Goal: Information Seeking & Learning: Learn about a topic

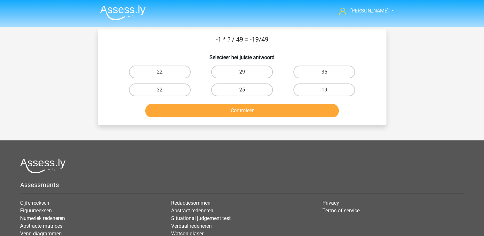
drag, startPoint x: 0, startPoint y: 0, endPoint x: 468, endPoint y: 114, distance: 481.9
click at [468, 114] on div "[PERSON_NAME] [EMAIL_ADDRESS][DOMAIN_NAME] Nederlands English" at bounding box center [242, 154] width 484 height 309
click at [336, 88] on label "19" at bounding box center [324, 89] width 62 height 13
click at [328, 90] on input "19" at bounding box center [326, 92] width 4 height 4
radio input "true"
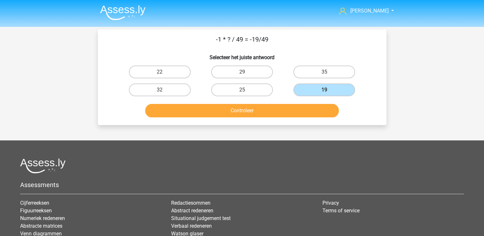
click at [322, 103] on div "Controleer" at bounding box center [242, 109] width 268 height 21
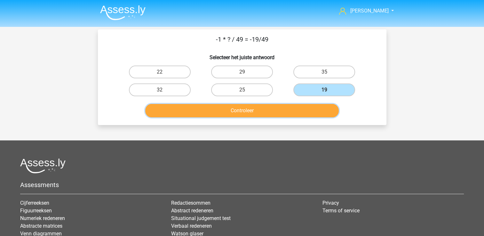
click at [317, 106] on button "Controleer" at bounding box center [241, 110] width 193 height 13
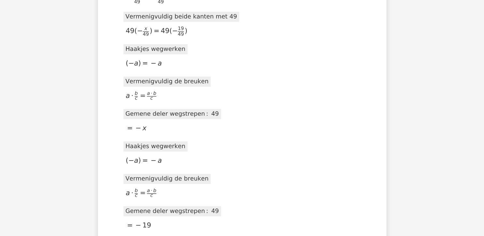
scroll to position [276, 0]
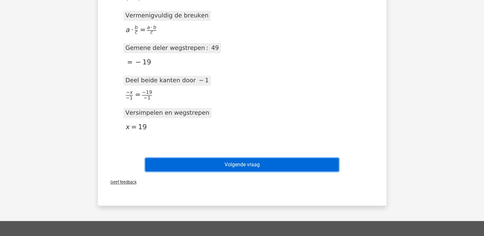
click at [283, 161] on button "Volgende vraag" at bounding box center [241, 164] width 193 height 13
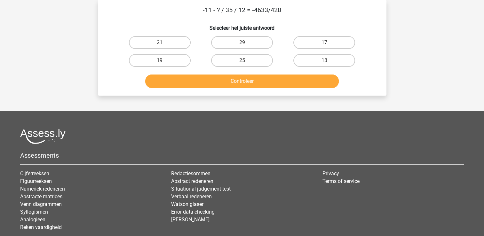
scroll to position [0, 0]
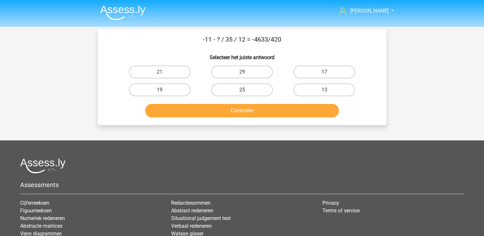
drag, startPoint x: 264, startPoint y: 39, endPoint x: 275, endPoint y: 40, distance: 11.6
click at [275, 40] on p "-11 - ? / 35 / 12 = -4633/420" at bounding box center [242, 40] width 268 height 10
drag, startPoint x: 275, startPoint y: 40, endPoint x: 359, endPoint y: 59, distance: 86.7
click at [359, 59] on h6 "Selecteer het juiste antwoord" at bounding box center [242, 54] width 268 height 11
click at [347, 69] on label "17" at bounding box center [324, 72] width 62 height 13
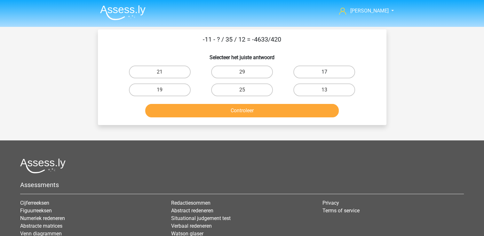
click at [328, 72] on input "17" at bounding box center [326, 74] width 4 height 4
radio input "true"
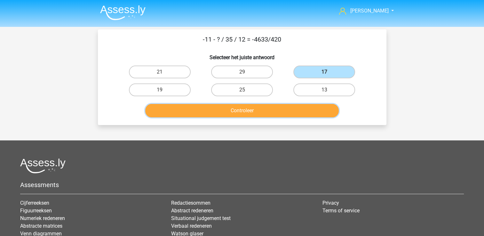
click at [313, 112] on button "Controleer" at bounding box center [241, 110] width 193 height 13
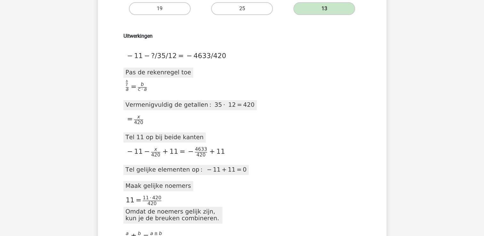
scroll to position [81, 0]
drag, startPoint x: 426, startPoint y: 127, endPoint x: 156, endPoint y: 94, distance: 271.9
drag, startPoint x: 123, startPoint y: 73, endPoint x: 155, endPoint y: 92, distance: 37.5
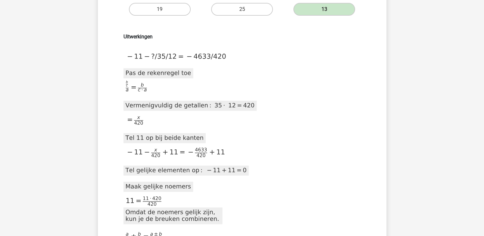
drag, startPoint x: 155, startPoint y: 92, endPoint x: 150, endPoint y: 91, distance: 4.8
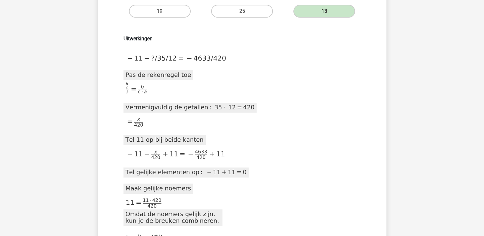
scroll to position [0, 0]
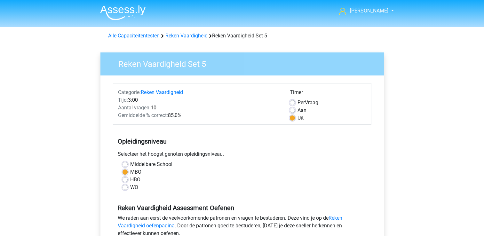
scroll to position [113, 0]
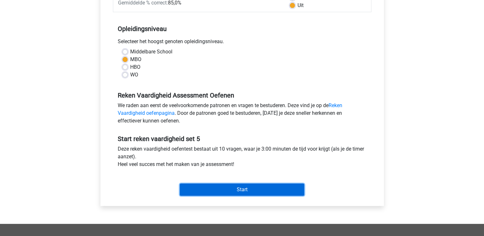
click at [239, 188] on input "Start" at bounding box center [242, 190] width 124 height 12
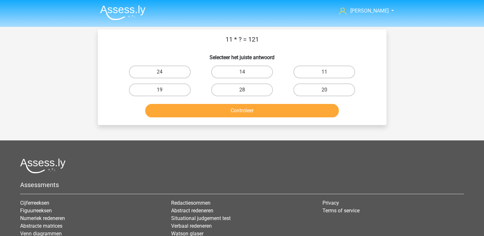
click at [325, 91] on input "20" at bounding box center [326, 92] width 4 height 4
radio input "true"
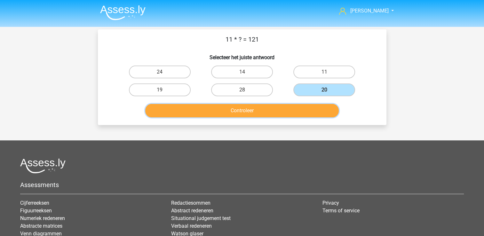
click at [275, 117] on button "Controleer" at bounding box center [241, 110] width 193 height 13
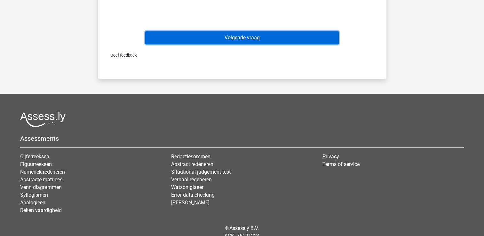
click at [274, 32] on button "Volgende vraag" at bounding box center [241, 37] width 193 height 13
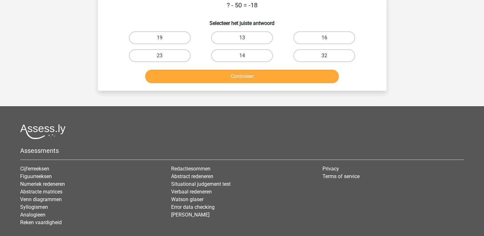
scroll to position [29, 0]
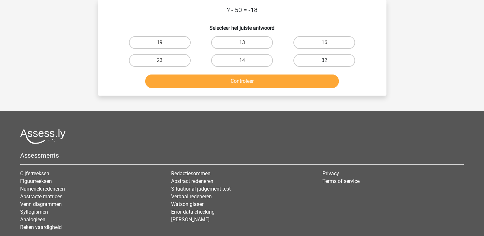
click at [313, 55] on label "32" at bounding box center [324, 60] width 62 height 13
click at [324, 60] on input "32" at bounding box center [326, 62] width 4 height 4
radio input "true"
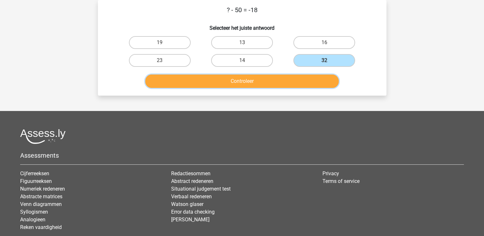
click at [298, 77] on button "Controleer" at bounding box center [241, 81] width 193 height 13
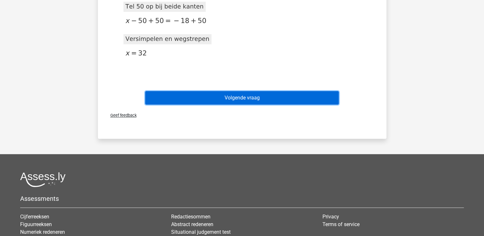
click at [290, 102] on button "Volgende vraag" at bounding box center [241, 97] width 193 height 13
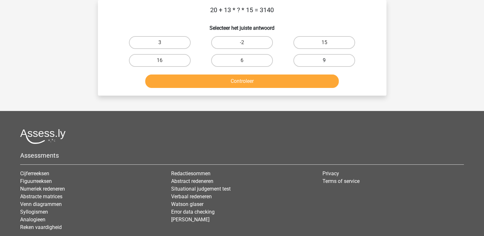
click at [324, 63] on label "9" at bounding box center [324, 60] width 62 height 13
click at [324, 63] on input "9" at bounding box center [326, 62] width 4 height 4
radio input "true"
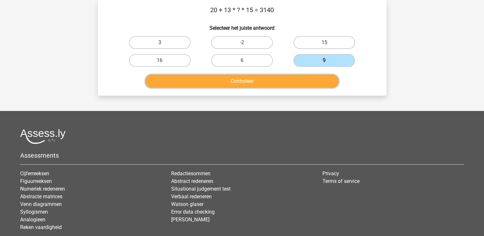
click at [304, 83] on button "Controleer" at bounding box center [241, 81] width 193 height 13
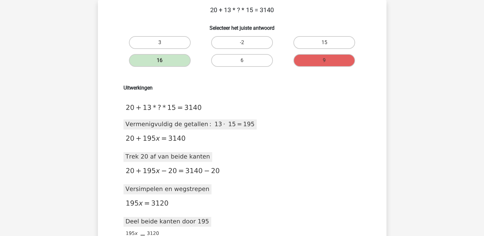
click at [316, 147] on div "Uitwerkingen 2020-11-20T14:18:25.341812 image/svg+xml Matplotlib v3.3.2, https:…" at bounding box center [242, 184] width 247 height 198
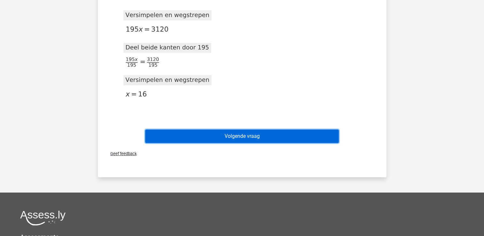
click at [303, 137] on button "Volgende vraag" at bounding box center [241, 136] width 193 height 13
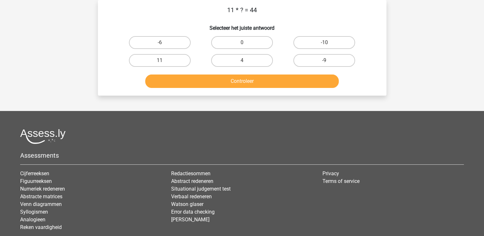
scroll to position [0, 0]
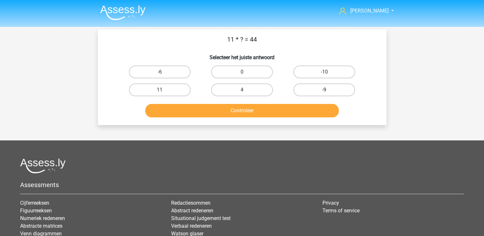
click at [325, 87] on label "-9" at bounding box center [324, 89] width 62 height 13
click at [325, 90] on input "-9" at bounding box center [326, 92] width 4 height 4
radio input "true"
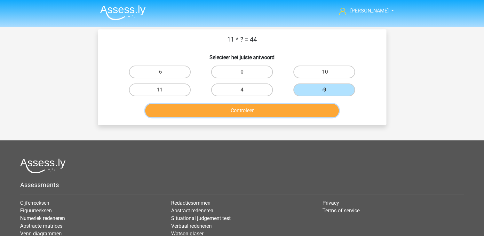
click at [283, 113] on button "Controleer" at bounding box center [241, 110] width 193 height 13
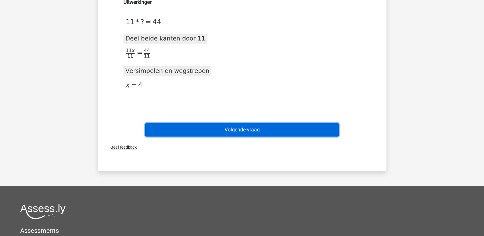
click at [304, 130] on button "Volgende vraag" at bounding box center [241, 129] width 193 height 13
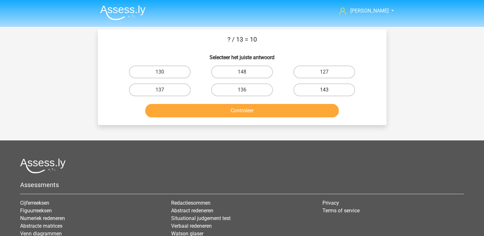
click at [328, 87] on label "143" at bounding box center [324, 89] width 62 height 13
click at [328, 90] on input "143" at bounding box center [326, 92] width 4 height 4
radio input "true"
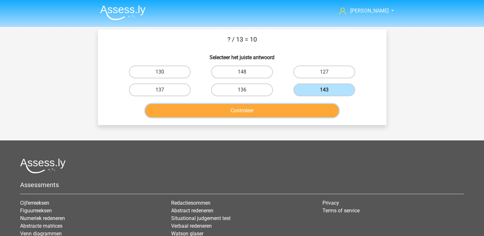
click at [302, 109] on button "Controleer" at bounding box center [241, 110] width 193 height 13
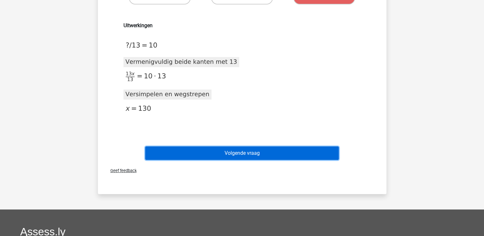
click at [284, 153] on button "Volgende vraag" at bounding box center [241, 152] width 193 height 13
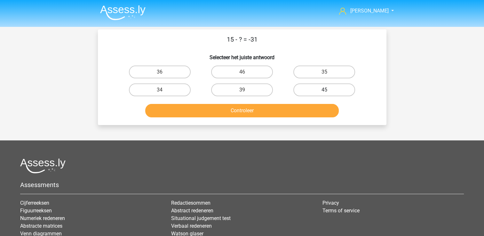
click at [325, 88] on label "45" at bounding box center [324, 89] width 62 height 13
click at [325, 90] on input "45" at bounding box center [326, 92] width 4 height 4
radio input "true"
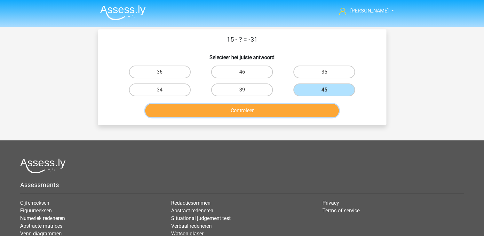
click at [298, 111] on button "Controleer" at bounding box center [241, 110] width 193 height 13
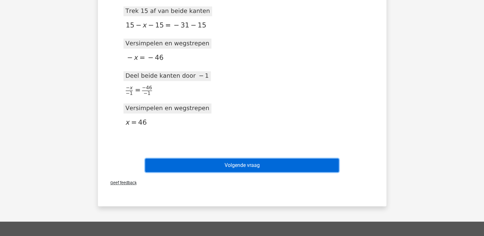
click at [266, 168] on button "Volgende vraag" at bounding box center [241, 165] width 193 height 13
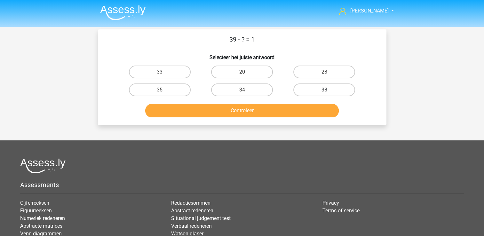
click at [331, 86] on label "38" at bounding box center [324, 89] width 62 height 13
click at [328, 90] on input "38" at bounding box center [326, 92] width 4 height 4
radio input "true"
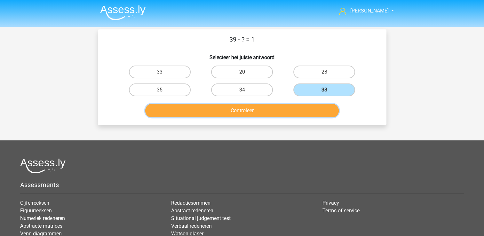
click at [276, 110] on button "Controleer" at bounding box center [241, 110] width 193 height 13
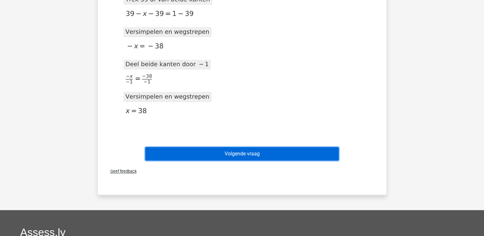
click at [279, 151] on button "Volgende vraag" at bounding box center [241, 153] width 193 height 13
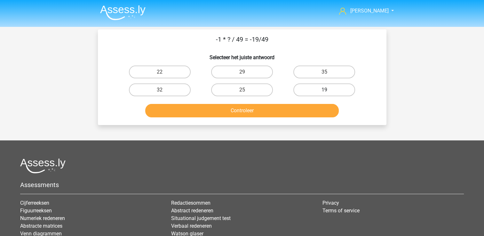
click at [344, 92] on label "19" at bounding box center [324, 89] width 62 height 13
click at [328, 92] on input "19" at bounding box center [326, 92] width 4 height 4
radio input "true"
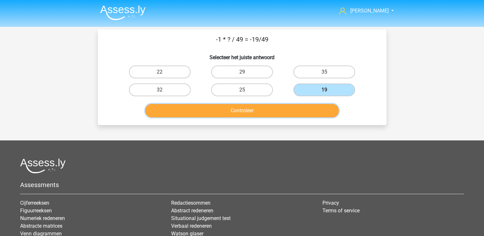
click at [326, 108] on button "Controleer" at bounding box center [241, 110] width 193 height 13
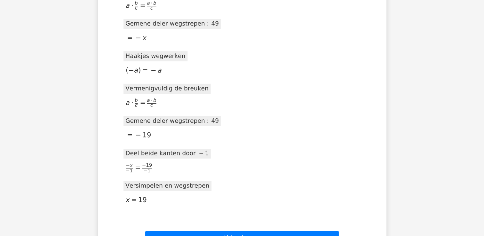
scroll to position [275, 0]
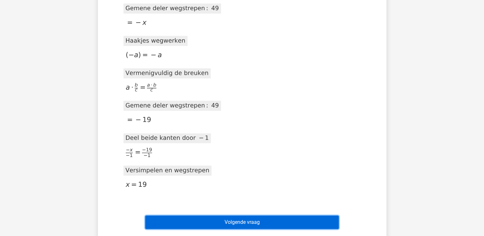
click at [265, 221] on button "Volgende vraag" at bounding box center [241, 222] width 193 height 13
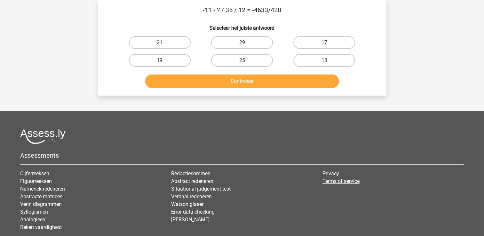
scroll to position [0, 0]
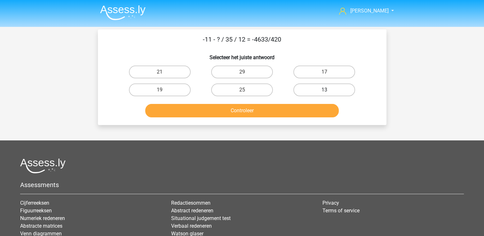
click at [315, 88] on label "13" at bounding box center [324, 89] width 62 height 13
click at [324, 90] on input "13" at bounding box center [326, 92] width 4 height 4
radio input "true"
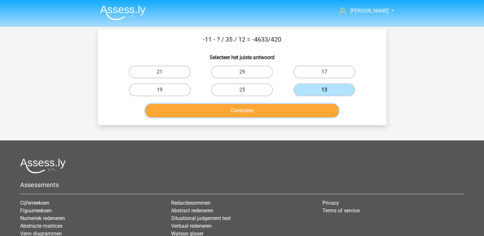
click at [283, 110] on button "Controleer" at bounding box center [241, 110] width 193 height 13
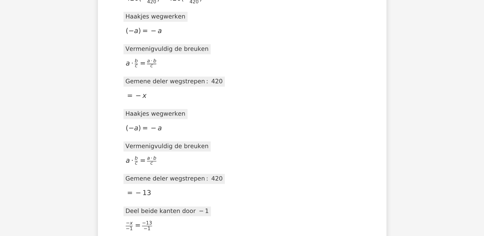
scroll to position [595, 0]
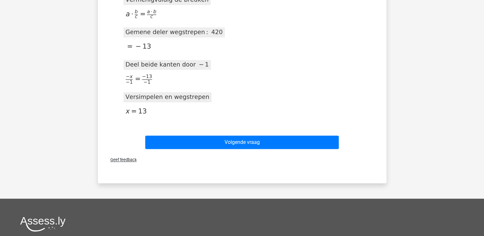
click at [301, 132] on div "Volgende vraag" at bounding box center [242, 140] width 268 height 21
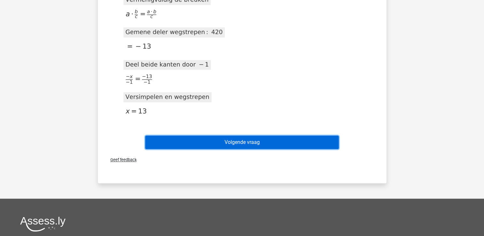
click at [312, 144] on button "Volgende vraag" at bounding box center [241, 142] width 193 height 13
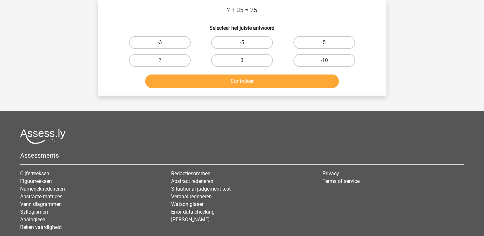
scroll to position [0, 0]
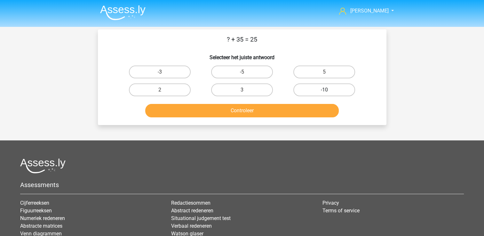
click at [312, 95] on label "-10" at bounding box center [324, 89] width 62 height 13
click at [324, 94] on input "-10" at bounding box center [326, 92] width 4 height 4
radio input "true"
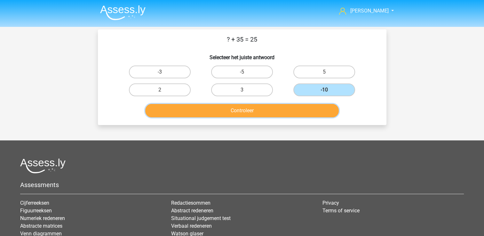
click at [298, 105] on button "Controleer" at bounding box center [241, 110] width 193 height 13
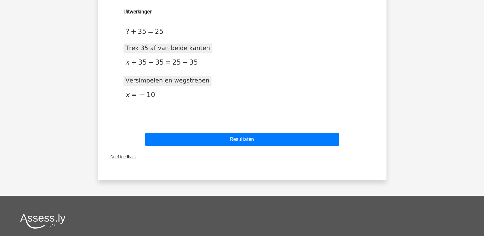
scroll to position [105, 0]
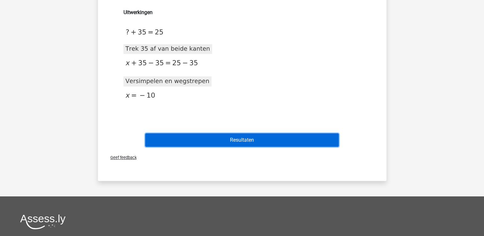
click at [292, 138] on button "Resultaten" at bounding box center [241, 139] width 193 height 13
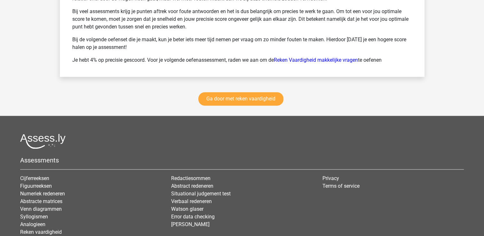
scroll to position [903, 0]
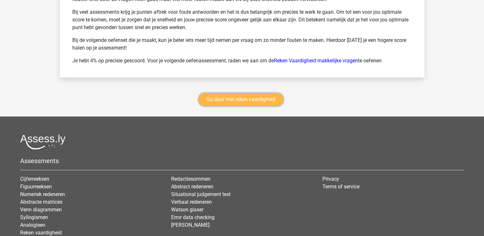
click at [220, 93] on link "Ga door met reken vaardigheid" at bounding box center [240, 99] width 85 height 13
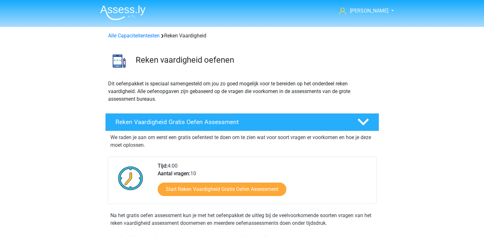
scroll to position [270, 0]
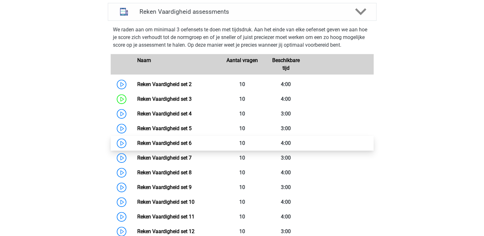
click at [137, 144] on link "Reken Vaardigheid set 6" at bounding box center [164, 143] width 54 height 6
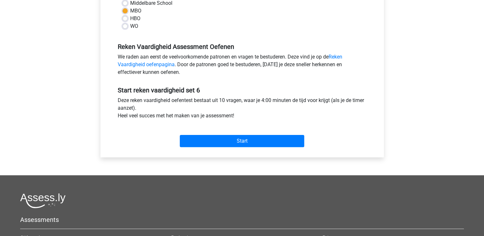
scroll to position [161, 0]
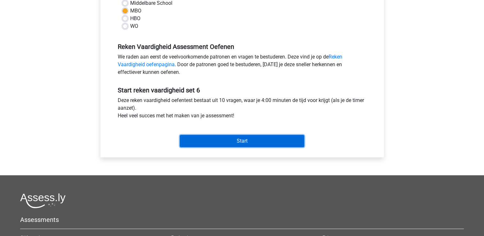
click at [247, 138] on input "Start" at bounding box center [242, 141] width 124 height 12
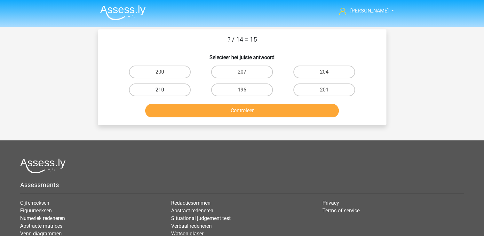
click at [168, 93] on label "210" at bounding box center [160, 89] width 62 height 13
click at [164, 93] on input "210" at bounding box center [162, 92] width 4 height 4
radio input "true"
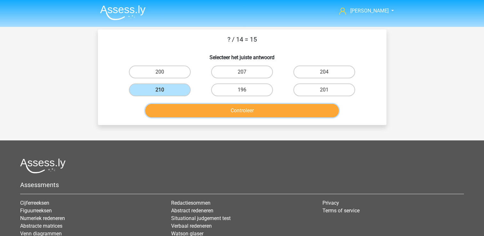
click at [191, 113] on button "Controleer" at bounding box center [241, 110] width 193 height 13
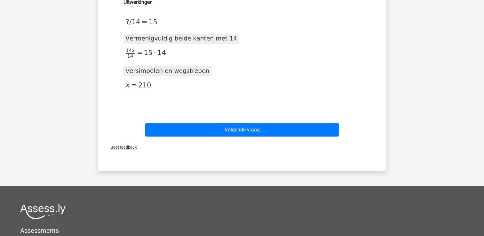
scroll to position [123, 0]
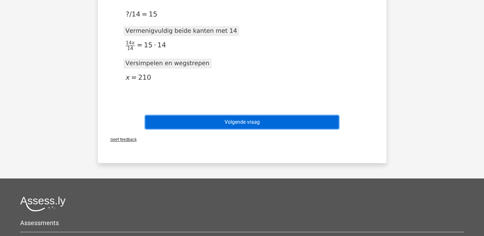
click at [260, 120] on button "Volgende vraag" at bounding box center [241, 121] width 193 height 13
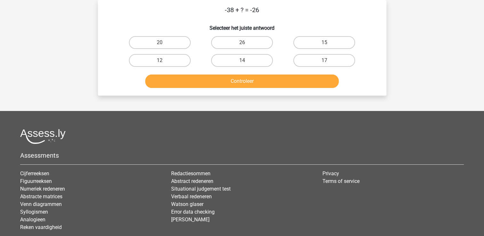
scroll to position [0, 0]
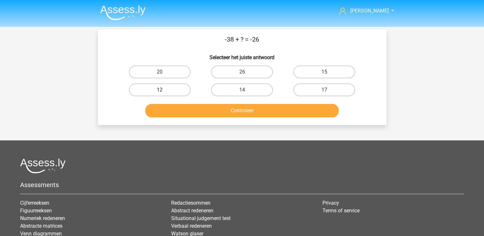
click at [159, 88] on label "12" at bounding box center [160, 89] width 62 height 13
click at [160, 90] on input "12" at bounding box center [162, 92] width 4 height 4
radio input "true"
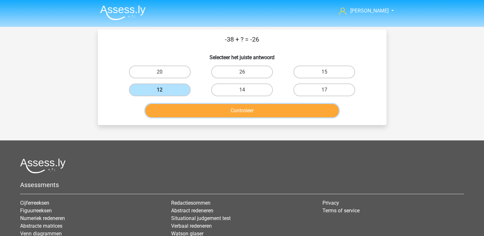
click at [185, 104] on button "Controleer" at bounding box center [241, 110] width 193 height 13
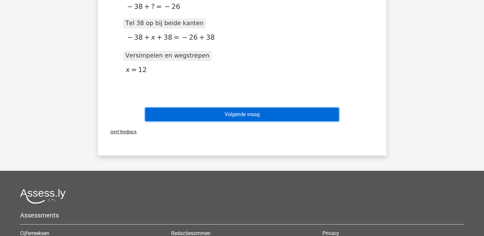
click at [216, 113] on button "Volgende vraag" at bounding box center [241, 114] width 193 height 13
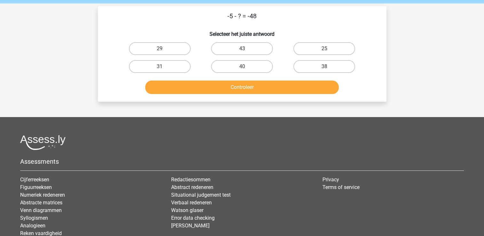
scroll to position [22, 0]
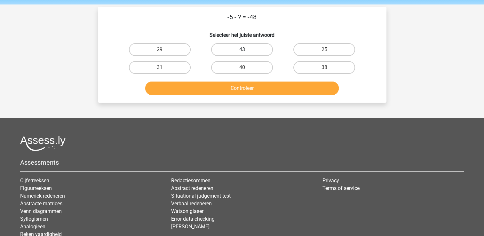
click at [244, 44] on label "43" at bounding box center [242, 49] width 62 height 13
click at [244, 50] on input "43" at bounding box center [244, 52] width 4 height 4
radio input "true"
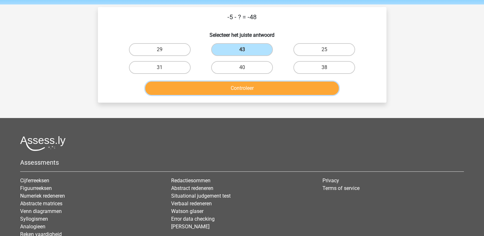
click at [240, 84] on button "Controleer" at bounding box center [241, 88] width 193 height 13
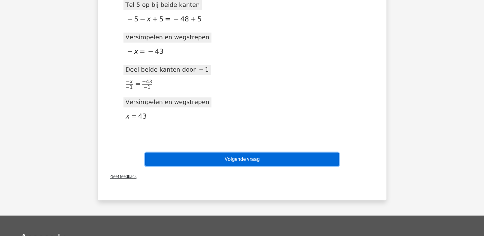
click at [236, 163] on button "Volgende vraag" at bounding box center [241, 159] width 193 height 13
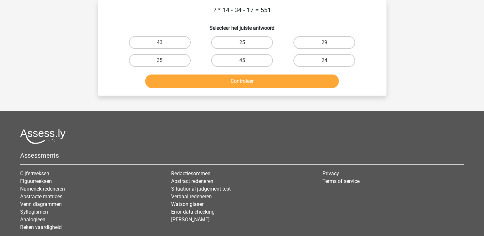
scroll to position [13, 0]
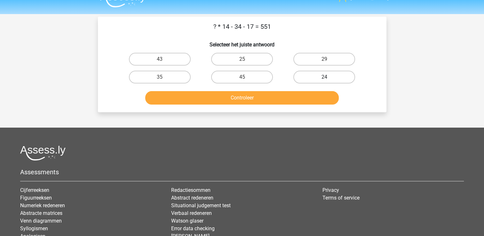
click at [322, 81] on label "24" at bounding box center [324, 77] width 62 height 13
click at [324, 81] on input "24" at bounding box center [326, 79] width 4 height 4
radio input "true"
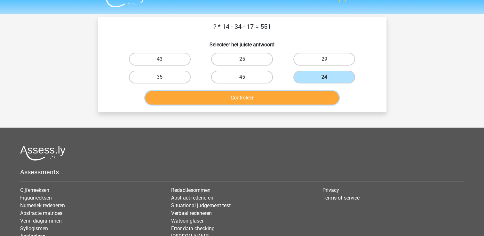
click at [298, 102] on button "Controleer" at bounding box center [241, 97] width 193 height 13
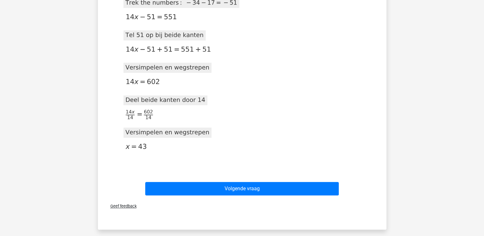
scroll to position [152, 0]
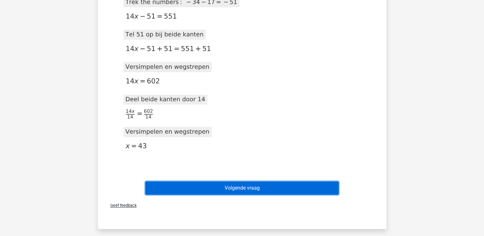
click at [231, 189] on button "Volgende vraag" at bounding box center [241, 187] width 193 height 13
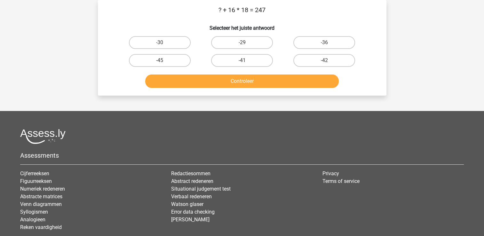
scroll to position [0, 0]
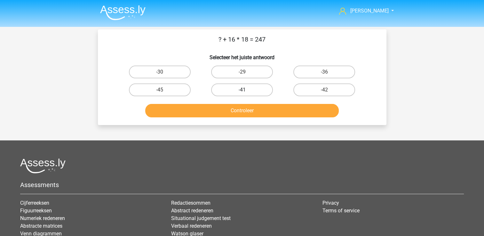
click at [250, 89] on label "-41" at bounding box center [242, 89] width 62 height 13
click at [246, 90] on input "-41" at bounding box center [244, 92] width 4 height 4
radio input "true"
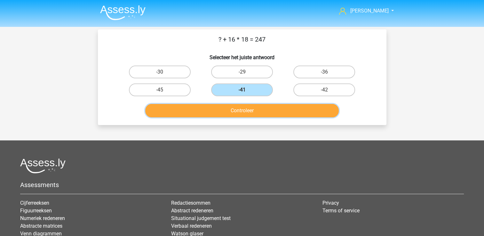
click at [261, 108] on button "Controleer" at bounding box center [241, 110] width 193 height 13
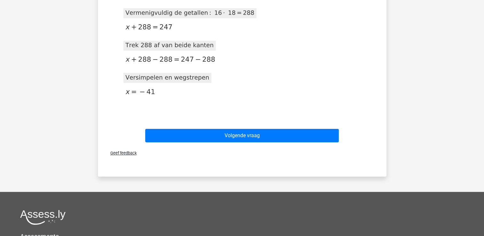
scroll to position [141, 0]
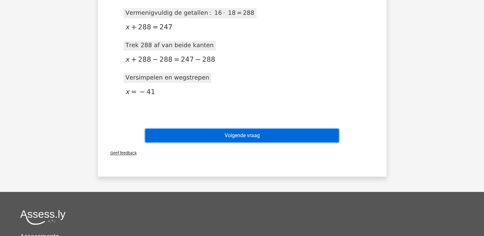
click at [264, 136] on button "Volgende vraag" at bounding box center [241, 135] width 193 height 13
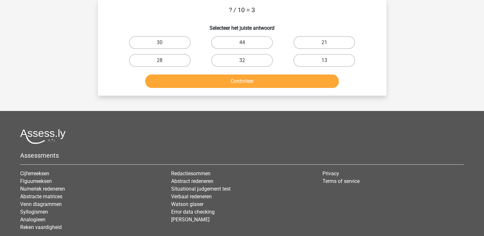
scroll to position [0, 0]
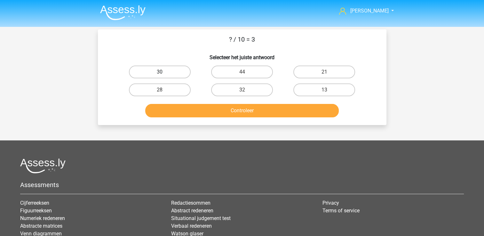
click at [177, 71] on label "30" at bounding box center [160, 72] width 62 height 13
click at [164, 72] on input "30" at bounding box center [162, 74] width 4 height 4
radio input "true"
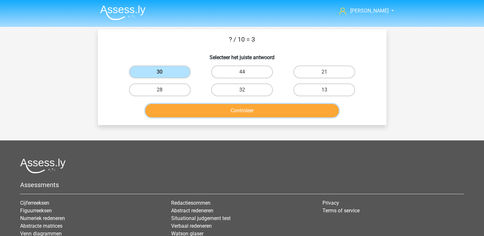
click at [246, 112] on button "Controleer" at bounding box center [241, 110] width 193 height 13
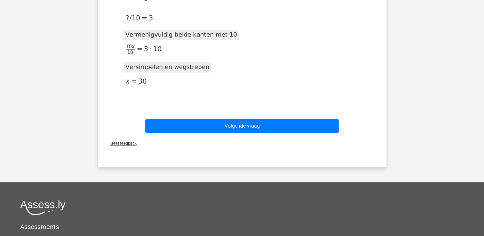
scroll to position [119, 0]
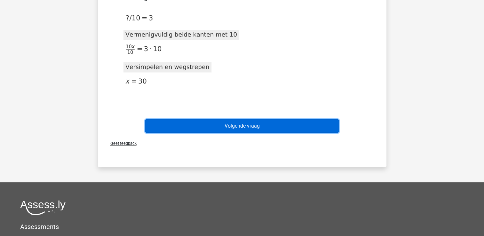
click at [210, 128] on button "Volgende vraag" at bounding box center [241, 125] width 193 height 13
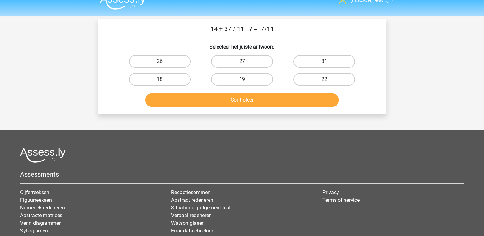
scroll to position [10, 0]
click at [330, 81] on label "22" at bounding box center [324, 79] width 62 height 13
click at [328, 81] on input "22" at bounding box center [326, 82] width 4 height 4
radio input "true"
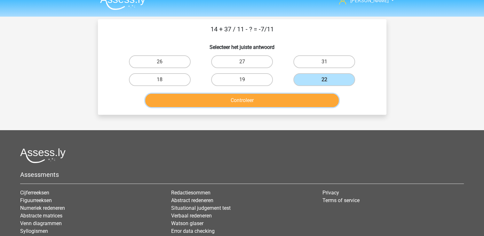
click at [312, 105] on button "Controleer" at bounding box center [241, 100] width 193 height 13
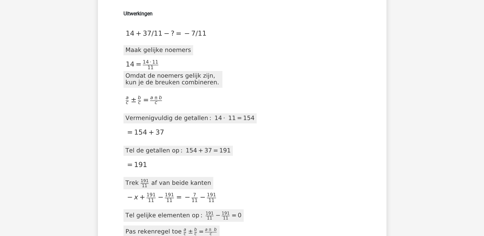
scroll to position [103, 0]
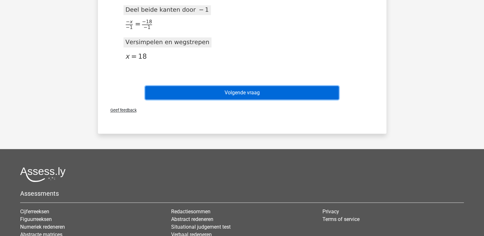
click at [251, 94] on button "Volgende vraag" at bounding box center [241, 92] width 193 height 13
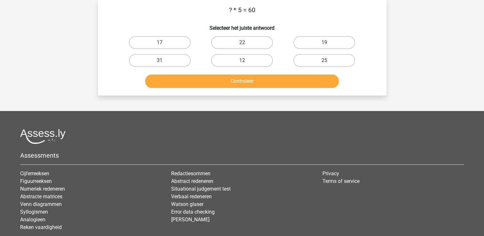
scroll to position [0, 0]
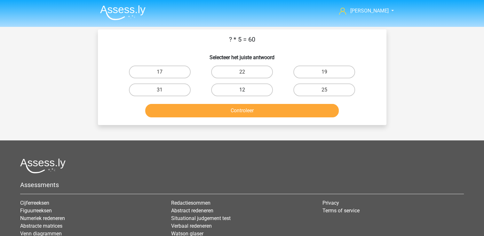
click at [261, 83] on label "12" at bounding box center [242, 89] width 62 height 13
click at [246, 90] on input "12" at bounding box center [244, 92] width 4 height 4
radio input "true"
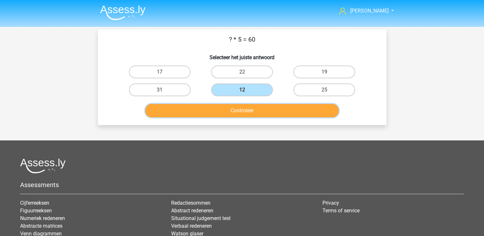
click at [249, 105] on button "Controleer" at bounding box center [241, 110] width 193 height 13
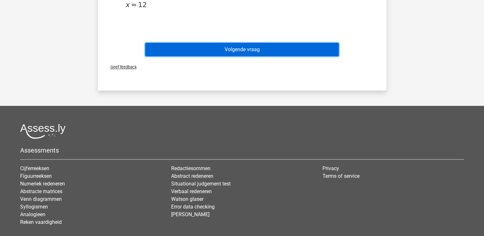
click at [251, 54] on button "Volgende vraag" at bounding box center [241, 49] width 193 height 13
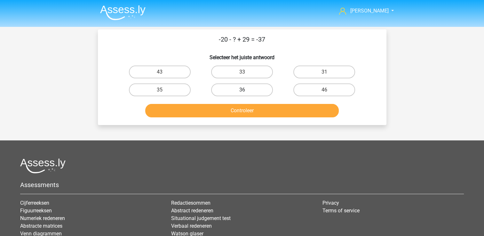
click at [256, 85] on label "36" at bounding box center [242, 89] width 62 height 13
click at [246, 90] on input "36" at bounding box center [244, 92] width 4 height 4
radio input "true"
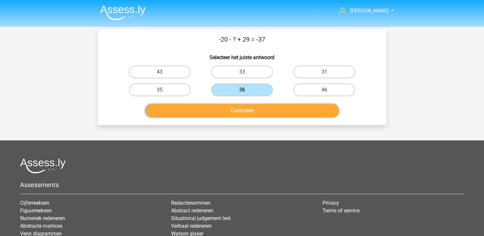
click at [258, 112] on button "Controleer" at bounding box center [241, 110] width 193 height 13
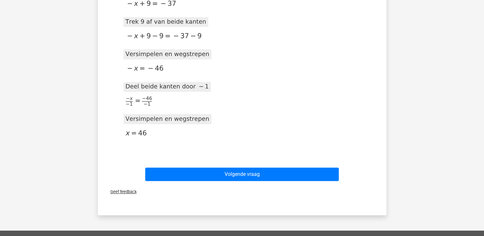
scroll to position [197, 0]
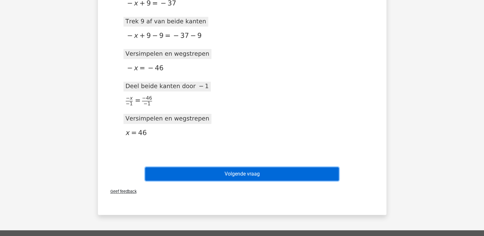
click at [266, 174] on button "Volgende vraag" at bounding box center [241, 173] width 193 height 13
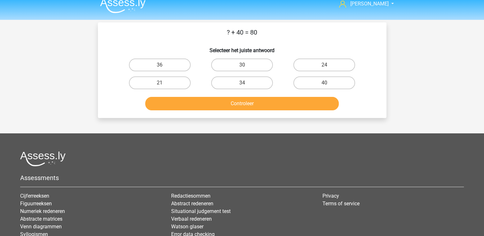
scroll to position [7, 0]
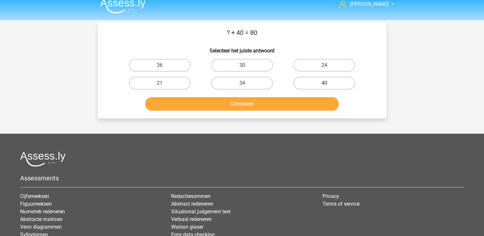
click at [301, 81] on label "40" at bounding box center [324, 83] width 62 height 13
click at [324, 83] on input "40" at bounding box center [326, 85] width 4 height 4
radio input "true"
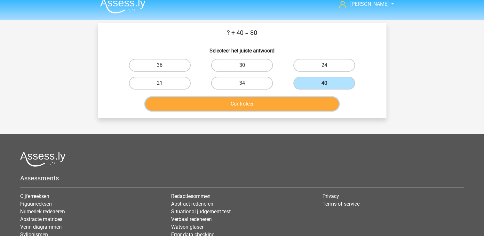
click at [293, 101] on button "Controleer" at bounding box center [241, 103] width 193 height 13
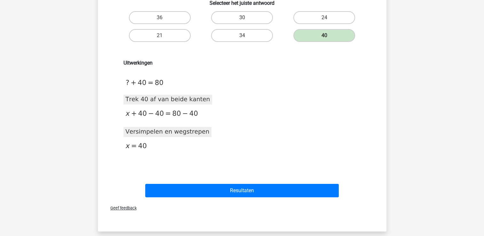
scroll to position [55, 0]
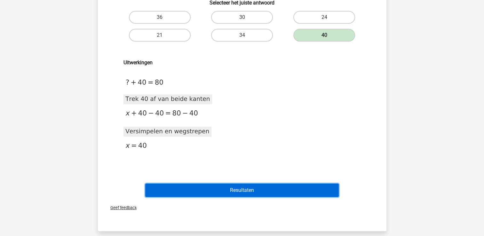
click at [269, 190] on button "Resultaten" at bounding box center [241, 190] width 193 height 13
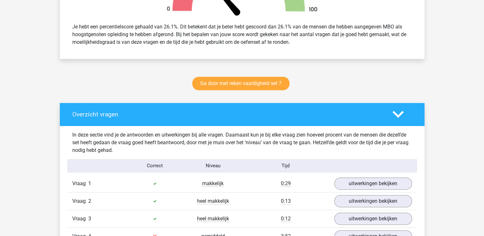
scroll to position [265, 0]
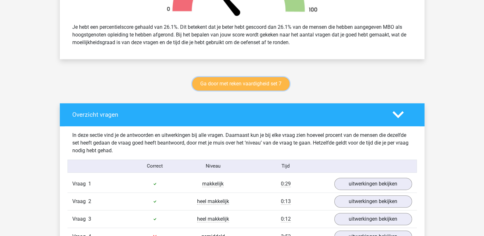
click at [229, 80] on link "Ga door met reken vaardigheid set 7" at bounding box center [240, 83] width 97 height 13
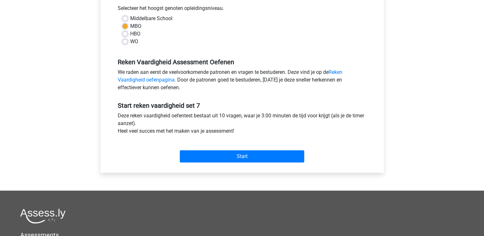
scroll to position [156, 0]
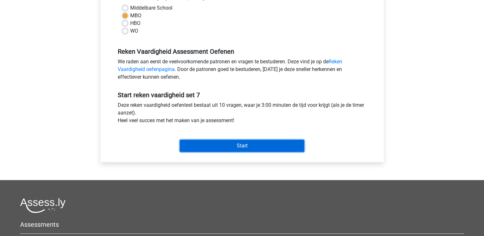
click at [210, 144] on input "Start" at bounding box center [242, 146] width 124 height 12
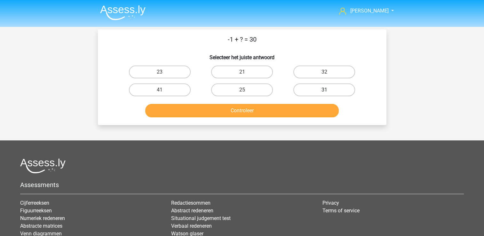
click at [307, 85] on label "31" at bounding box center [324, 89] width 62 height 13
click at [324, 90] on input "31" at bounding box center [326, 92] width 4 height 4
radio input "true"
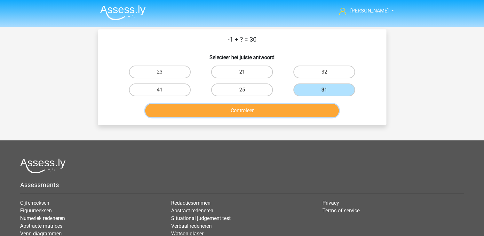
click at [293, 106] on button "Controleer" at bounding box center [241, 110] width 193 height 13
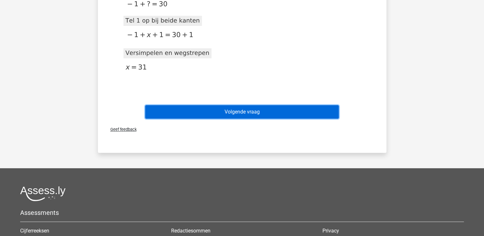
click at [285, 107] on button "Volgende vraag" at bounding box center [241, 111] width 193 height 13
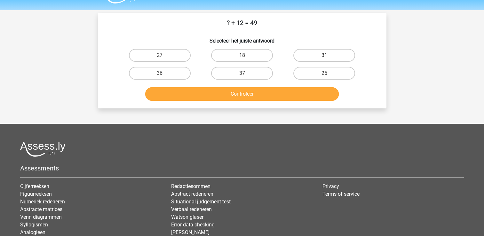
scroll to position [15, 0]
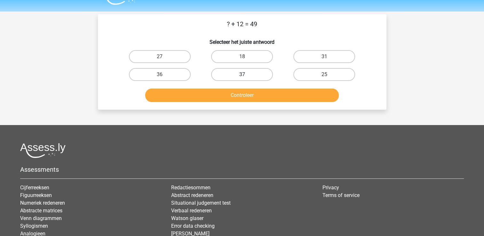
click at [230, 72] on label "37" at bounding box center [242, 74] width 62 height 13
click at [242, 75] on input "37" at bounding box center [244, 77] width 4 height 4
radio input "true"
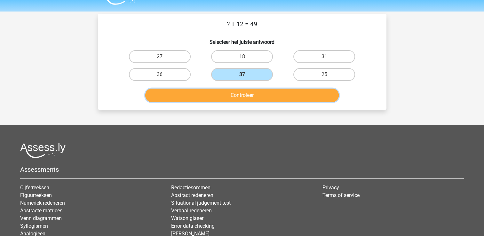
click at [238, 98] on button "Controleer" at bounding box center [241, 95] width 193 height 13
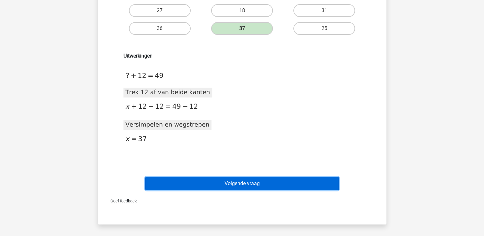
click at [287, 181] on button "Volgende vraag" at bounding box center [241, 183] width 193 height 13
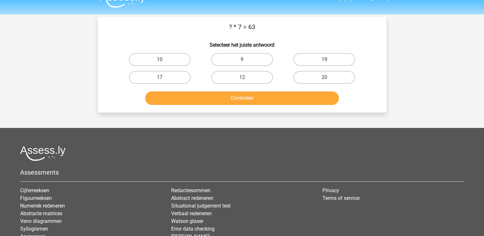
scroll to position [1, 0]
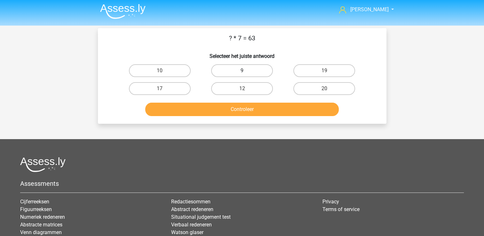
click at [253, 72] on label "9" at bounding box center [242, 70] width 62 height 13
click at [246, 72] on input "9" at bounding box center [244, 73] width 4 height 4
radio input "true"
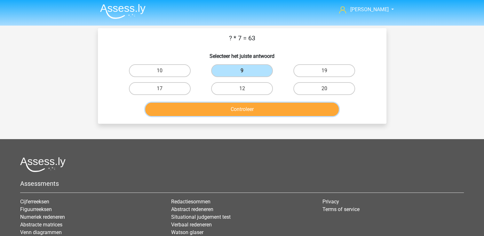
click at [252, 110] on button "Controleer" at bounding box center [241, 109] width 193 height 13
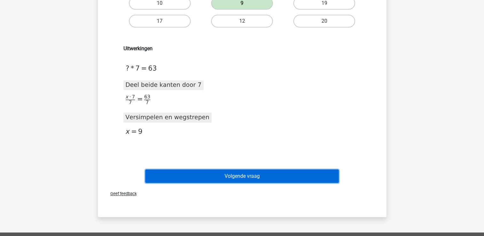
click at [286, 177] on button "Volgende vraag" at bounding box center [241, 176] width 193 height 13
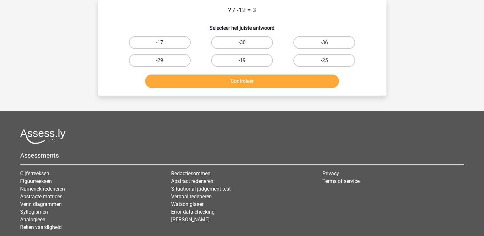
scroll to position [0, 0]
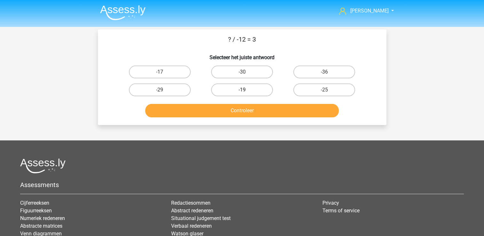
click at [257, 86] on label "-19" at bounding box center [242, 89] width 62 height 13
click at [246, 90] on input "-19" at bounding box center [244, 92] width 4 height 4
radio input "true"
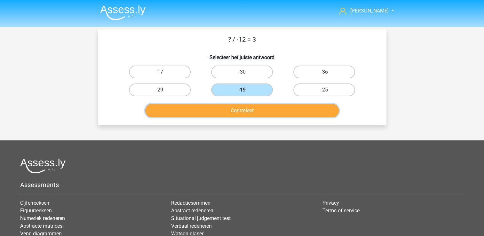
click at [250, 111] on button "Controleer" at bounding box center [241, 110] width 193 height 13
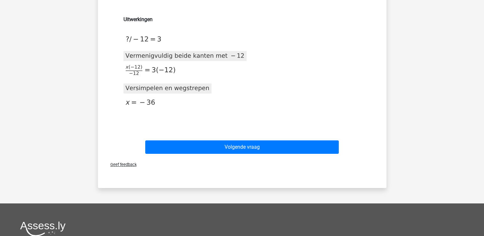
scroll to position [97, 0]
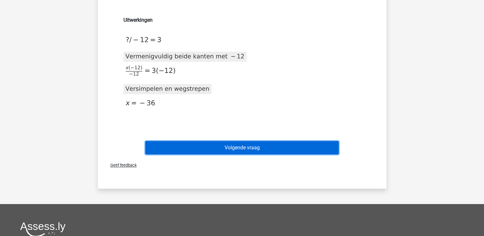
click at [203, 144] on button "Volgende vraag" at bounding box center [241, 147] width 193 height 13
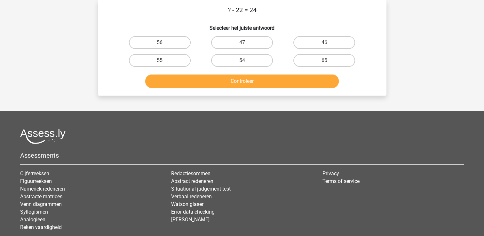
scroll to position [6, 0]
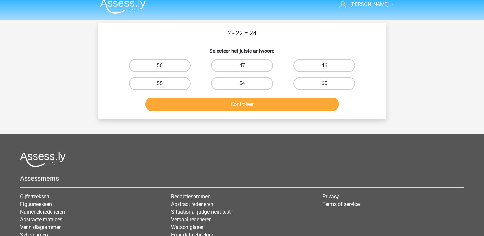
click at [327, 64] on label "46" at bounding box center [324, 65] width 62 height 13
click at [327, 66] on input "46" at bounding box center [326, 68] width 4 height 4
radio input "true"
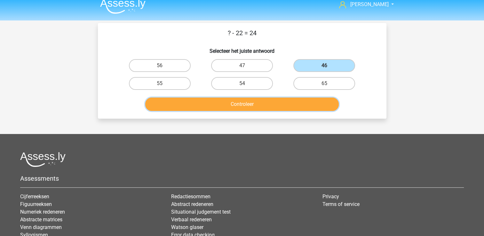
click at [297, 106] on button "Controleer" at bounding box center [241, 104] width 193 height 13
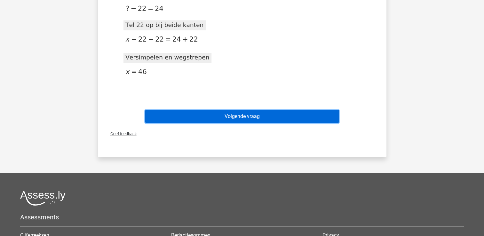
click at [286, 119] on button "Volgende vraag" at bounding box center [241, 116] width 193 height 13
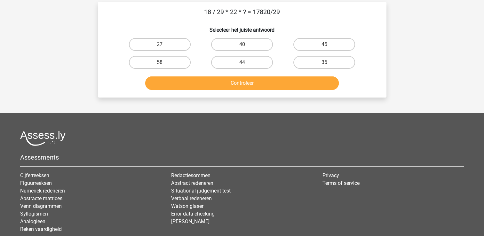
scroll to position [49, 0]
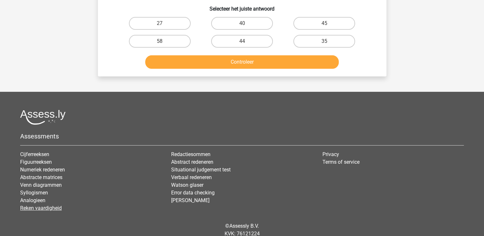
click at [42, 206] on link "Reken vaardigheid" at bounding box center [41, 208] width 42 height 6
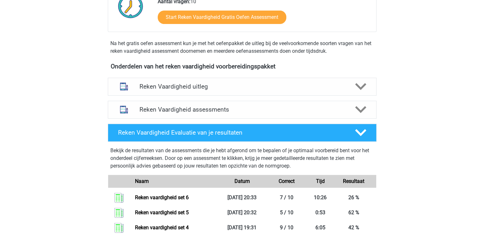
scroll to position [180, 0]
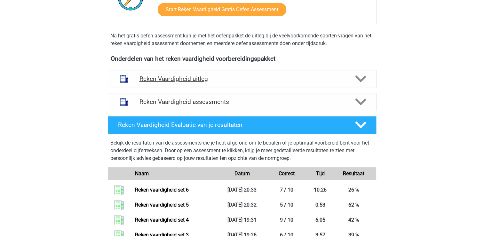
click at [228, 85] on div "Reken Vaardigheid uitleg" at bounding box center [242, 79] width 269 height 18
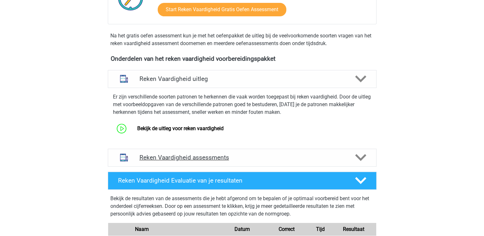
click at [223, 154] on h4 "Reken Vaardigheid assessments" at bounding box center [241, 157] width 205 height 7
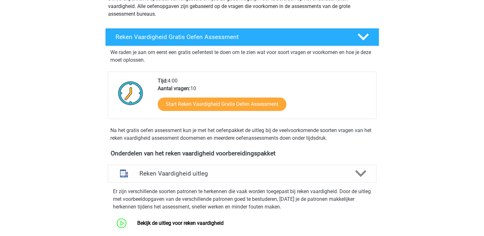
scroll to position [0, 0]
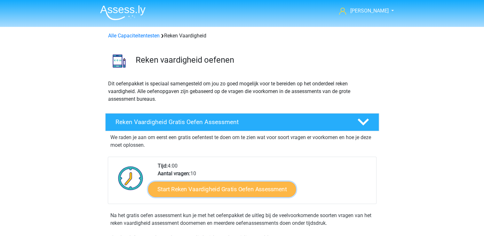
click at [217, 187] on link "Start Reken Vaardigheid Gratis Oefen Assessment" at bounding box center [222, 188] width 148 height 15
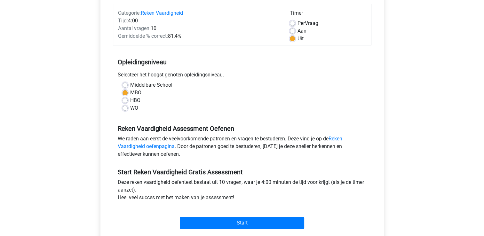
scroll to position [120, 0]
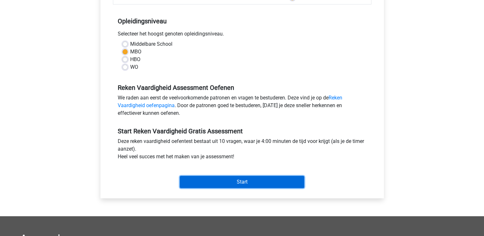
click at [230, 179] on input "Start" at bounding box center [242, 182] width 124 height 12
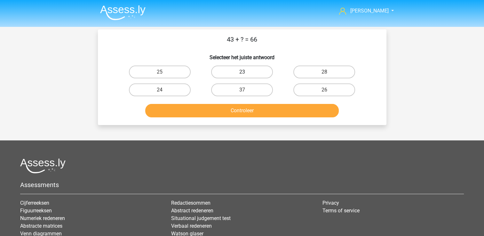
click at [238, 69] on label "23" at bounding box center [242, 72] width 62 height 13
click at [242, 72] on input "23" at bounding box center [244, 74] width 4 height 4
radio input "true"
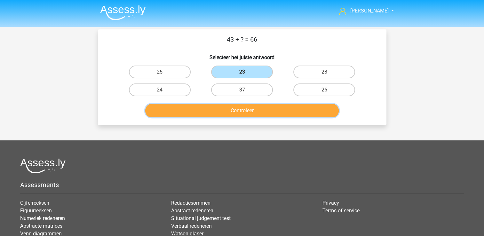
click at [246, 113] on button "Controleer" at bounding box center [241, 110] width 193 height 13
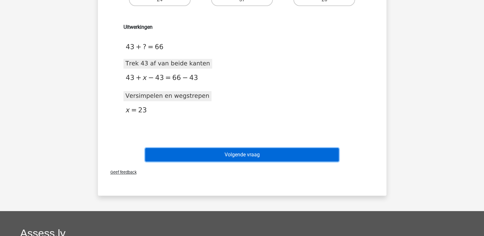
click at [251, 157] on button "Volgende vraag" at bounding box center [241, 154] width 193 height 13
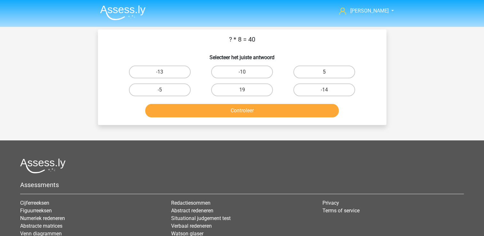
click at [308, 73] on label "5" at bounding box center [324, 72] width 62 height 13
click at [324, 73] on input "5" at bounding box center [326, 74] width 4 height 4
radio input "true"
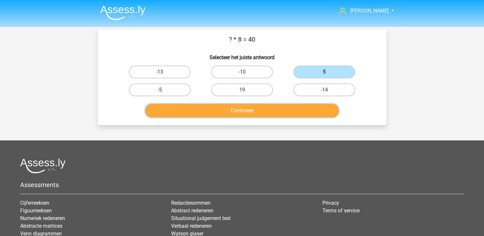
click at [291, 112] on button "Controleer" at bounding box center [241, 110] width 193 height 13
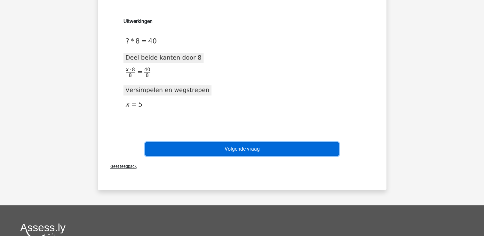
click at [281, 143] on button "Volgende vraag" at bounding box center [241, 148] width 193 height 13
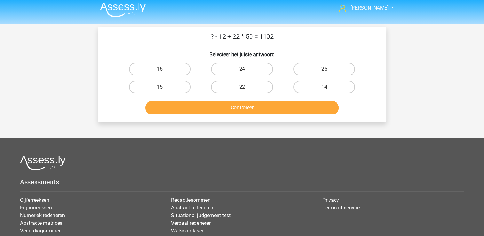
scroll to position [3, 0]
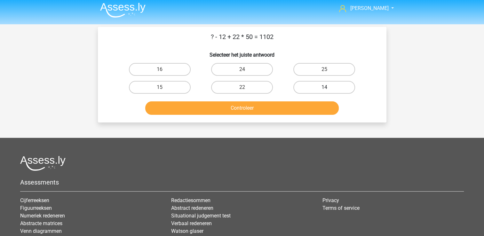
click at [352, 84] on label "14" at bounding box center [324, 87] width 62 height 13
click at [328, 87] on input "14" at bounding box center [326, 89] width 4 height 4
radio input "true"
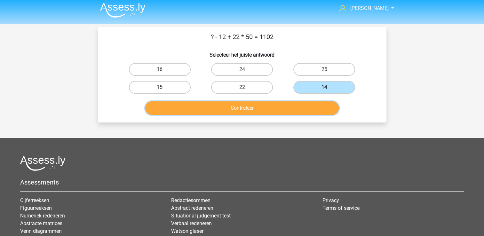
click at [329, 109] on button "Controleer" at bounding box center [241, 107] width 193 height 13
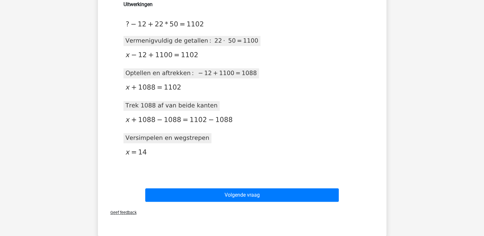
scroll to position [116, 0]
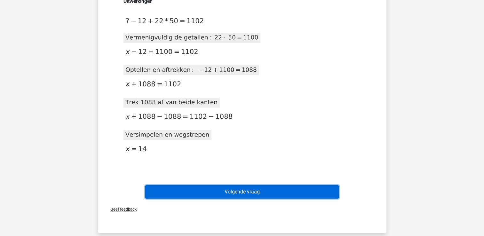
click at [266, 190] on button "Volgende vraag" at bounding box center [241, 191] width 193 height 13
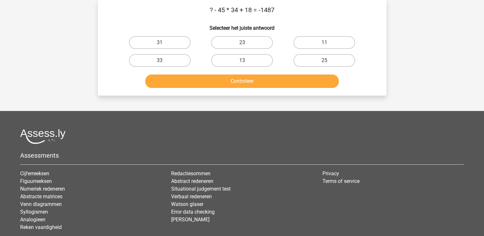
scroll to position [0, 0]
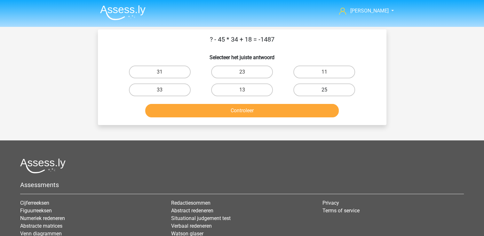
click at [331, 85] on label "25" at bounding box center [324, 89] width 62 height 13
click at [328, 90] on input "25" at bounding box center [326, 92] width 4 height 4
radio input "true"
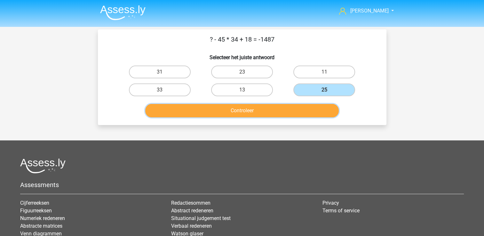
click at [288, 106] on button "Controleer" at bounding box center [241, 110] width 193 height 13
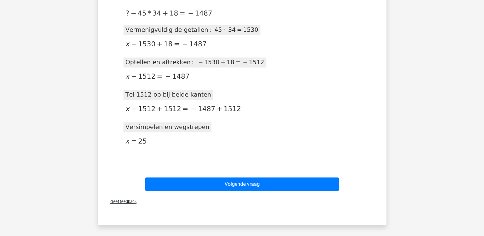
scroll to position [125, 0]
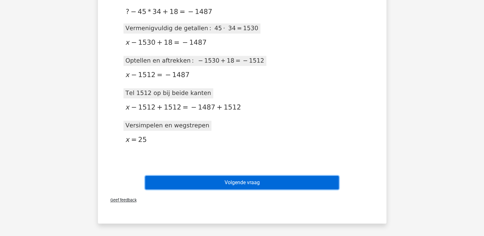
click at [276, 181] on button "Volgende vraag" at bounding box center [241, 182] width 193 height 13
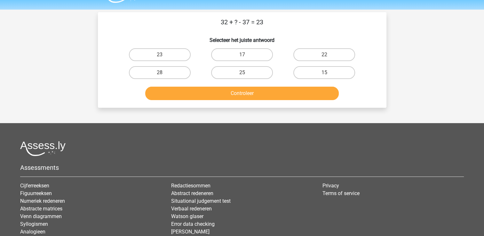
scroll to position [17, 0]
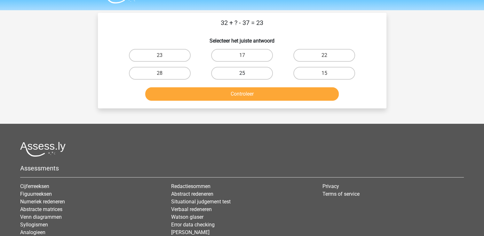
click at [268, 74] on label "25" at bounding box center [242, 73] width 62 height 13
click at [246, 74] on input "25" at bounding box center [244, 75] width 4 height 4
radio input "true"
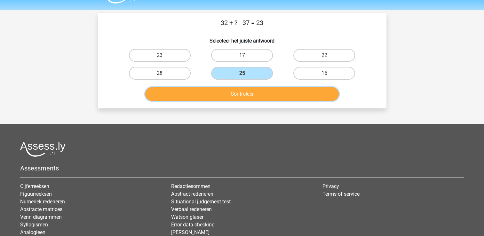
click at [276, 94] on button "Controleer" at bounding box center [241, 93] width 193 height 13
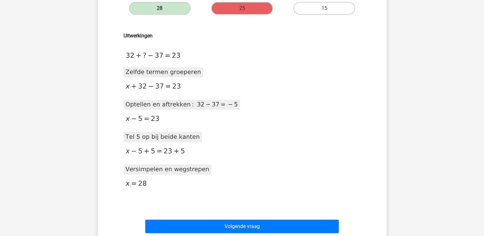
scroll to position [102, 0]
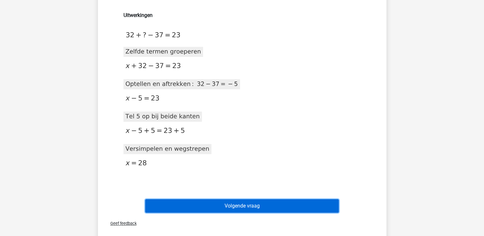
click at [239, 201] on button "Volgende vraag" at bounding box center [241, 205] width 193 height 13
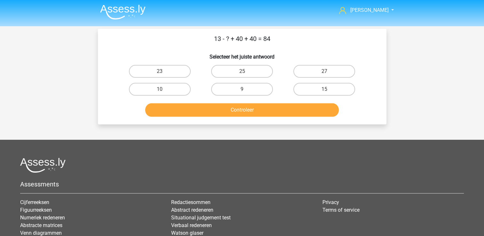
scroll to position [0, 0]
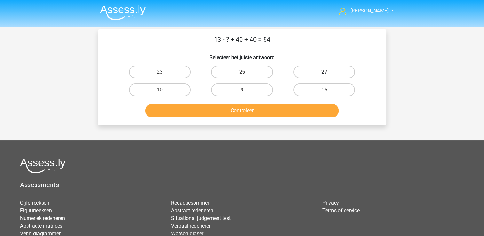
click at [339, 75] on label "27" at bounding box center [324, 72] width 62 height 13
click at [328, 75] on input "27" at bounding box center [326, 74] width 4 height 4
radio input "true"
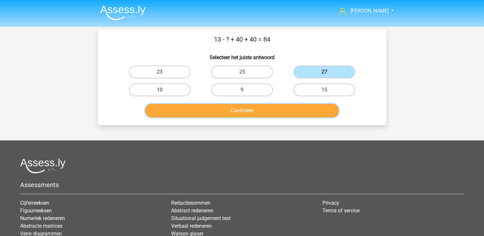
click at [304, 117] on button "Controleer" at bounding box center [241, 110] width 193 height 13
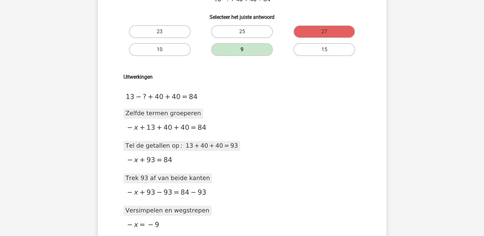
scroll to position [40, 0]
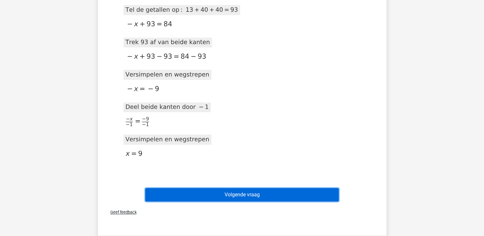
click at [292, 194] on button "Volgende vraag" at bounding box center [241, 194] width 193 height 13
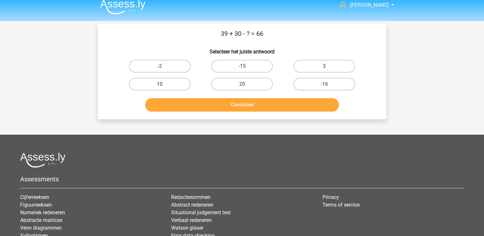
scroll to position [5, 0]
click at [348, 66] on label "3" at bounding box center [324, 66] width 62 height 13
click at [328, 67] on input "3" at bounding box center [326, 69] width 4 height 4
radio input "true"
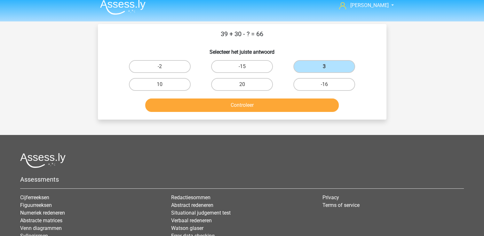
click at [300, 97] on div "Controleer" at bounding box center [242, 103] width 268 height 21
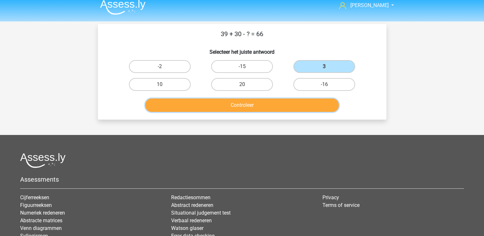
click at [296, 106] on button "Controleer" at bounding box center [241, 105] width 193 height 13
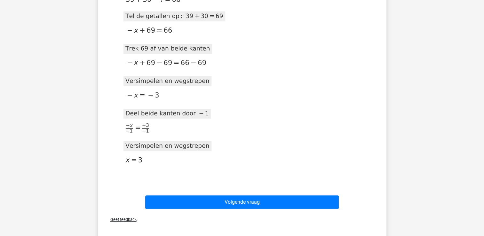
scroll to position [160, 0]
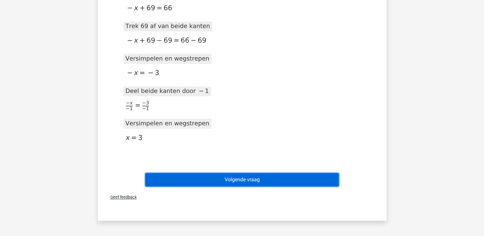
click at [275, 180] on button "Volgende vraag" at bounding box center [241, 179] width 193 height 13
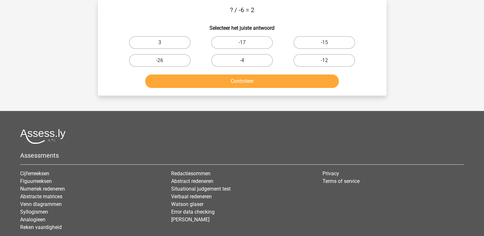
scroll to position [0, 0]
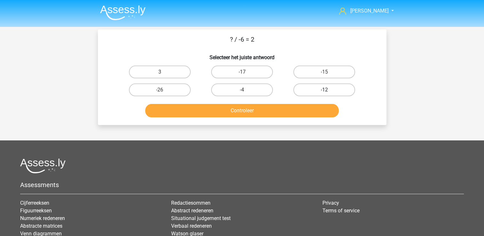
click at [312, 92] on label "-12" at bounding box center [324, 89] width 62 height 13
click at [324, 92] on input "-12" at bounding box center [326, 92] width 4 height 4
radio input "true"
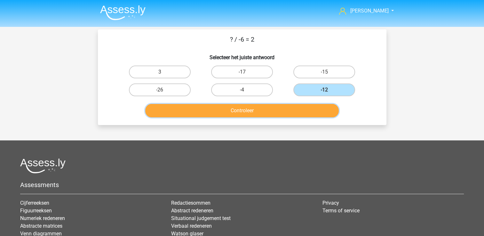
click at [302, 114] on button "Controleer" at bounding box center [241, 110] width 193 height 13
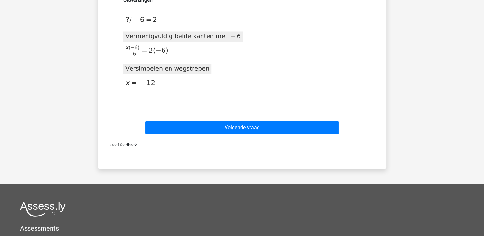
scroll to position [156, 0]
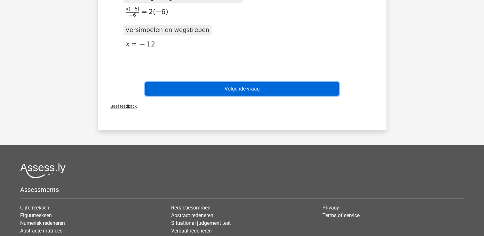
click at [254, 86] on button "Volgende vraag" at bounding box center [241, 88] width 193 height 13
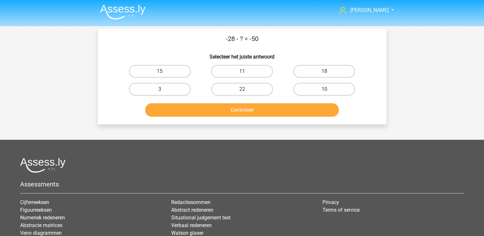
scroll to position [0, 0]
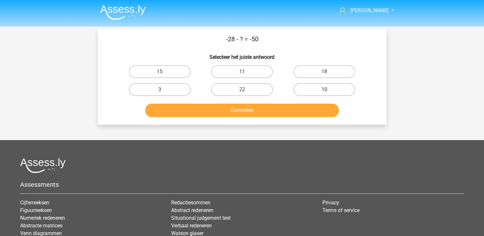
click at [340, 88] on label "10" at bounding box center [324, 89] width 62 height 13
click at [328, 90] on input "10" at bounding box center [326, 92] width 4 height 4
radio input "true"
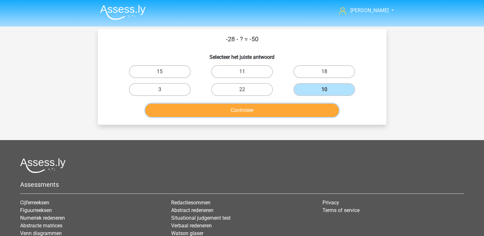
click at [311, 112] on button "Controleer" at bounding box center [241, 110] width 193 height 13
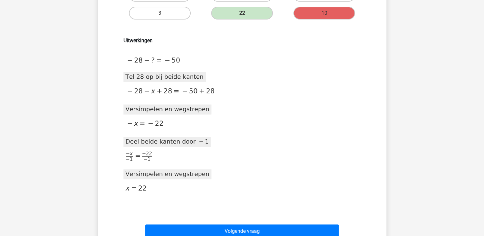
scroll to position [94, 0]
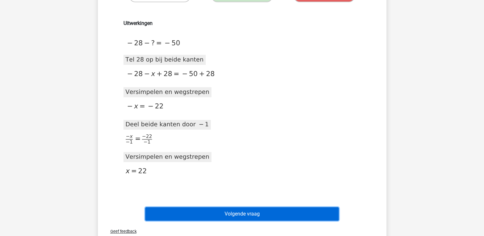
click at [263, 210] on button "Volgende vraag" at bounding box center [241, 213] width 193 height 13
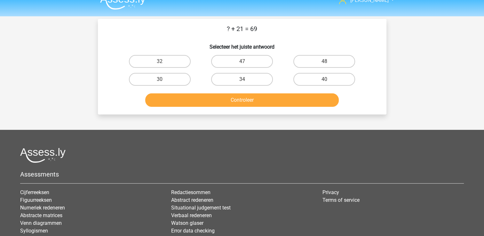
scroll to position [10, 0]
click at [323, 75] on label "40" at bounding box center [324, 79] width 62 height 13
click at [324, 80] on input "40" at bounding box center [326, 82] width 4 height 4
radio input "true"
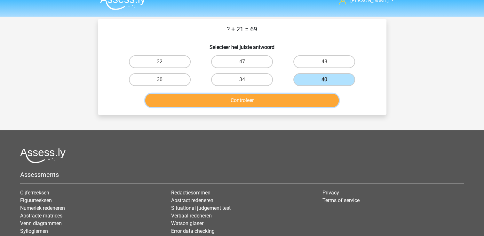
click at [302, 94] on button "Controleer" at bounding box center [241, 100] width 193 height 13
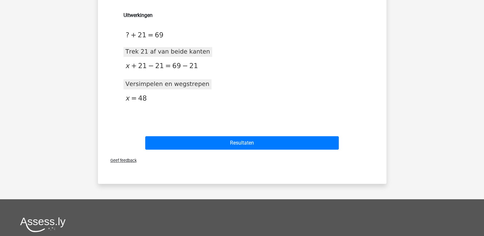
scroll to position [102, 0]
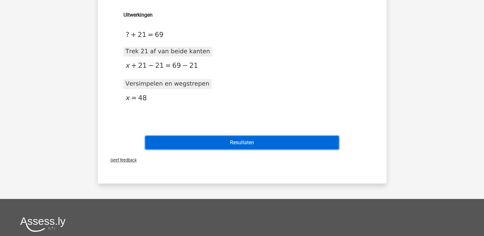
click at [276, 146] on button "Resultaten" at bounding box center [241, 142] width 193 height 13
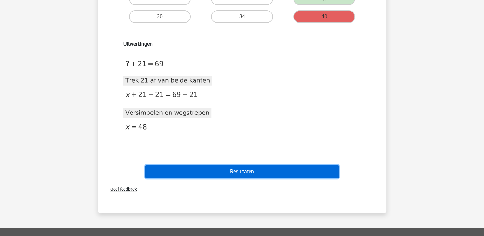
scroll to position [70, 0]
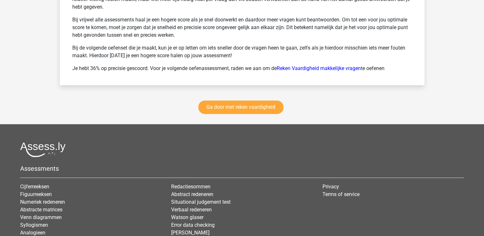
scroll to position [903, 0]
click at [242, 102] on link "Ga door met reken vaardigheid" at bounding box center [240, 106] width 85 height 13
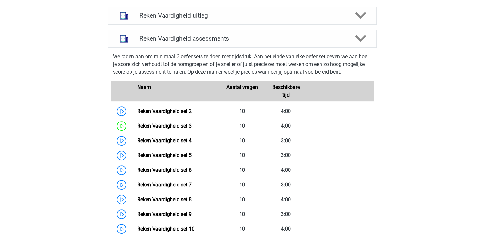
scroll to position [150, 0]
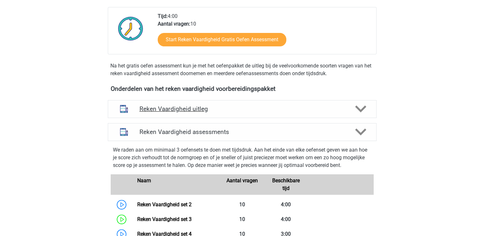
click at [190, 107] on h4 "Reken Vaardigheid uitleg" at bounding box center [241, 108] width 205 height 7
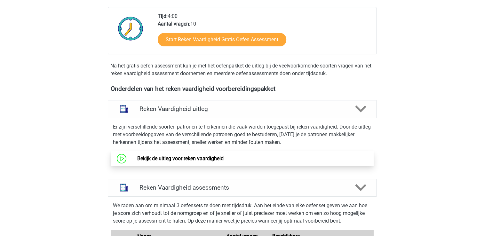
click at [162, 162] on link "Bekijk de uitleg voor reken vaardigheid" at bounding box center [180, 158] width 86 height 6
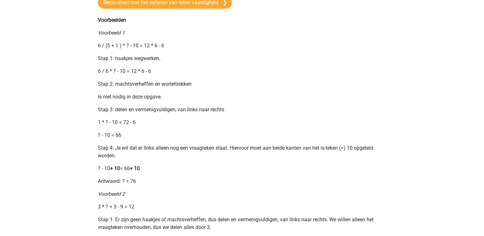
scroll to position [530, 0]
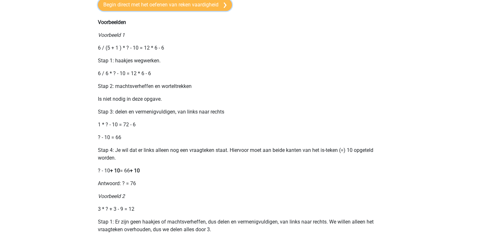
click at [210, 11] on link "Begin direct met het oefenen van reken vaardigheid" at bounding box center [165, 5] width 134 height 12
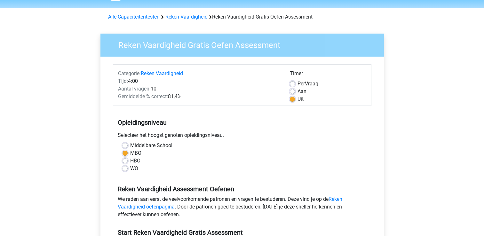
scroll to position [154, 0]
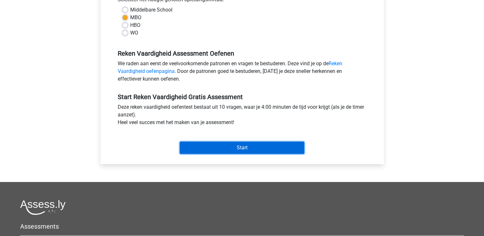
click at [274, 150] on input "Start" at bounding box center [242, 148] width 124 height 12
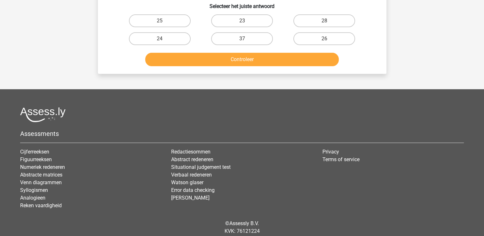
scroll to position [52, 0]
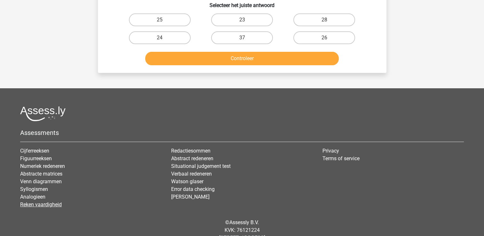
click at [52, 202] on link "Reken vaardigheid" at bounding box center [41, 204] width 42 height 6
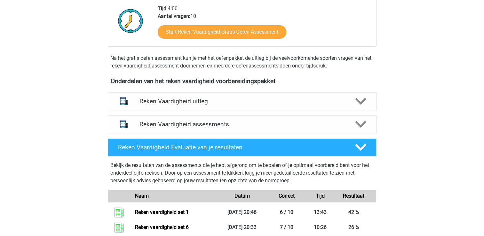
scroll to position [169, 0]
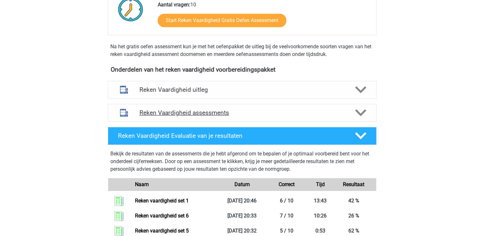
click at [236, 120] on div "Reken Vaardigheid assessments" at bounding box center [242, 113] width 269 height 18
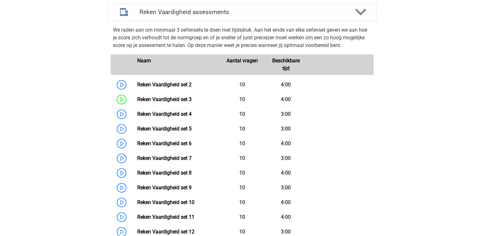
scroll to position [337, 0]
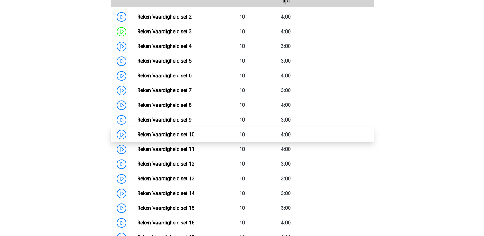
click at [137, 132] on link "Reken Vaardigheid set 10" at bounding box center [165, 134] width 57 height 6
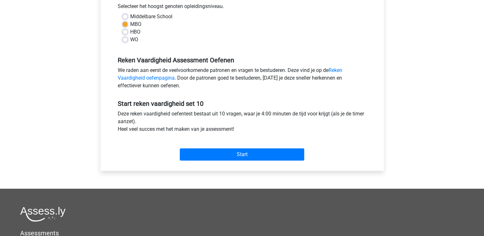
scroll to position [148, 0]
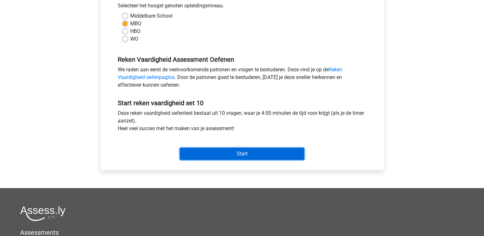
click at [272, 152] on input "Start" at bounding box center [242, 154] width 124 height 12
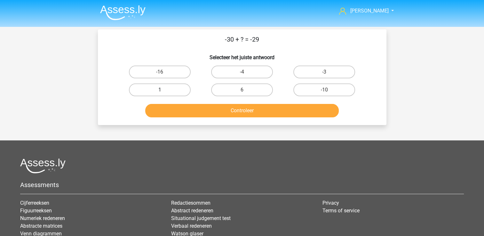
click at [159, 91] on label "1" at bounding box center [160, 89] width 62 height 13
click at [160, 91] on input "1" at bounding box center [162, 92] width 4 height 4
radio input "true"
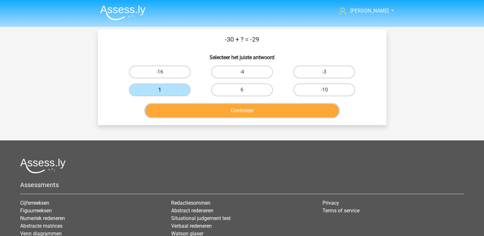
click at [194, 107] on button "Controleer" at bounding box center [241, 110] width 193 height 13
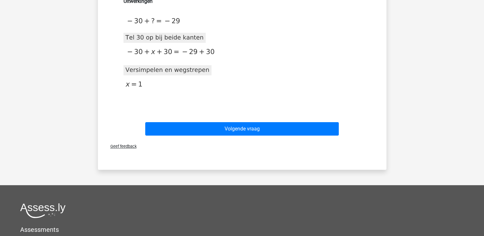
scroll to position [116, 0]
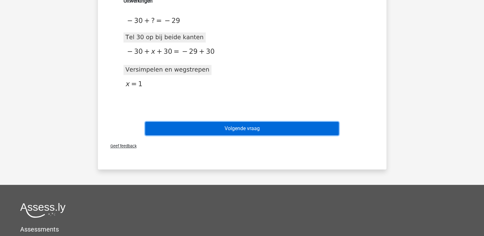
click at [285, 124] on button "Volgende vraag" at bounding box center [241, 128] width 193 height 13
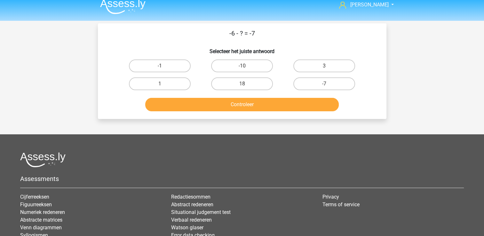
scroll to position [5, 0]
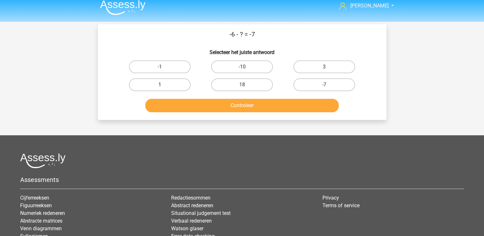
click at [181, 83] on label "1" at bounding box center [160, 84] width 62 height 13
click at [164, 85] on input "1" at bounding box center [162, 87] width 4 height 4
radio input "true"
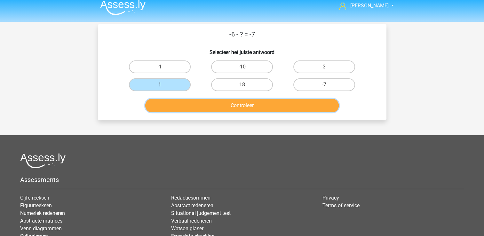
click at [198, 102] on button "Controleer" at bounding box center [241, 105] width 193 height 13
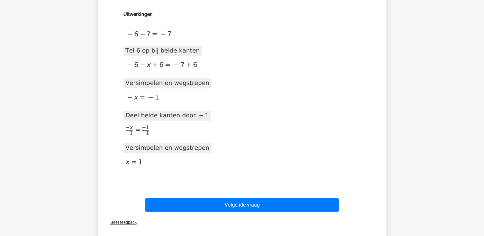
scroll to position [104, 0]
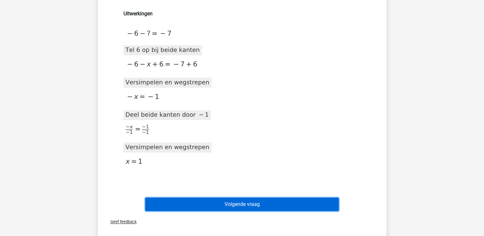
click at [261, 208] on button "Volgende vraag" at bounding box center [241, 204] width 193 height 13
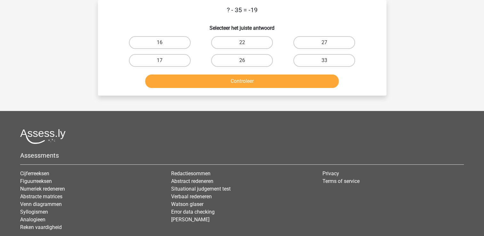
scroll to position [0, 0]
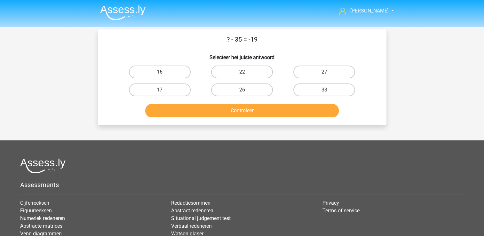
click at [156, 66] on label "16" at bounding box center [160, 72] width 62 height 13
click at [160, 72] on input "16" at bounding box center [162, 74] width 4 height 4
radio input "true"
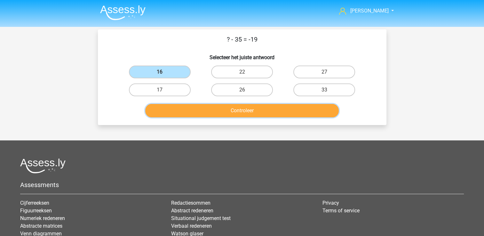
click at [216, 117] on button "Controleer" at bounding box center [241, 110] width 193 height 13
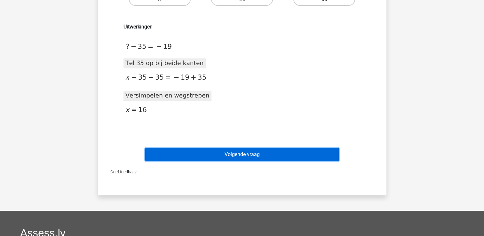
click at [273, 154] on button "Volgende vraag" at bounding box center [241, 154] width 193 height 13
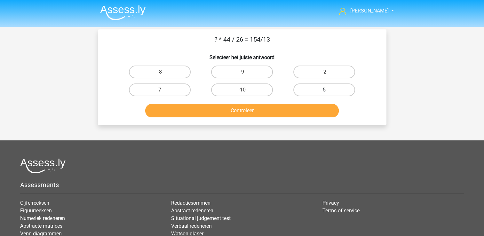
click at [345, 93] on label "5" at bounding box center [324, 89] width 62 height 13
click at [328, 93] on input "5" at bounding box center [326, 92] width 4 height 4
radio input "true"
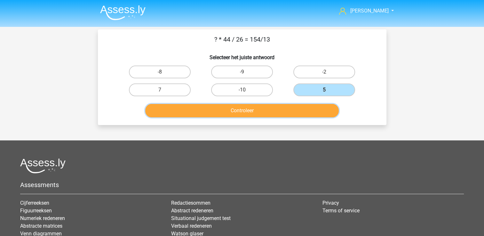
click at [307, 109] on button "Controleer" at bounding box center [241, 110] width 193 height 13
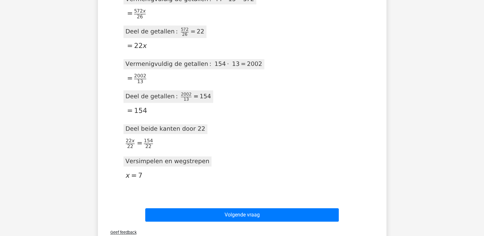
scroll to position [221, 0]
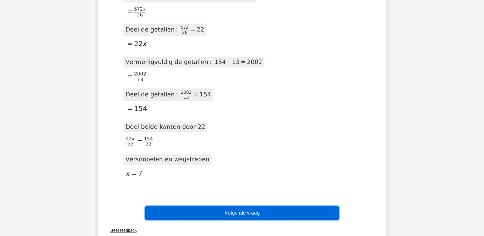
click at [280, 209] on button "Volgende vraag" at bounding box center [241, 212] width 193 height 13
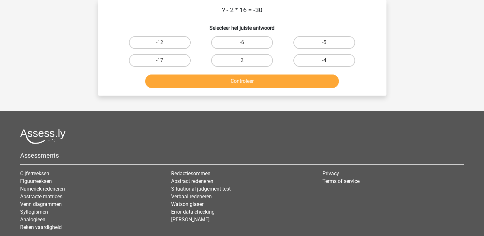
scroll to position [0, 0]
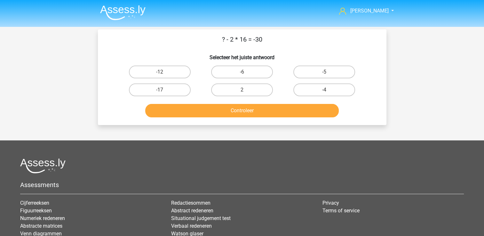
click at [430, 150] on footer "Assessments Cijferreeksen Figuurreeksen Numeriek redeneren Abstracte matrices V…" at bounding box center [242, 224] width 484 height 169
click at [255, 90] on label "2" at bounding box center [242, 89] width 62 height 13
click at [246, 90] on input "2" at bounding box center [244, 92] width 4 height 4
radio input "true"
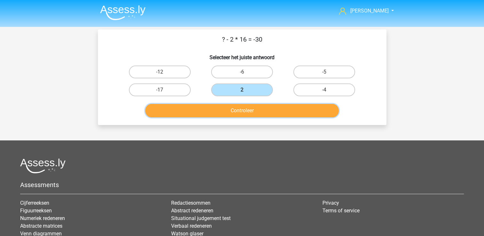
click at [264, 105] on button "Controleer" at bounding box center [241, 110] width 193 height 13
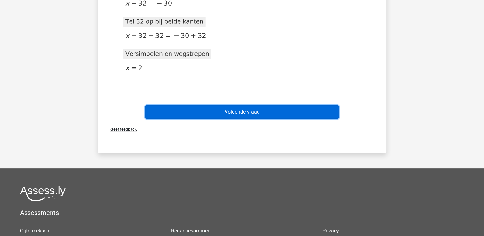
click at [293, 110] on button "Volgende vraag" at bounding box center [241, 111] width 193 height 13
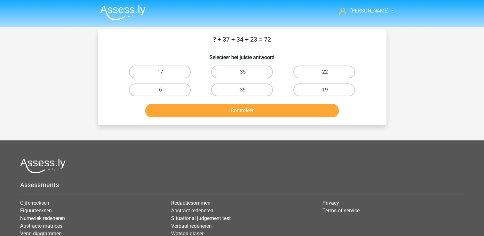
click at [345, 74] on label "-22" at bounding box center [324, 72] width 62 height 13
click at [328, 74] on input "-22" at bounding box center [326, 74] width 4 height 4
radio input "true"
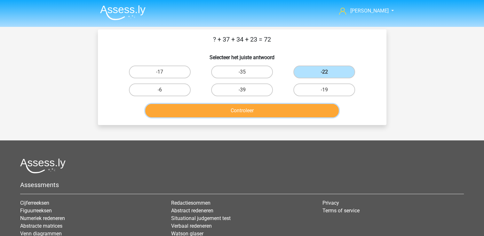
click at [280, 112] on button "Controleer" at bounding box center [241, 110] width 193 height 13
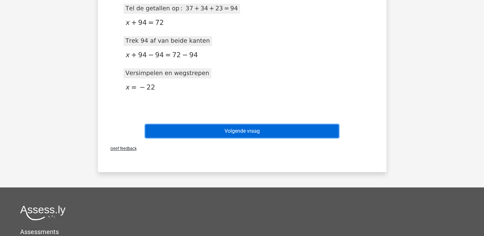
click at [279, 135] on button "Volgende vraag" at bounding box center [241, 130] width 193 height 13
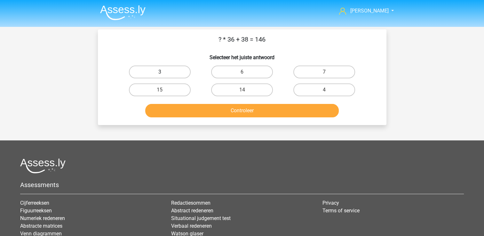
click at [153, 74] on label "3" at bounding box center [160, 72] width 62 height 13
click at [160, 74] on input "3" at bounding box center [162, 74] width 4 height 4
radio input "true"
click at [219, 122] on div "? * 36 + 38 = 146 Selecteer het juiste antwoord 3 6 7 15" at bounding box center [242, 77] width 288 height 96
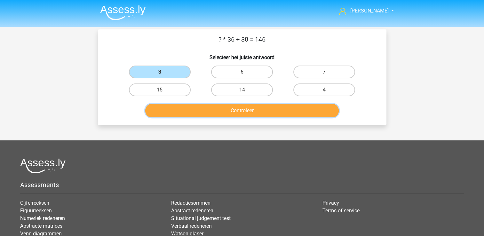
click at [219, 115] on button "Controleer" at bounding box center [241, 110] width 193 height 13
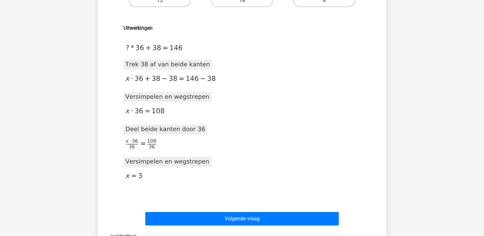
scroll to position [90, 0]
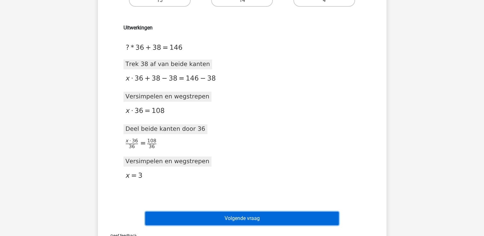
click at [256, 216] on button "Volgende vraag" at bounding box center [241, 218] width 193 height 13
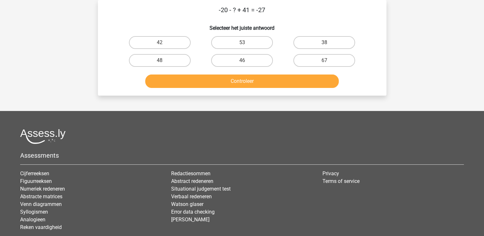
scroll to position [0, 0]
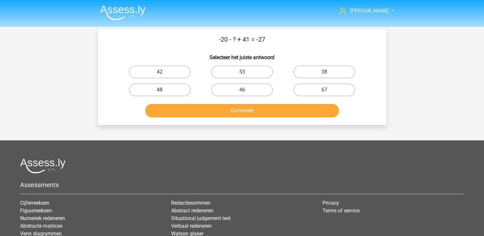
click at [335, 61] on div "-20 - ? + 41 = -27 Selecteer het juiste antwoord 42 53 38 48" at bounding box center [241, 77] width 283 height 85
click at [334, 69] on label "38" at bounding box center [324, 72] width 62 height 13
click at [328, 72] on input "38" at bounding box center [326, 74] width 4 height 4
radio input "true"
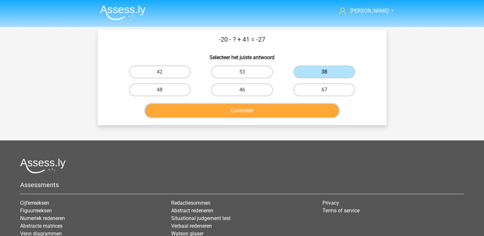
click at [310, 106] on button "Controleer" at bounding box center [241, 110] width 193 height 13
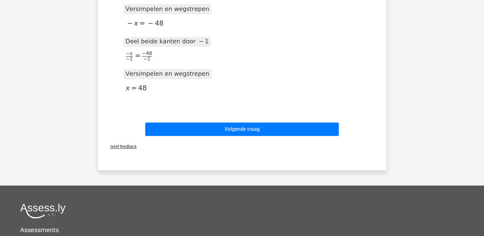
scroll to position [248, 0]
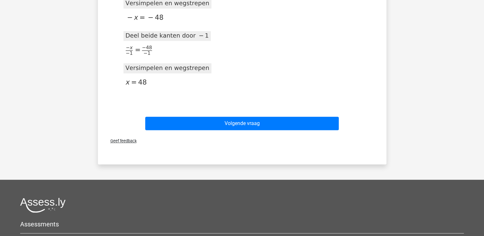
click at [312, 114] on div "Volgende vraag" at bounding box center [242, 122] width 268 height 21
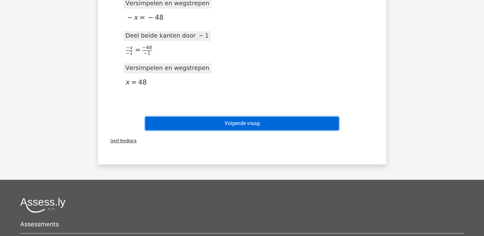
click at [327, 120] on button "Volgende vraag" at bounding box center [241, 123] width 193 height 13
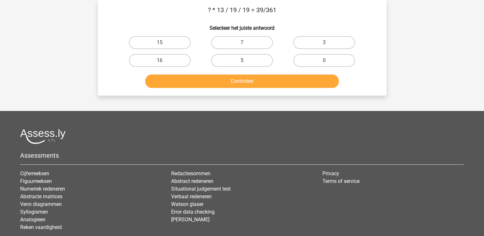
scroll to position [0, 0]
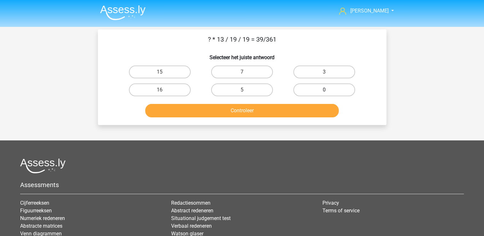
click at [339, 90] on label "0" at bounding box center [324, 89] width 62 height 13
click at [328, 90] on input "0" at bounding box center [326, 92] width 4 height 4
radio input "true"
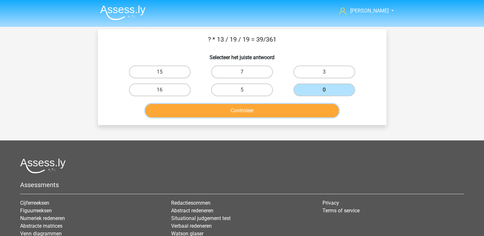
click at [320, 109] on button "Controleer" at bounding box center [241, 110] width 193 height 13
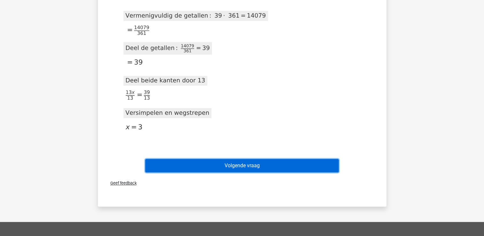
click at [298, 161] on button "Volgende vraag" at bounding box center [241, 165] width 193 height 13
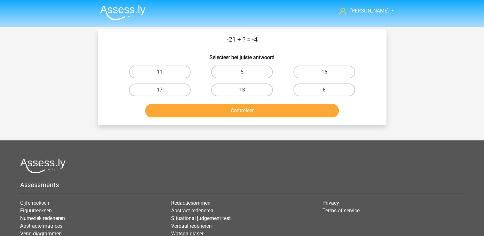
click at [330, 70] on label "16" at bounding box center [324, 72] width 62 height 13
click at [328, 72] on input "16" at bounding box center [326, 74] width 4 height 4
radio input "true"
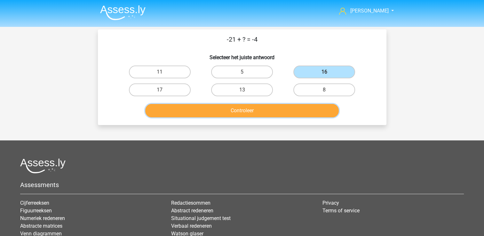
click at [277, 108] on button "Controleer" at bounding box center [241, 110] width 193 height 13
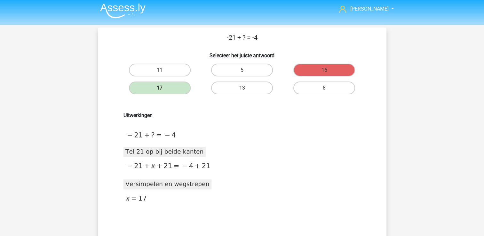
scroll to position [134, 0]
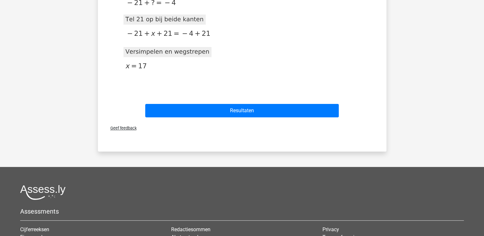
click at [315, 118] on div "Resultaten" at bounding box center [242, 112] width 247 height 16
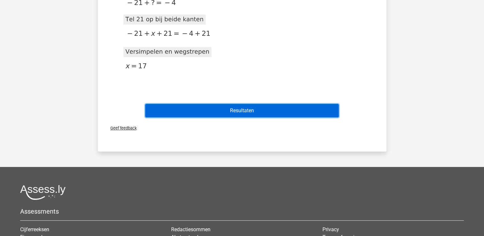
click at [315, 113] on button "Resultaten" at bounding box center [241, 110] width 193 height 13
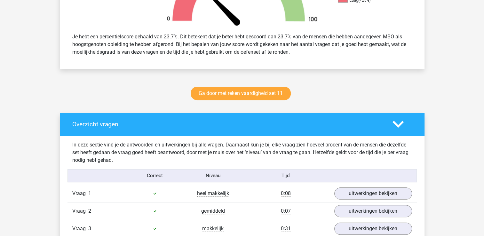
scroll to position [243, 0]
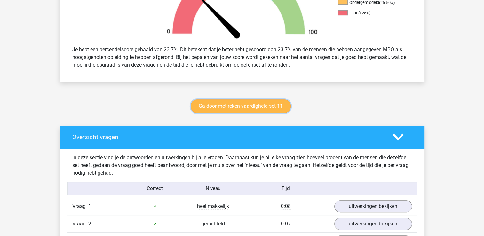
click at [264, 104] on link "Ga door met reken vaardigheid set 11" at bounding box center [241, 105] width 100 height 13
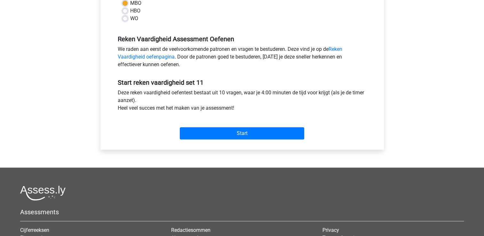
scroll to position [169, 0]
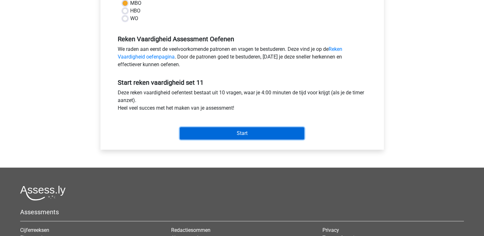
click at [273, 130] on input "Start" at bounding box center [242, 133] width 124 height 12
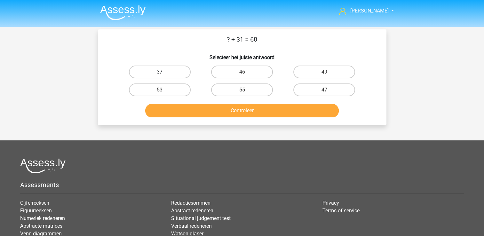
click at [170, 70] on label "37" at bounding box center [160, 72] width 62 height 13
click at [164, 72] on input "37" at bounding box center [162, 74] width 4 height 4
radio input "true"
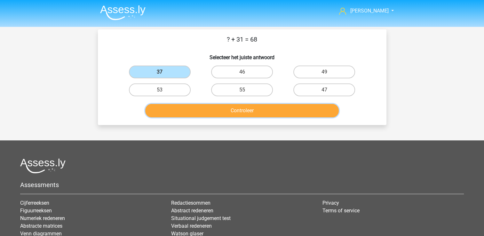
click at [254, 113] on button "Controleer" at bounding box center [241, 110] width 193 height 13
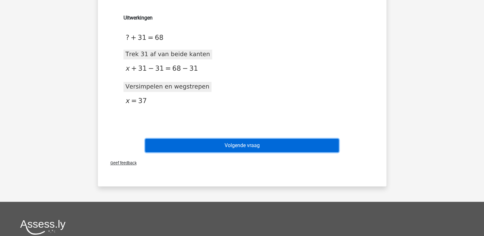
click at [263, 145] on button "Volgende vraag" at bounding box center [241, 145] width 193 height 13
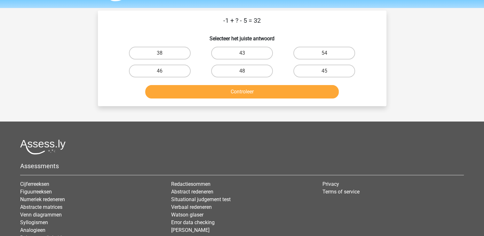
scroll to position [18, 0]
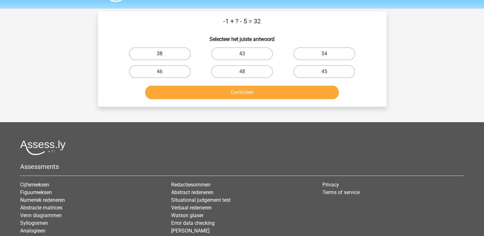
click at [184, 53] on label "38" at bounding box center [160, 53] width 62 height 13
click at [164, 54] on input "38" at bounding box center [162, 56] width 4 height 4
radio input "true"
click at [229, 96] on button "Controleer" at bounding box center [241, 92] width 193 height 13
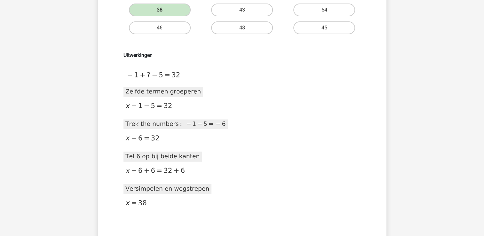
scroll to position [160, 0]
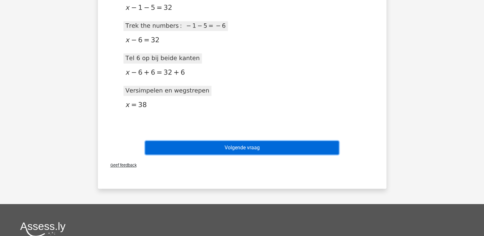
click at [256, 149] on button "Volgende vraag" at bounding box center [241, 147] width 193 height 13
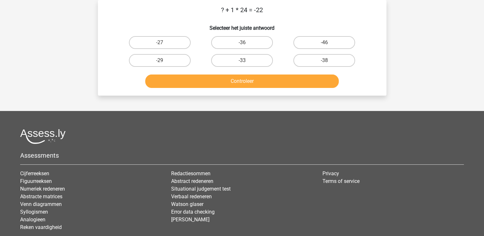
scroll to position [0, 0]
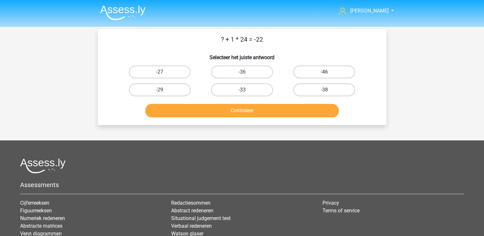
click at [316, 75] on label "-46" at bounding box center [324, 72] width 62 height 13
click at [324, 75] on input "-46" at bounding box center [326, 74] width 4 height 4
radio input "true"
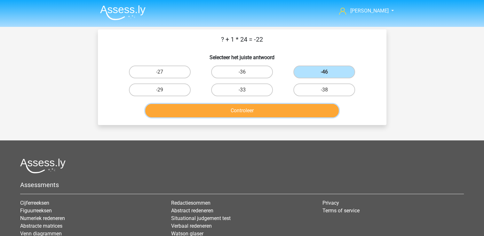
click at [296, 109] on button "Controleer" at bounding box center [241, 110] width 193 height 13
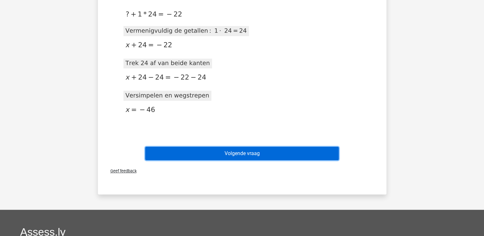
click at [302, 150] on button "Volgende vraag" at bounding box center [241, 153] width 193 height 13
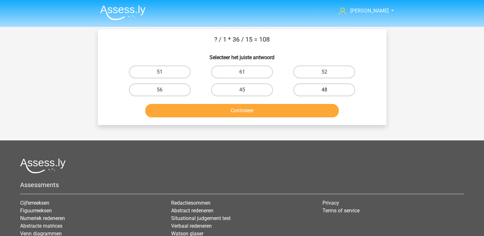
click at [348, 88] on label "48" at bounding box center [324, 89] width 62 height 13
click at [328, 90] on input "48" at bounding box center [326, 92] width 4 height 4
radio input "true"
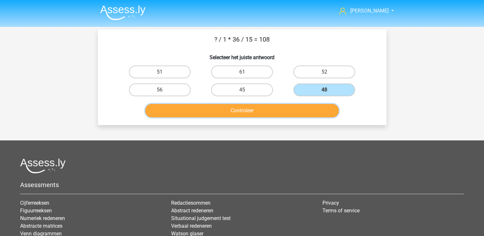
click at [326, 111] on button "Controleer" at bounding box center [241, 110] width 193 height 13
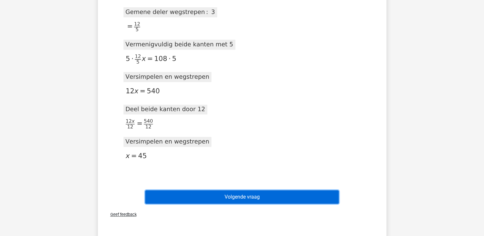
click at [265, 192] on button "Volgende vraag" at bounding box center [241, 196] width 193 height 13
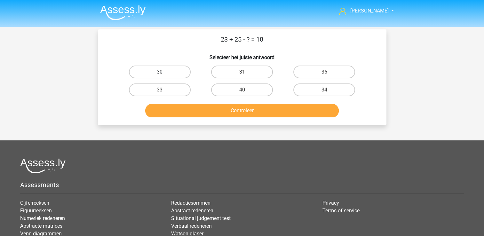
click at [178, 76] on label "30" at bounding box center [160, 72] width 62 height 13
click at [164, 76] on input "30" at bounding box center [162, 74] width 4 height 4
radio input "true"
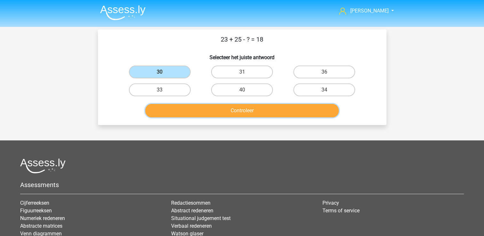
click at [222, 107] on button "Controleer" at bounding box center [241, 110] width 193 height 13
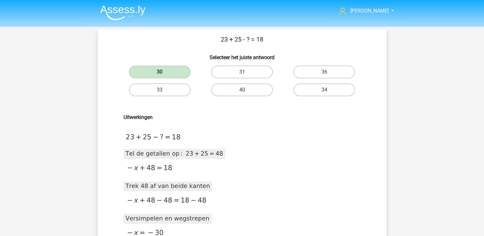
scroll to position [138, 0]
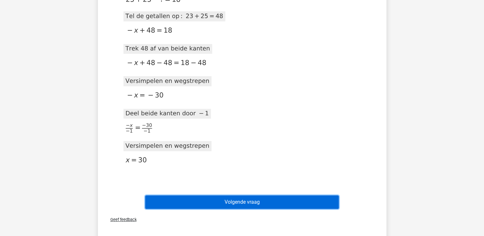
click at [285, 197] on button "Volgende vraag" at bounding box center [241, 201] width 193 height 13
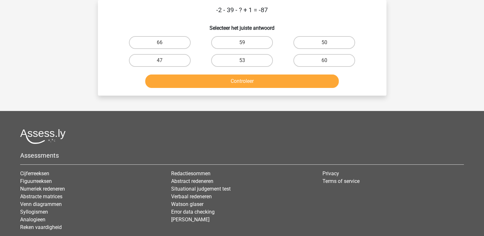
scroll to position [10, 0]
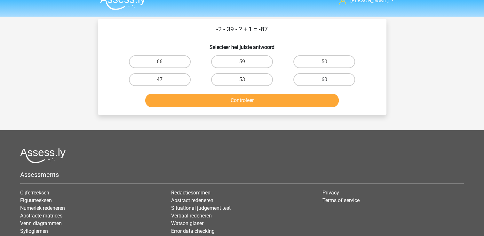
click at [313, 77] on label "60" at bounding box center [324, 79] width 62 height 13
click at [324, 80] on input "60" at bounding box center [326, 82] width 4 height 4
radio input "true"
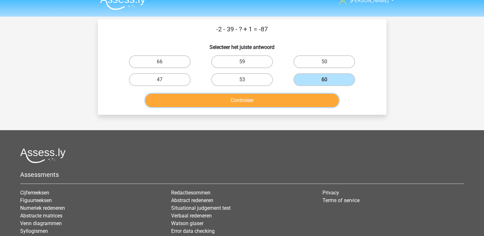
click at [315, 101] on button "Controleer" at bounding box center [241, 100] width 193 height 13
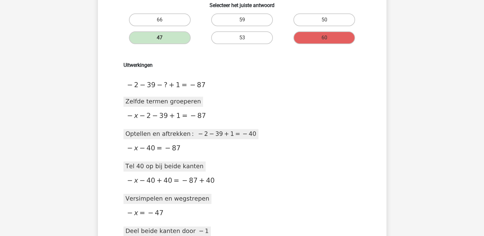
scroll to position [52, 0]
drag, startPoint x: 207, startPoint y: 134, endPoint x: 220, endPoint y: 137, distance: 13.8
click at [220, 137] on icon at bounding box center [189, 134] width 137 height 10
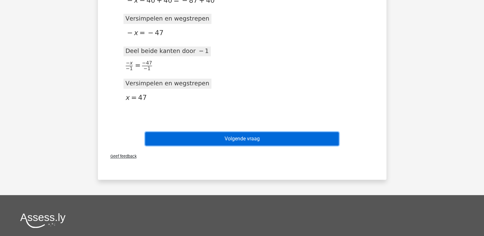
click at [310, 141] on button "Volgende vraag" at bounding box center [241, 138] width 193 height 13
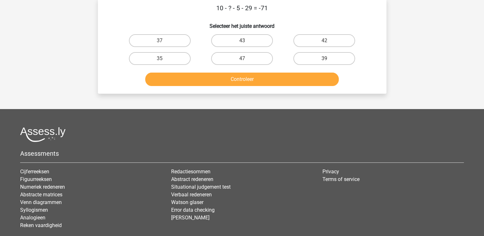
scroll to position [29, 0]
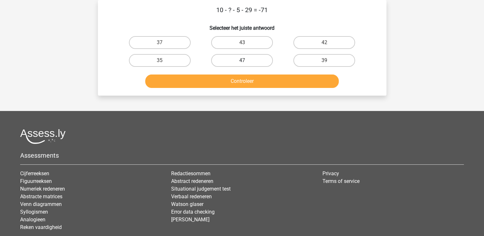
click at [254, 57] on label "47" at bounding box center [242, 60] width 62 height 13
click at [246, 60] on input "47" at bounding box center [244, 62] width 4 height 4
radio input "true"
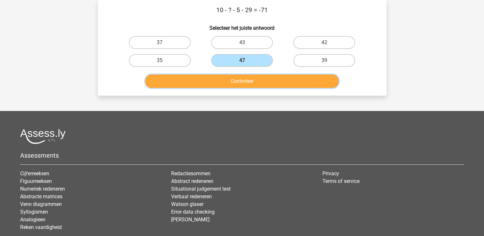
click at [272, 80] on button "Controleer" at bounding box center [241, 81] width 193 height 13
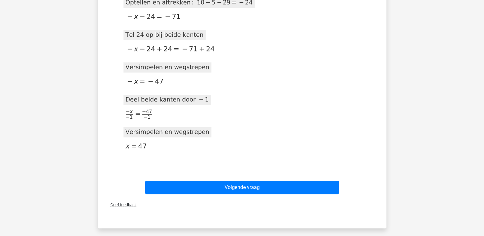
scroll to position [186, 0]
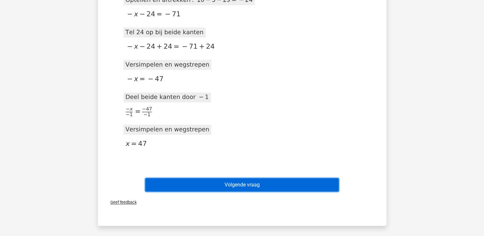
click at [274, 186] on button "Volgende vraag" at bounding box center [241, 184] width 193 height 13
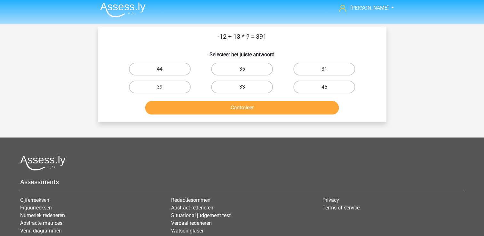
scroll to position [3, 0]
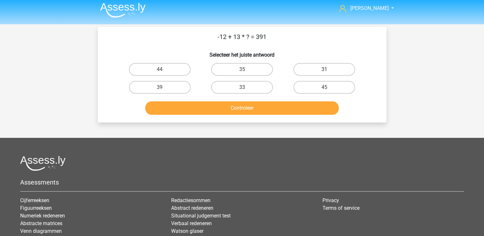
click at [330, 67] on label "31" at bounding box center [324, 69] width 62 height 13
click at [328, 69] on input "31" at bounding box center [326, 71] width 4 height 4
radio input "true"
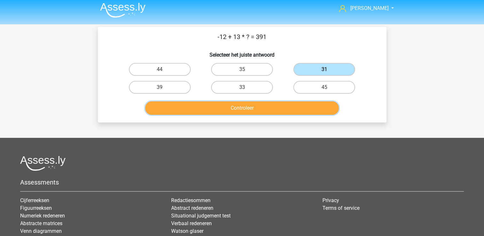
click at [330, 108] on button "Controleer" at bounding box center [241, 107] width 193 height 13
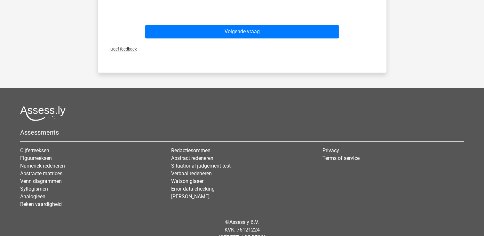
scroll to position [296, 0]
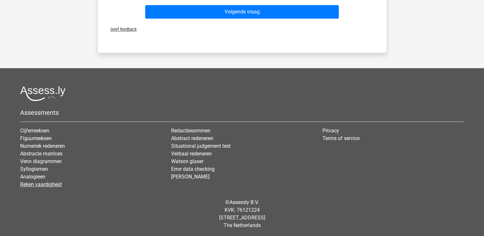
click at [54, 184] on link "Reken vaardigheid" at bounding box center [41, 184] width 42 height 6
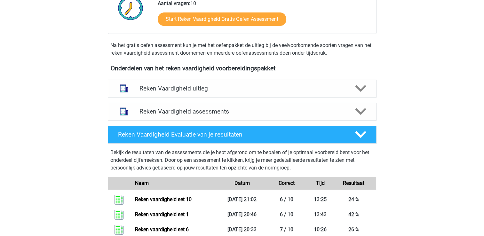
scroll to position [175, 0]
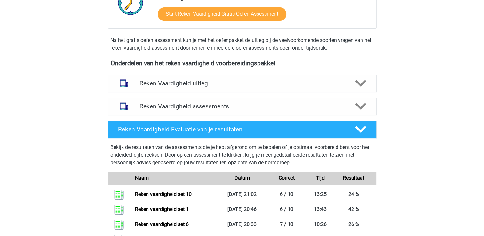
click at [172, 81] on h4 "Reken Vaardigheid uitleg" at bounding box center [241, 83] width 205 height 7
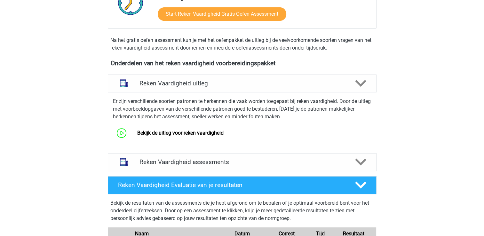
scroll to position [205, 0]
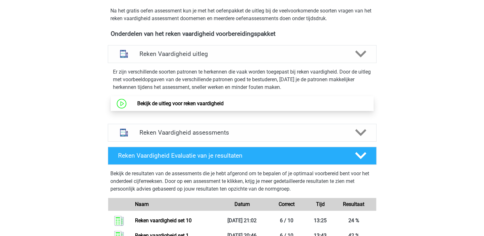
click at [155, 102] on link "Bekijk de uitleg voor reken vaardigheid" at bounding box center [180, 103] width 86 height 6
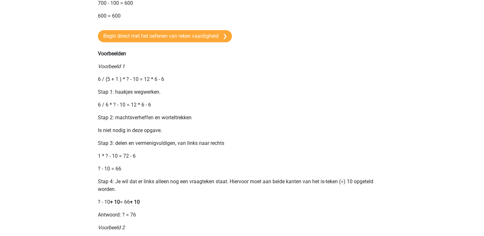
scroll to position [517, 0]
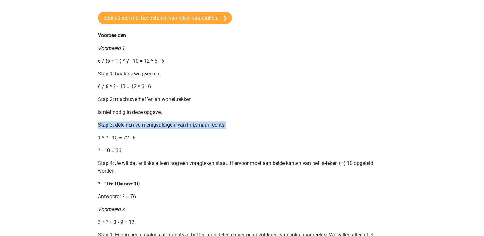
drag, startPoint x: 50, startPoint y: 128, endPoint x: 82, endPoint y: 147, distance: 37.5
click at [82, 147] on div "[PERSON_NAME] [EMAIL_ADDRESS][DOMAIN_NAME] Nederlands English 4" at bounding box center [242, 36] width 484 height 1106
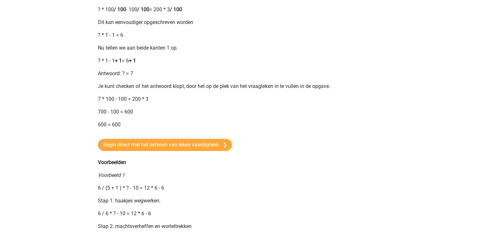
scroll to position [395, 0]
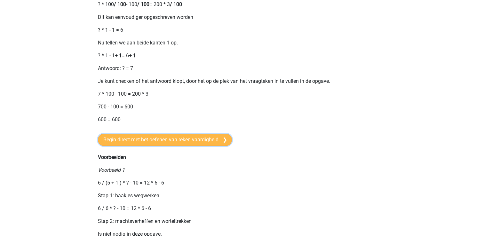
click at [199, 146] on link "Begin direct met het oefenen van reken vaardigheid" at bounding box center [165, 140] width 134 height 12
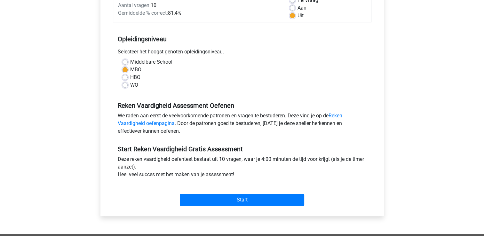
scroll to position [130, 0]
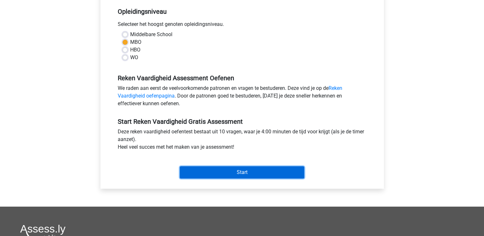
click at [243, 173] on input "Start" at bounding box center [242, 172] width 124 height 12
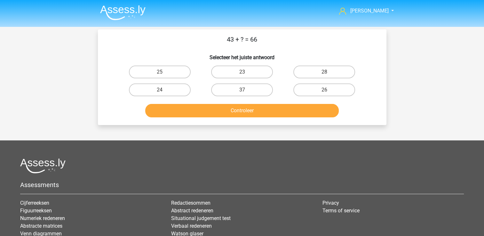
scroll to position [73, 0]
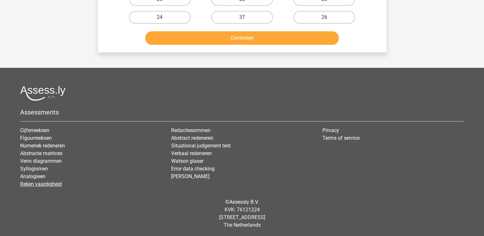
click at [48, 183] on link "Reken vaardigheid" at bounding box center [41, 184] width 42 height 6
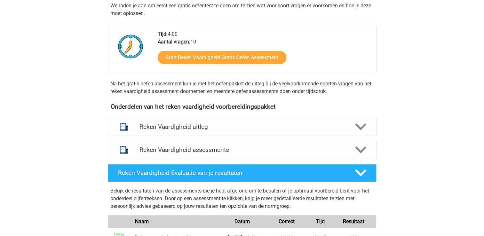
scroll to position [134, 0]
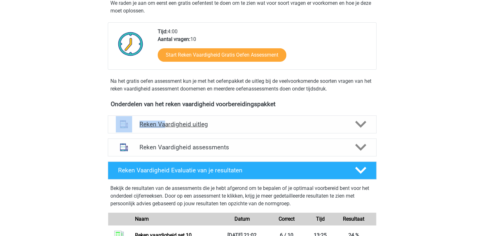
drag, startPoint x: 86, startPoint y: 116, endPoint x: 163, endPoint y: 119, distance: 76.8
click at [163, 119] on div "anita anitadeboer2002@gmail.com Nederlands English" at bounding box center [242, 194] width 484 height 657
drag, startPoint x: 163, startPoint y: 119, endPoint x: 203, endPoint y: 151, distance: 51.6
click at [203, 151] on div "Reken Vaardigheid assessments" at bounding box center [242, 147] width 269 height 18
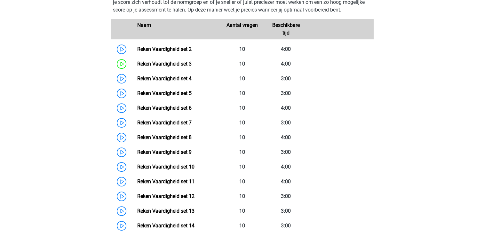
scroll to position [304, 0]
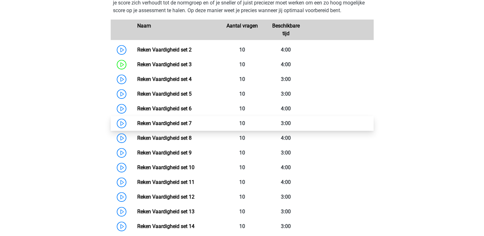
click at [137, 121] on link "Reken Vaardigheid set 7" at bounding box center [164, 123] width 54 height 6
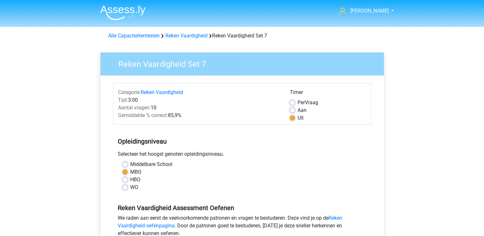
scroll to position [107, 0]
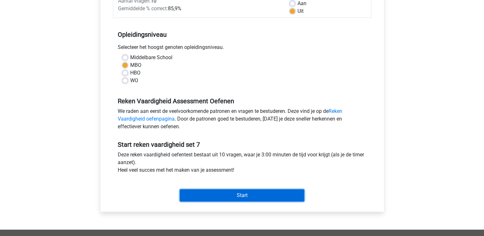
click at [237, 189] on input "Start" at bounding box center [242, 195] width 124 height 12
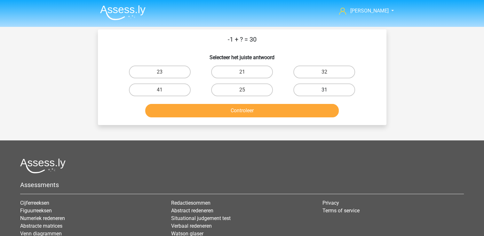
click at [331, 92] on label "31" at bounding box center [324, 89] width 62 height 13
click at [328, 92] on input "31" at bounding box center [326, 92] width 4 height 4
radio input "true"
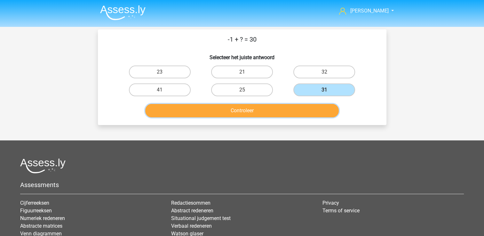
click at [310, 111] on button "Controleer" at bounding box center [241, 110] width 193 height 13
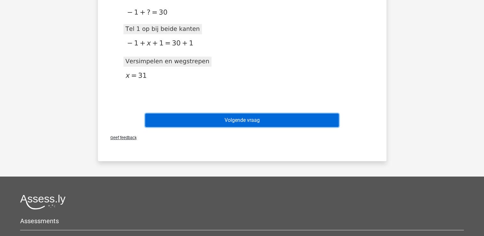
click at [295, 126] on button "Volgende vraag" at bounding box center [241, 120] width 193 height 13
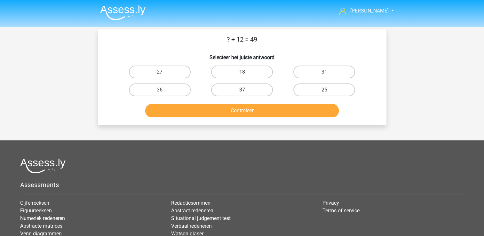
click at [263, 84] on label "37" at bounding box center [242, 89] width 62 height 13
click at [246, 90] on input "37" at bounding box center [244, 92] width 4 height 4
radio input "true"
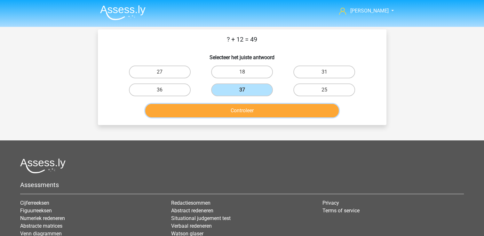
click at [268, 107] on button "Controleer" at bounding box center [241, 110] width 193 height 13
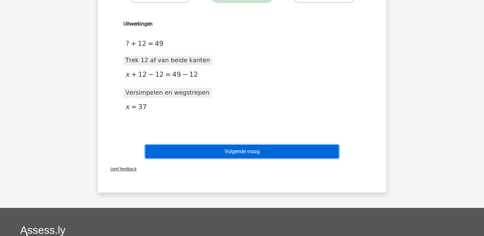
click at [320, 152] on button "Volgende vraag" at bounding box center [241, 151] width 193 height 13
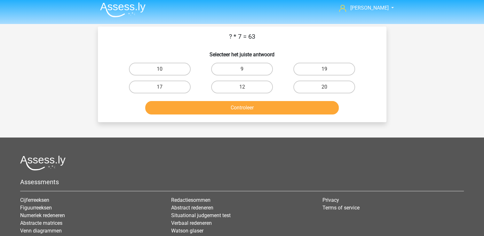
scroll to position [3, 0]
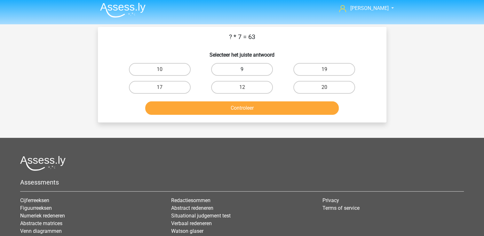
click at [263, 66] on label "9" at bounding box center [242, 69] width 62 height 13
click at [246, 69] on input "9" at bounding box center [244, 71] width 4 height 4
radio input "true"
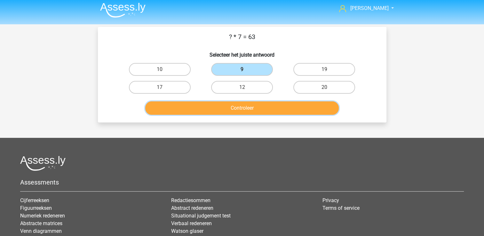
click at [287, 102] on button "Controleer" at bounding box center [241, 107] width 193 height 13
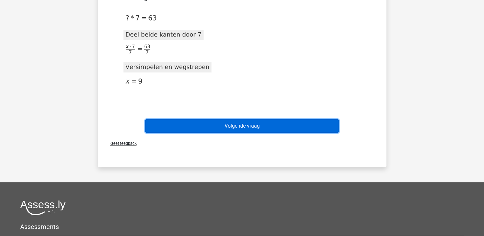
click at [278, 126] on button "Volgende vraag" at bounding box center [241, 125] width 193 height 13
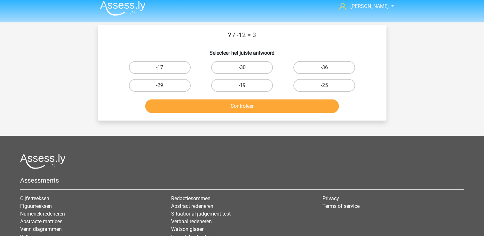
scroll to position [4, 0]
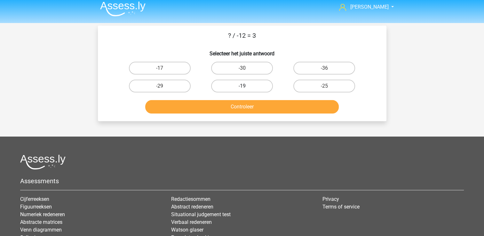
click at [252, 84] on label "-19" at bounding box center [242, 86] width 62 height 13
click at [246, 86] on input "-19" at bounding box center [244, 88] width 4 height 4
radio input "true"
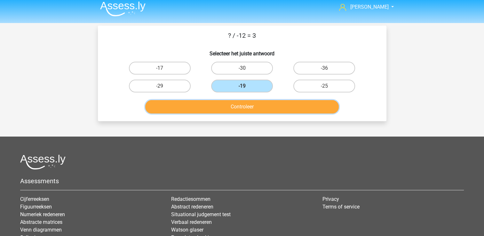
click at [250, 110] on button "Controleer" at bounding box center [241, 106] width 193 height 13
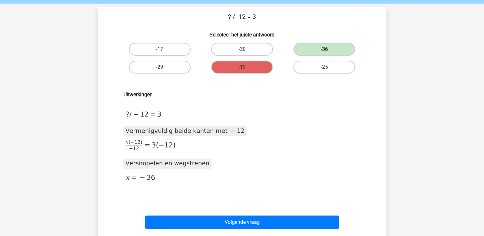
scroll to position [48, 0]
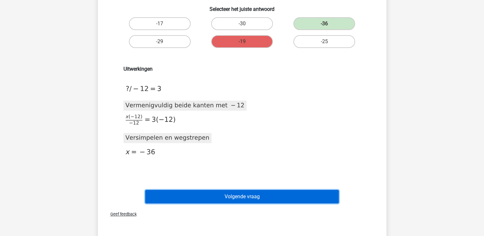
click at [192, 194] on button "Volgende vraag" at bounding box center [241, 196] width 193 height 13
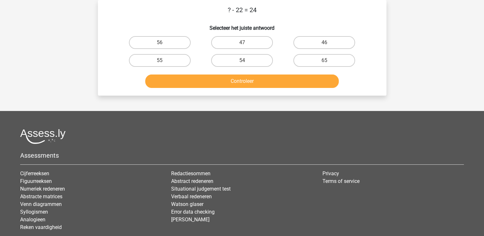
scroll to position [0, 0]
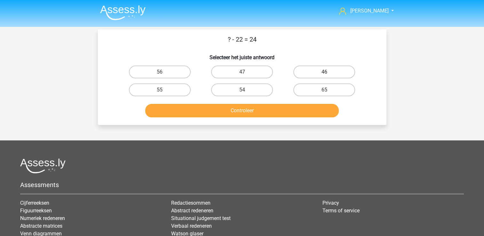
click at [331, 68] on label "46" at bounding box center [324, 72] width 62 height 13
click at [328, 72] on input "46" at bounding box center [326, 74] width 4 height 4
radio input "true"
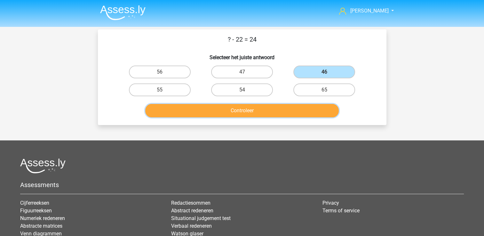
click at [297, 106] on button "Controleer" at bounding box center [241, 110] width 193 height 13
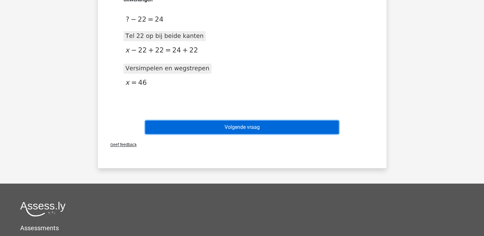
click at [290, 123] on button "Volgende vraag" at bounding box center [241, 127] width 193 height 13
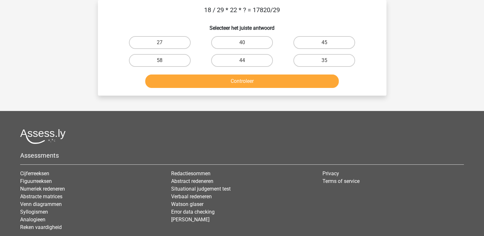
scroll to position [3, 0]
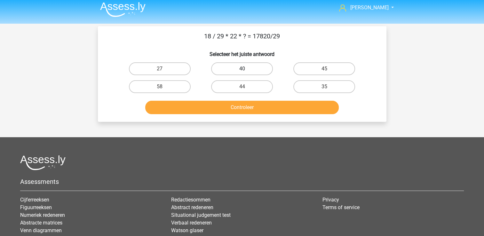
click at [212, 67] on label "40" at bounding box center [242, 68] width 62 height 13
click at [242, 69] on input "40" at bounding box center [244, 71] width 4 height 4
radio input "true"
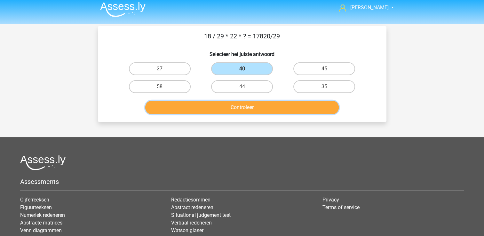
click at [238, 104] on button "Controleer" at bounding box center [241, 107] width 193 height 13
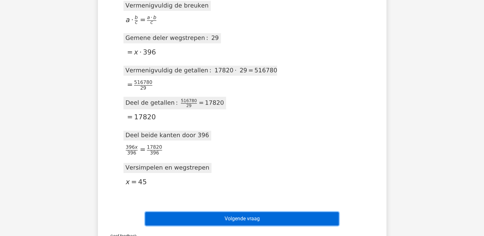
click at [261, 217] on button "Volgende vraag" at bounding box center [241, 218] width 193 height 13
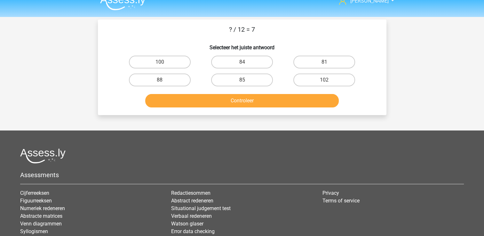
scroll to position [0, 0]
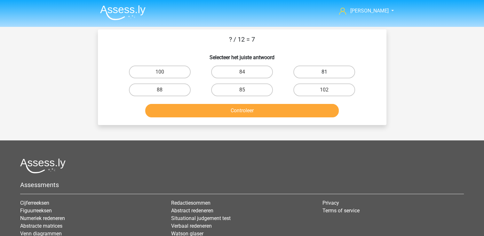
click at [336, 72] on label "81" at bounding box center [324, 72] width 62 height 13
click at [328, 72] on input "81" at bounding box center [326, 74] width 4 height 4
radio input "true"
click at [306, 102] on div "Controleer" at bounding box center [242, 109] width 268 height 21
click at [237, 67] on label "84" at bounding box center [242, 72] width 62 height 13
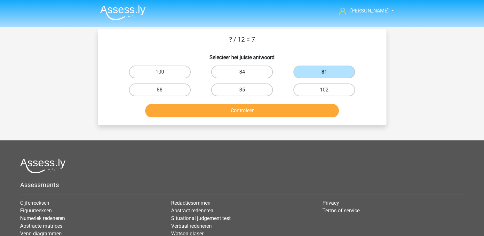
click at [242, 72] on input "84" at bounding box center [244, 74] width 4 height 4
radio input "true"
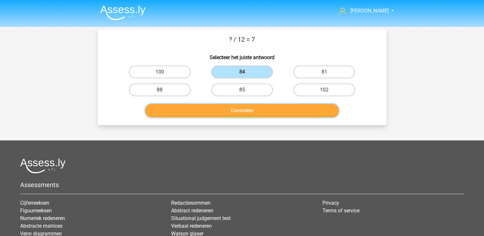
click at [246, 109] on button "Controleer" at bounding box center [241, 110] width 193 height 13
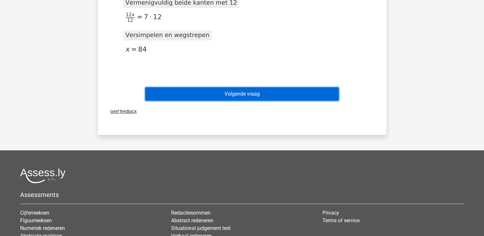
click at [262, 99] on button "Volgende vraag" at bounding box center [241, 93] width 193 height 13
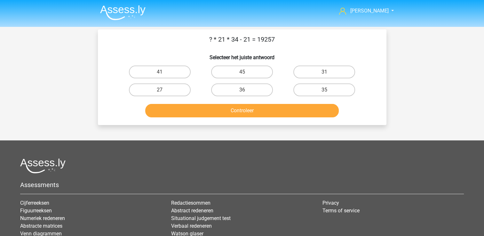
drag, startPoint x: 361, startPoint y: 57, endPoint x: 192, endPoint y: 90, distance: 172.4
click at [192, 90] on div "? * 21 * 34 - 21 = 19257 Selecteer het juiste antwoord 41 45 31 27" at bounding box center [241, 77] width 283 height 85
drag, startPoint x: 192, startPoint y: 90, endPoint x: 182, endPoint y: 90, distance: 9.6
click at [182, 90] on label "27" at bounding box center [160, 89] width 62 height 13
click at [164, 90] on input "27" at bounding box center [162, 92] width 4 height 4
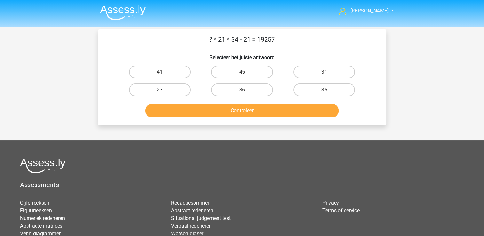
radio input "true"
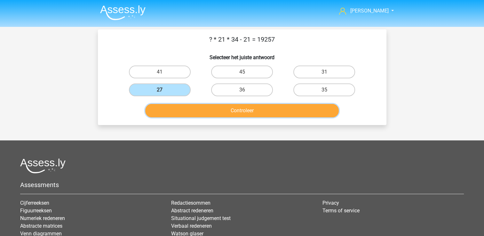
click at [233, 113] on button "Controleer" at bounding box center [241, 110] width 193 height 13
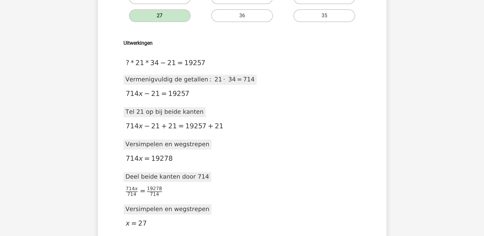
scroll to position [246, 0]
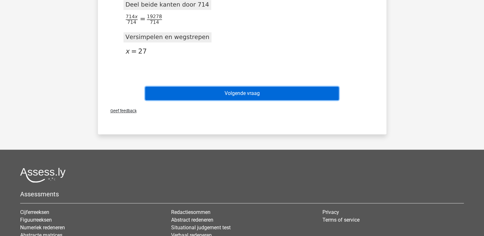
click at [305, 98] on button "Volgende vraag" at bounding box center [241, 93] width 193 height 13
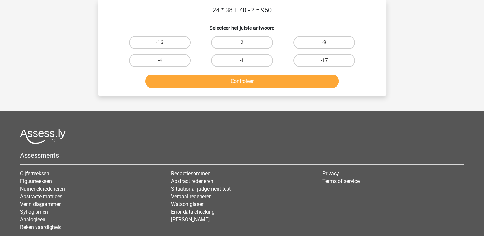
scroll to position [0, 0]
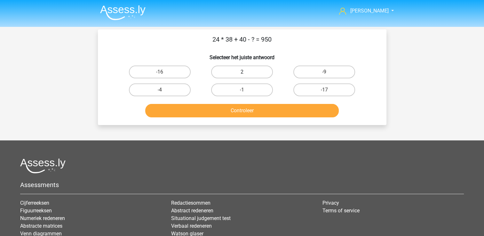
click at [240, 68] on label "2" at bounding box center [242, 72] width 62 height 13
click at [242, 72] on input "2" at bounding box center [244, 74] width 4 height 4
radio input "true"
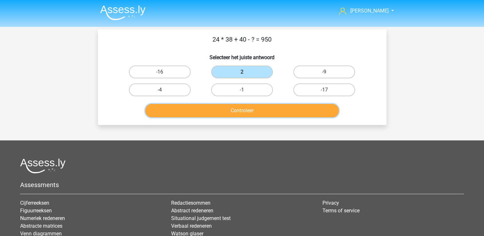
click at [248, 108] on button "Controleer" at bounding box center [241, 110] width 193 height 13
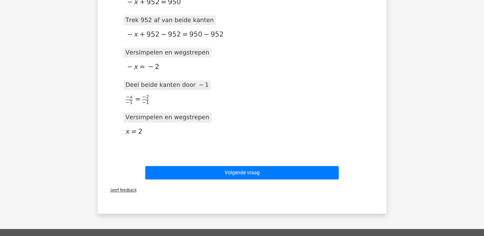
scroll to position [199, 0]
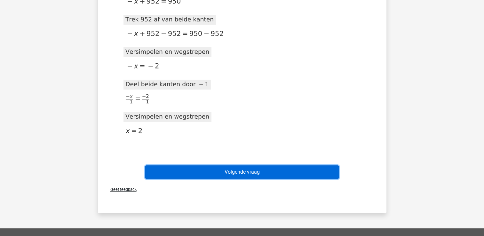
click at [256, 171] on button "Volgende vraag" at bounding box center [241, 171] width 193 height 13
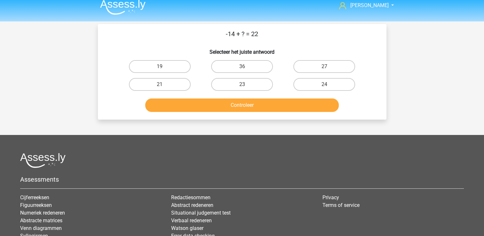
scroll to position [5, 0]
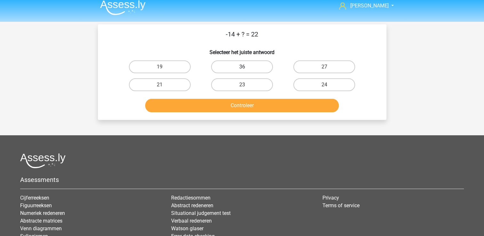
click at [252, 72] on label "36" at bounding box center [242, 66] width 62 height 13
click at [246, 71] on input "36" at bounding box center [244, 69] width 4 height 4
radio input "true"
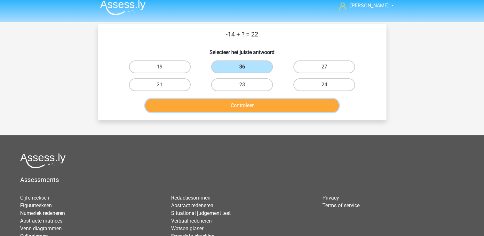
click at [260, 101] on button "Controleer" at bounding box center [241, 105] width 193 height 13
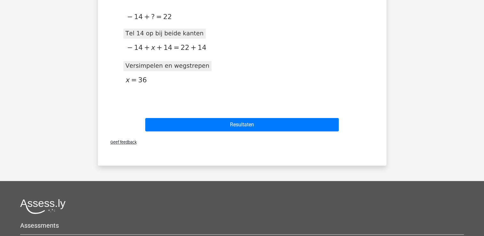
scroll to position [120, 0]
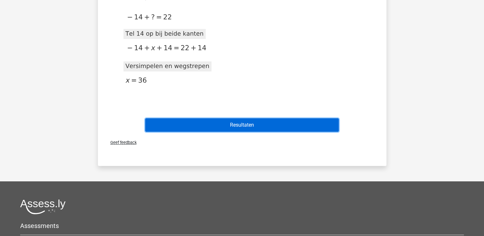
click at [265, 130] on button "Resultaten" at bounding box center [241, 124] width 193 height 13
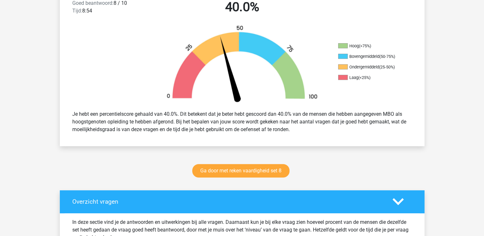
scroll to position [179, 0]
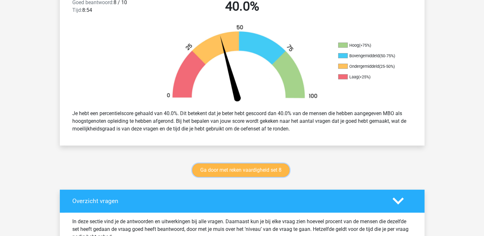
click at [274, 169] on link "Ga door met reken vaardigheid set 8" at bounding box center [240, 169] width 97 height 13
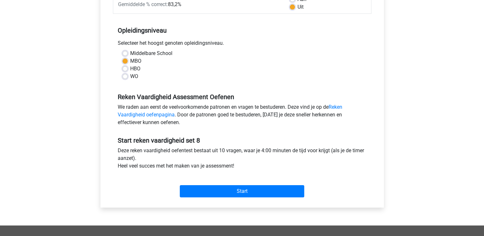
scroll to position [124, 0]
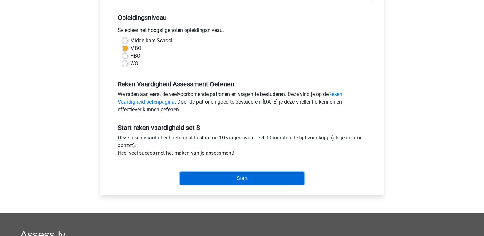
click at [265, 176] on input "Start" at bounding box center [242, 178] width 124 height 12
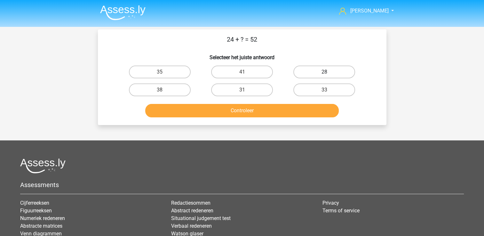
click at [338, 70] on label "28" at bounding box center [324, 72] width 62 height 13
click at [328, 72] on input "28" at bounding box center [326, 74] width 4 height 4
radio input "true"
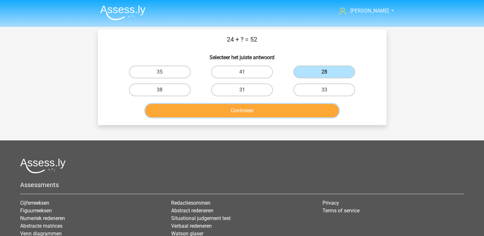
click at [290, 110] on button "Controleer" at bounding box center [241, 110] width 193 height 13
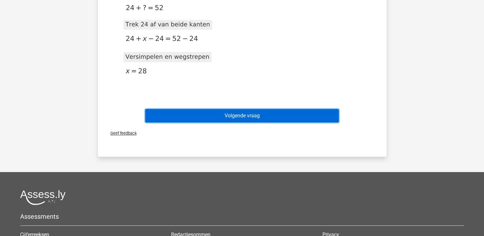
click at [289, 112] on button "Volgende vraag" at bounding box center [241, 115] width 193 height 13
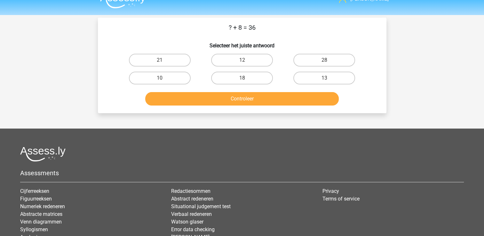
scroll to position [12, 0]
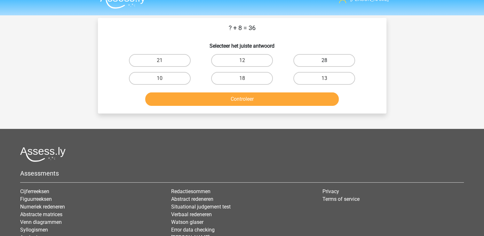
click at [308, 59] on label "28" at bounding box center [324, 60] width 62 height 13
click at [324, 60] on input "28" at bounding box center [326, 62] width 4 height 4
radio input "true"
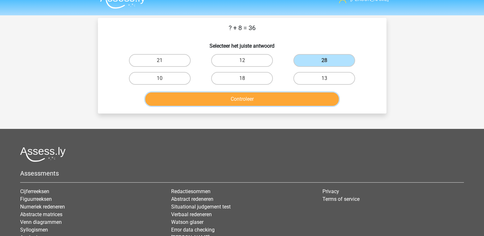
click at [266, 100] on button "Controleer" at bounding box center [241, 98] width 193 height 13
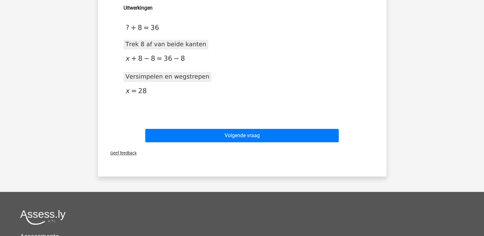
scroll to position [112, 0]
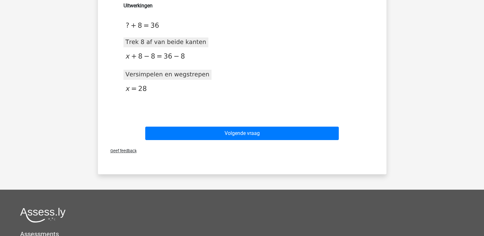
click at [257, 144] on div "Geef feedback" at bounding box center [241, 151] width 283 height 16
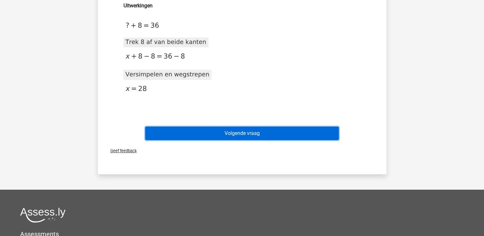
click at [263, 134] on button "Volgende vraag" at bounding box center [241, 133] width 193 height 13
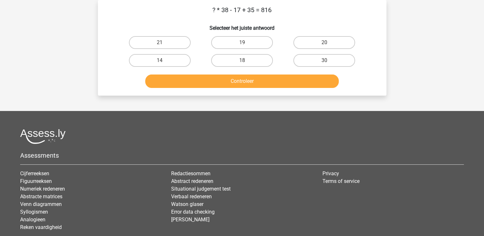
scroll to position [0, 0]
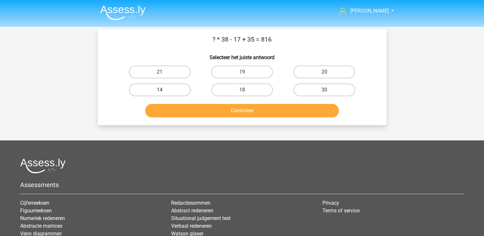
click at [173, 89] on label "14" at bounding box center [160, 89] width 62 height 13
click at [164, 90] on input "14" at bounding box center [162, 92] width 4 height 4
radio input "true"
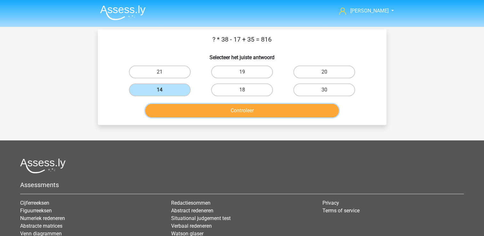
click at [191, 111] on button "Controleer" at bounding box center [241, 110] width 193 height 13
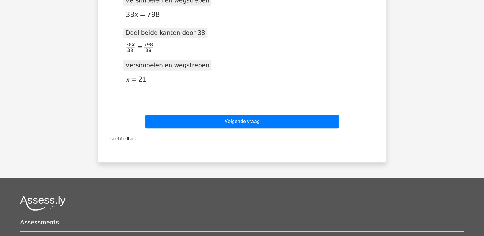
scroll to position [219, 0]
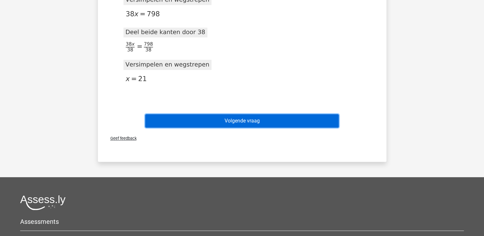
click at [275, 124] on button "Volgende vraag" at bounding box center [241, 120] width 193 height 13
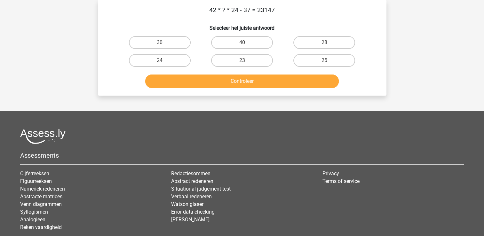
scroll to position [0, 0]
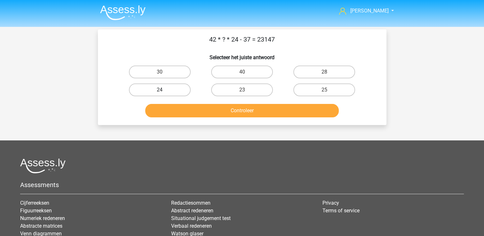
click at [180, 85] on label "24" at bounding box center [160, 89] width 62 height 13
click at [164, 90] on input "24" at bounding box center [162, 92] width 4 height 4
radio input "true"
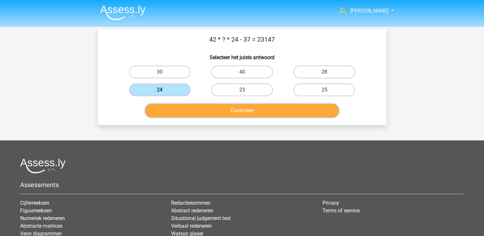
click at [227, 104] on button "Controleer" at bounding box center [241, 110] width 193 height 13
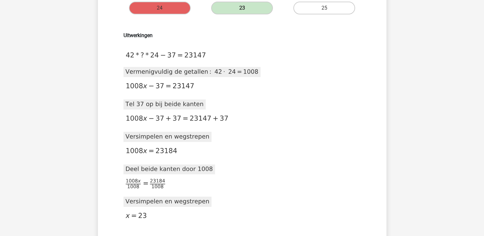
scroll to position [83, 0]
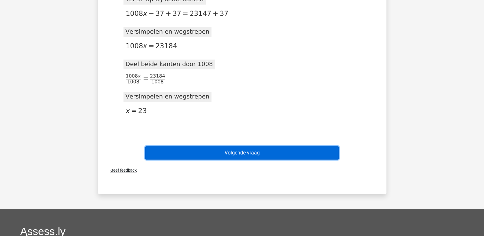
click at [319, 156] on button "Volgende vraag" at bounding box center [241, 152] width 193 height 13
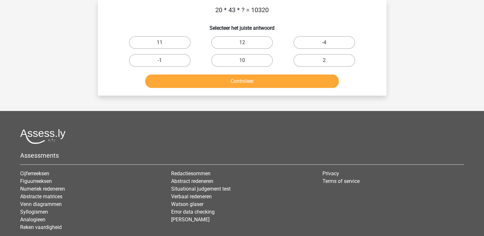
scroll to position [0, 0]
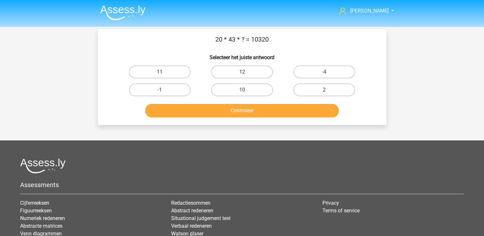
click at [264, 75] on label "12" at bounding box center [242, 72] width 62 height 13
click at [246, 75] on input "12" at bounding box center [244, 74] width 4 height 4
radio input "true"
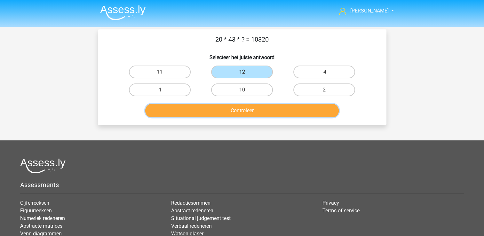
click at [264, 108] on button "Controleer" at bounding box center [241, 110] width 193 height 13
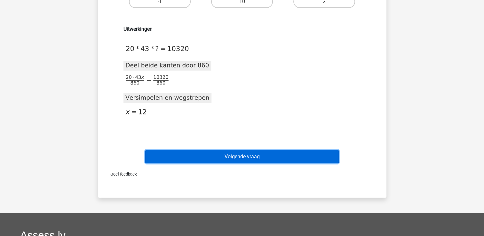
click at [250, 156] on button "Volgende vraag" at bounding box center [241, 156] width 193 height 13
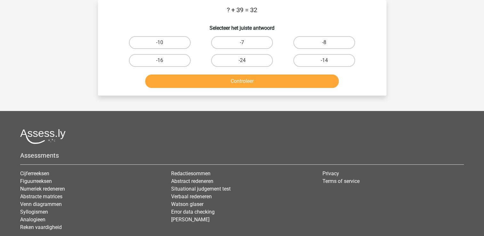
scroll to position [4, 0]
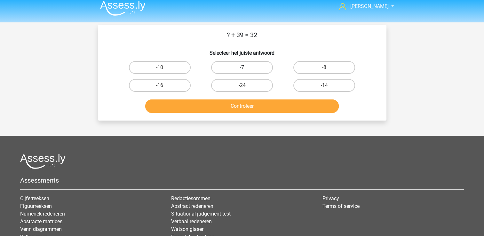
click at [256, 69] on label "-7" at bounding box center [242, 67] width 62 height 13
click at [246, 69] on input "-7" at bounding box center [244, 69] width 4 height 4
radio input "true"
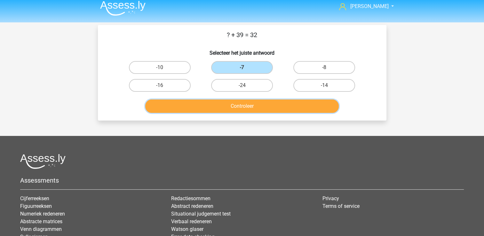
click at [265, 101] on button "Controleer" at bounding box center [241, 105] width 193 height 13
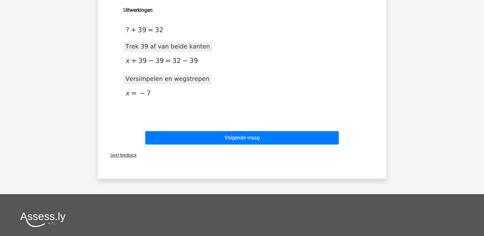
scroll to position [109, 0]
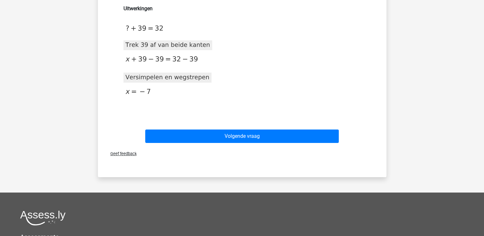
click at [260, 150] on div "Geef feedback" at bounding box center [241, 154] width 283 height 16
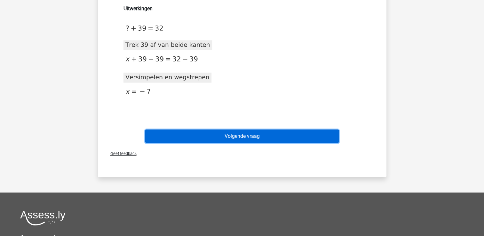
click at [264, 137] on button "Volgende vraag" at bounding box center [241, 136] width 193 height 13
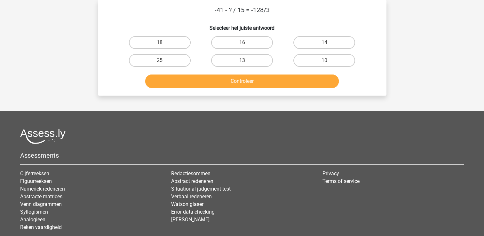
scroll to position [4, 0]
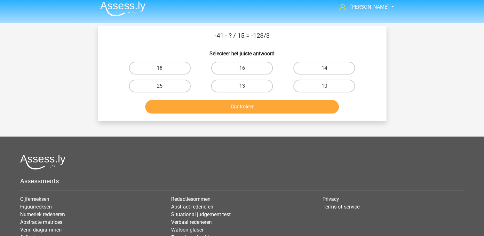
click at [341, 88] on label "10" at bounding box center [324, 86] width 62 height 13
click at [328, 88] on input "10" at bounding box center [326, 88] width 4 height 4
radio input "true"
click at [309, 114] on div "Controleer" at bounding box center [242, 108] width 247 height 16
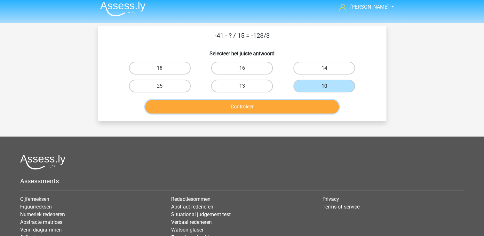
click at [311, 110] on button "Controleer" at bounding box center [241, 106] width 193 height 13
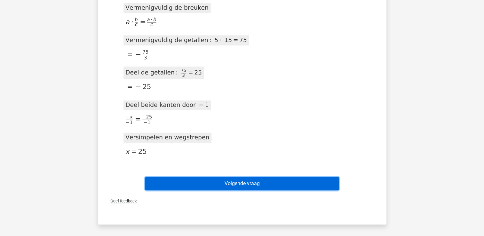
click at [291, 186] on button "Volgende vraag" at bounding box center [241, 183] width 193 height 13
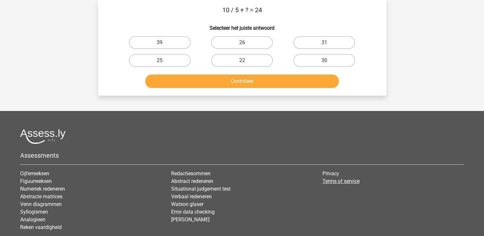
scroll to position [0, 0]
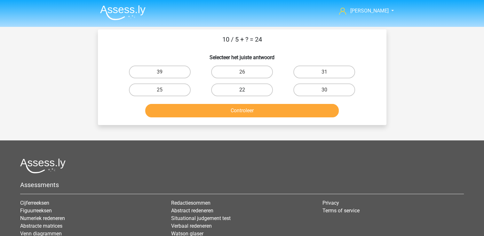
click at [266, 87] on label "22" at bounding box center [242, 89] width 62 height 13
click at [246, 90] on input "22" at bounding box center [244, 92] width 4 height 4
radio input "true"
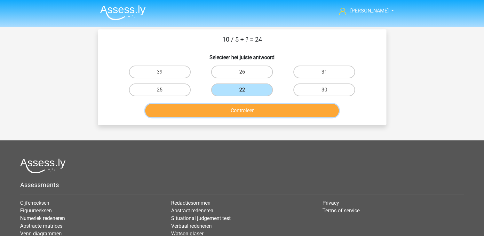
click at [272, 104] on button "Controleer" at bounding box center [241, 110] width 193 height 13
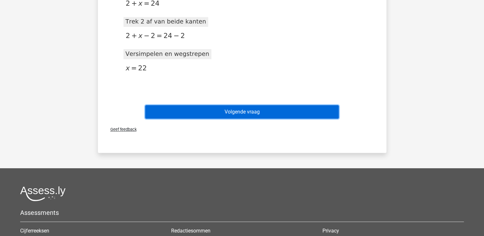
click at [273, 108] on button "Volgende vraag" at bounding box center [241, 111] width 193 height 13
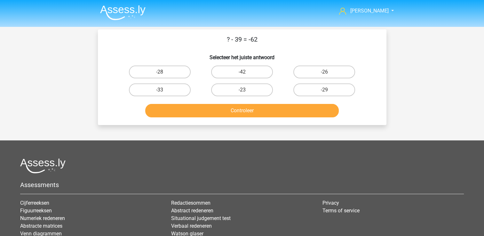
click at [245, 93] on input "-23" at bounding box center [244, 92] width 4 height 4
radio input "true"
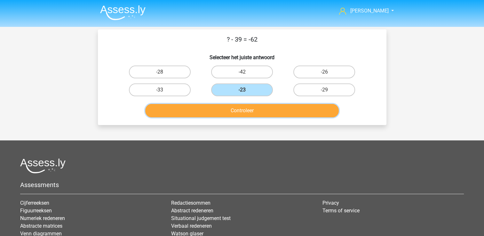
click at [251, 107] on button "Controleer" at bounding box center [241, 110] width 193 height 13
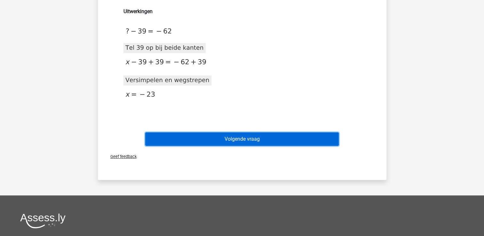
click at [254, 135] on button "Volgende vraag" at bounding box center [241, 138] width 193 height 13
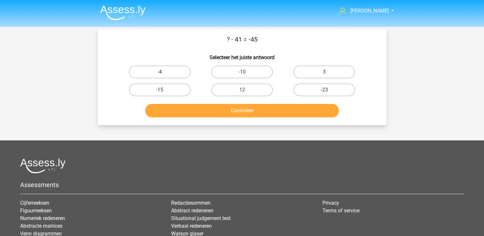
click at [170, 77] on label "-4" at bounding box center [160, 72] width 62 height 13
click at [164, 76] on input "-4" at bounding box center [162, 74] width 4 height 4
radio input "true"
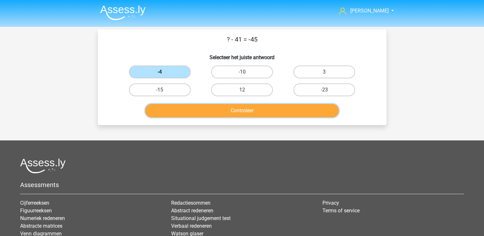
click at [196, 115] on button "Controleer" at bounding box center [241, 110] width 193 height 13
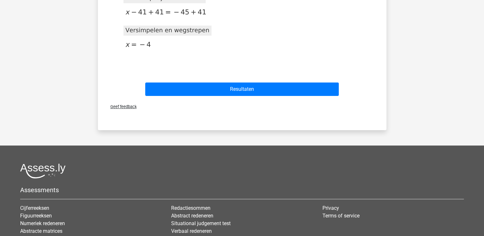
scroll to position [156, 0]
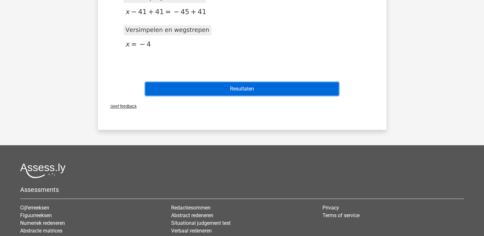
click at [253, 94] on button "Resultaten" at bounding box center [241, 88] width 193 height 13
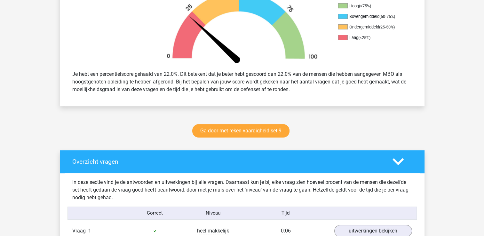
scroll to position [217, 0]
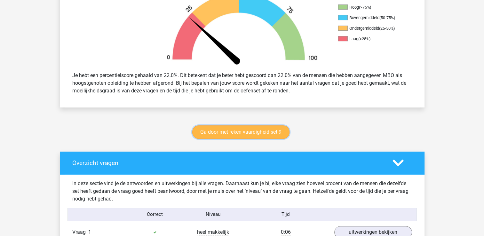
click at [254, 134] on link "Ga door met reken vaardigheid set 9" at bounding box center [240, 131] width 97 height 13
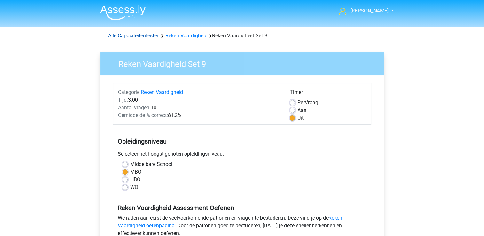
click at [132, 36] on link "Alle Capaciteitentesten" at bounding box center [133, 36] width 51 height 6
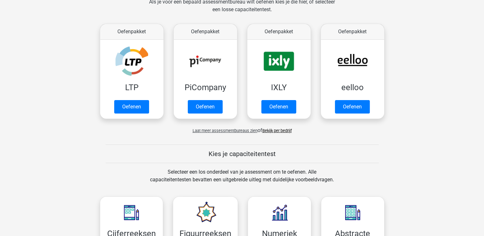
scroll to position [95, 0]
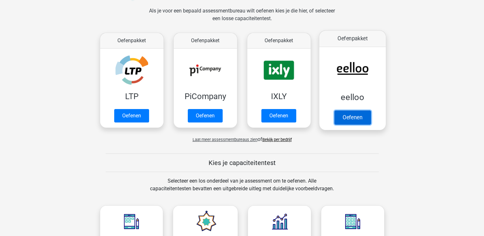
click at [354, 118] on link "Oefenen" at bounding box center [352, 117] width 36 height 14
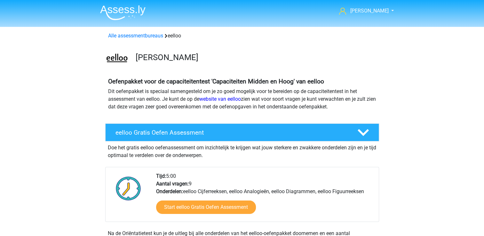
scroll to position [21, 0]
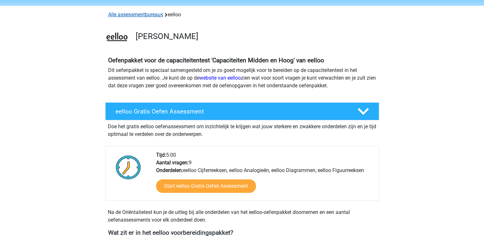
click at [134, 16] on link "Alle assessmentbureaus" at bounding box center [135, 15] width 55 height 6
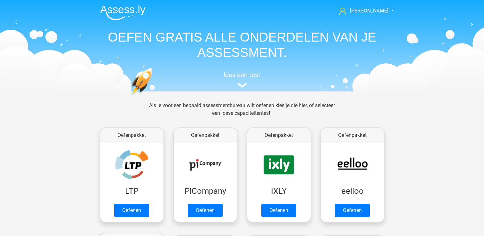
scroll to position [102, 0]
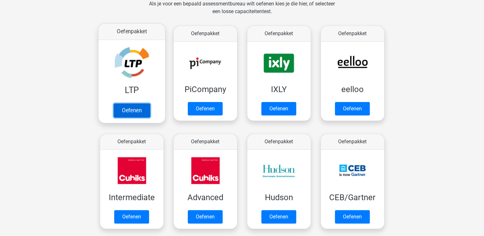
click at [135, 109] on link "Oefenen" at bounding box center [131, 110] width 36 height 14
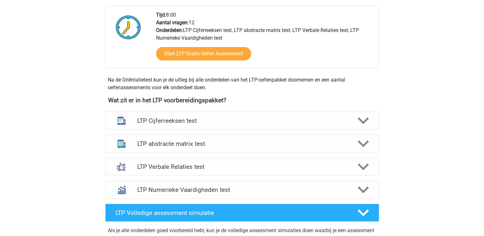
scroll to position [171, 0]
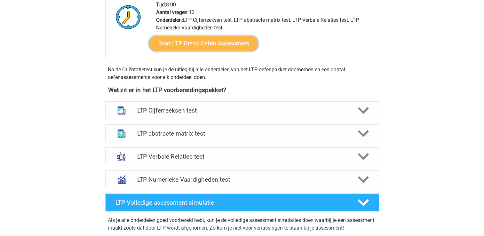
click at [235, 38] on link "Start LTP Gratis Oefen Assessment" at bounding box center [203, 43] width 109 height 15
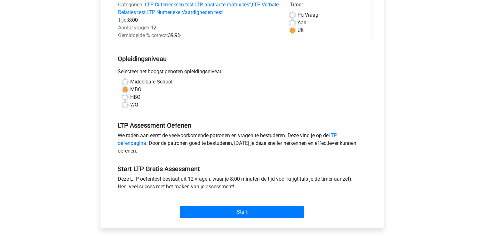
scroll to position [89, 0]
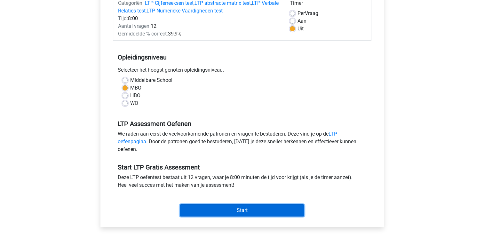
click at [250, 209] on input "Start" at bounding box center [242, 210] width 124 height 12
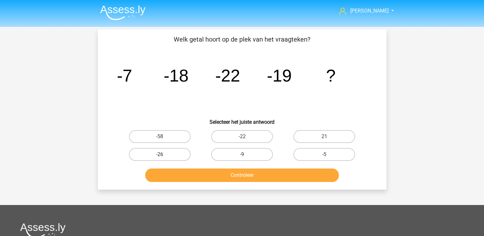
click at [181, 150] on label "-26" at bounding box center [160, 154] width 62 height 13
click at [164, 154] on input "-26" at bounding box center [162, 156] width 4 height 4
radio input "true"
click at [199, 167] on div "Controleer" at bounding box center [242, 173] width 268 height 21
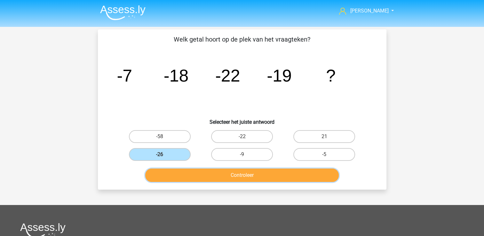
click at [199, 169] on button "Controleer" at bounding box center [241, 175] width 193 height 13
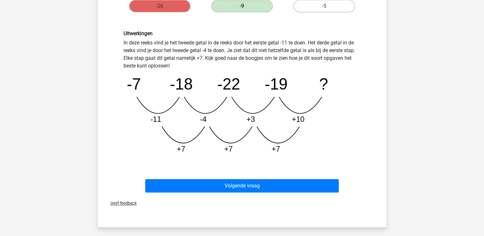
scroll to position [148, 0]
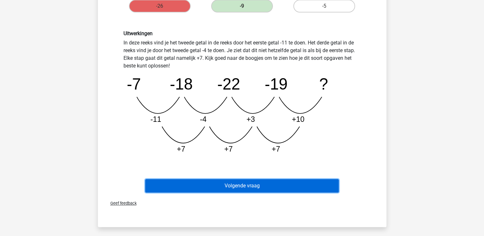
click at [304, 184] on button "Volgende vraag" at bounding box center [241, 185] width 193 height 13
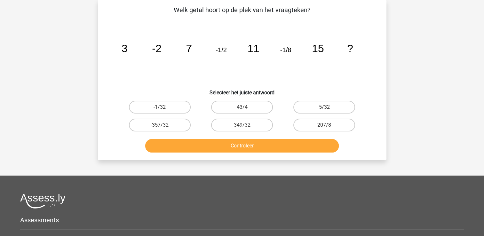
scroll to position [0, 0]
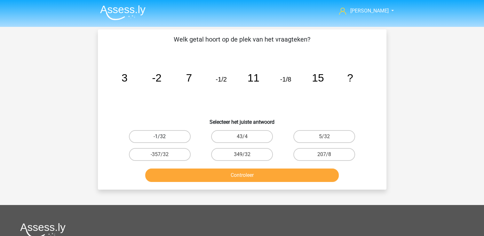
click at [156, 133] on label "-1/32" at bounding box center [160, 136] width 62 height 13
click at [160, 137] on input "-1/32" at bounding box center [162, 139] width 4 height 4
radio input "true"
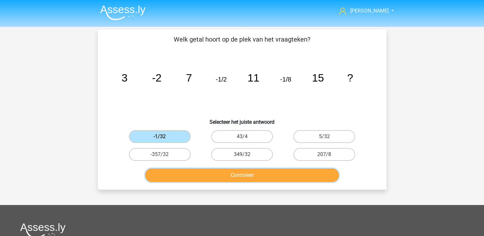
click at [242, 175] on button "Controleer" at bounding box center [241, 175] width 193 height 13
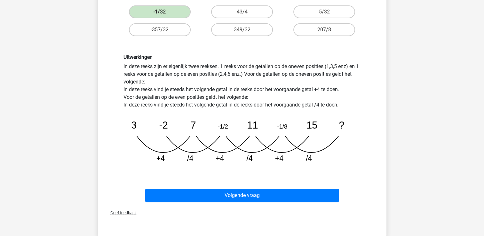
scroll to position [125, 0]
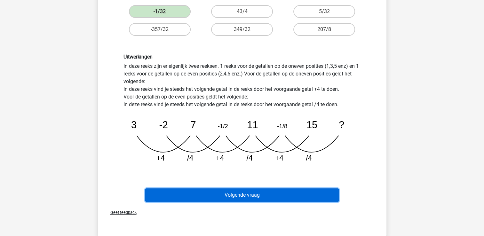
click at [291, 193] on button "Volgende vraag" at bounding box center [241, 194] width 193 height 13
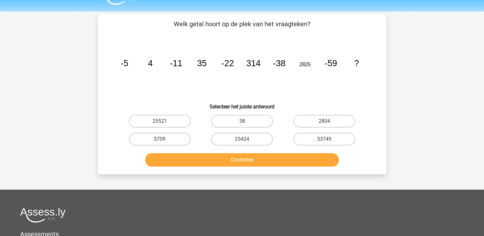
scroll to position [1, 0]
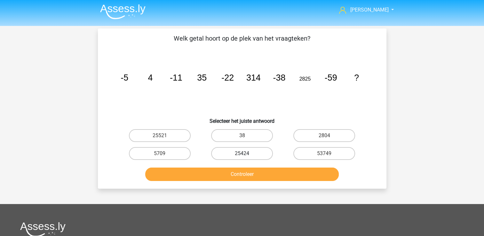
click at [257, 154] on label "25424" at bounding box center [242, 153] width 62 height 13
click at [246, 154] on input "25424" at bounding box center [244, 156] width 4 height 4
radio input "true"
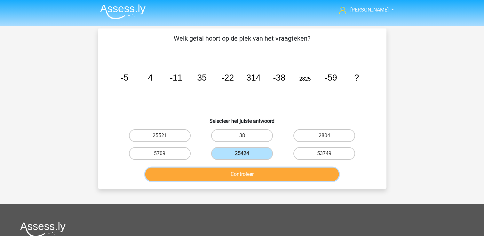
click at [264, 173] on button "Controleer" at bounding box center [241, 174] width 193 height 13
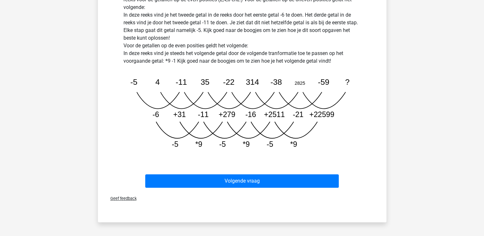
scroll to position [197, 0]
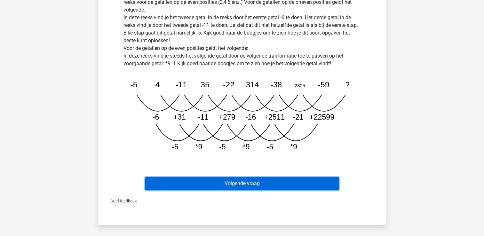
click at [270, 185] on button "Volgende vraag" at bounding box center [241, 183] width 193 height 13
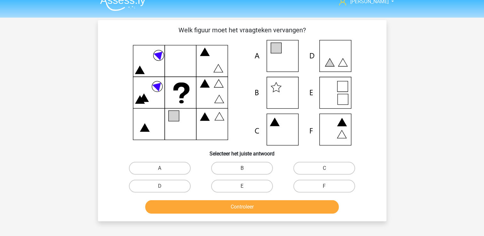
scroll to position [9, 0]
click at [170, 170] on label "A" at bounding box center [160, 168] width 62 height 13
click at [164, 170] on input "A" at bounding box center [162, 171] width 4 height 4
radio input "true"
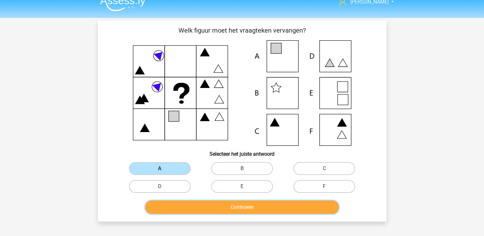
click at [230, 207] on button "Controleer" at bounding box center [241, 207] width 193 height 13
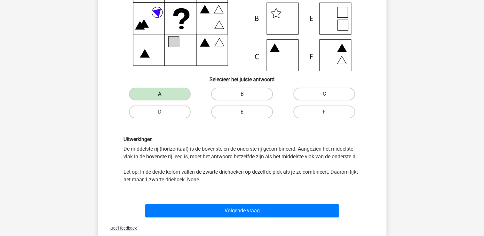
scroll to position [92, 0]
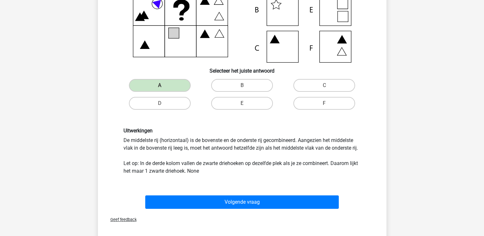
click at [232, 170] on div "Uitwerkingen De middelste rij (horizontaal) is de bovenste en de onderste rij g…" at bounding box center [242, 151] width 247 height 47
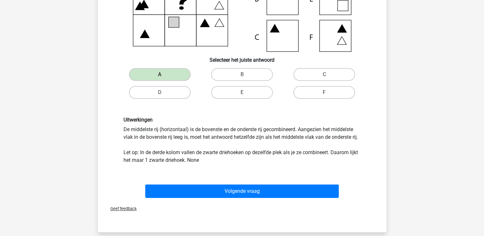
scroll to position [104, 0]
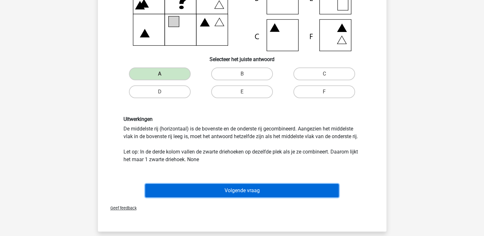
click at [240, 188] on button "Volgende vraag" at bounding box center [241, 190] width 193 height 13
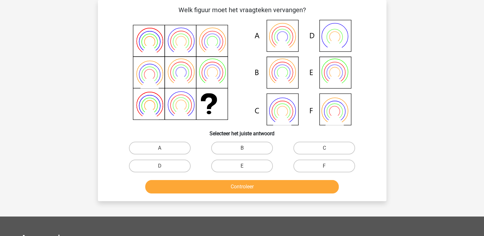
scroll to position [21, 0]
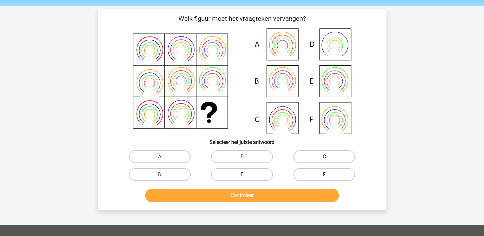
click at [239, 178] on label "E" at bounding box center [242, 174] width 62 height 13
click at [242, 178] on input "E" at bounding box center [244, 177] width 4 height 4
radio input "true"
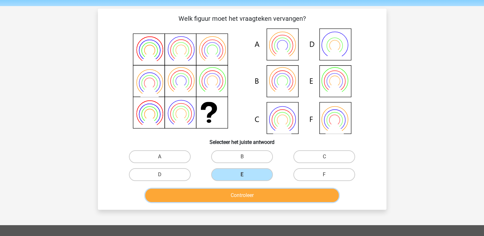
click at [234, 193] on button "Controleer" at bounding box center [241, 195] width 193 height 13
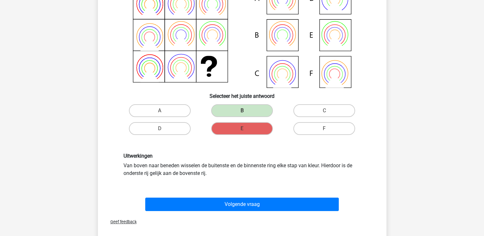
scroll to position [67, 0]
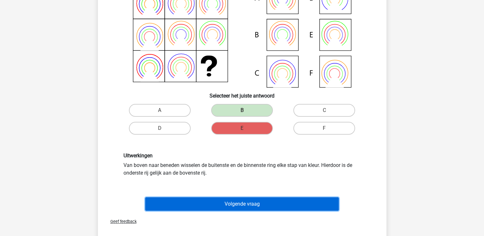
click at [275, 204] on button "Volgende vraag" at bounding box center [241, 203] width 193 height 13
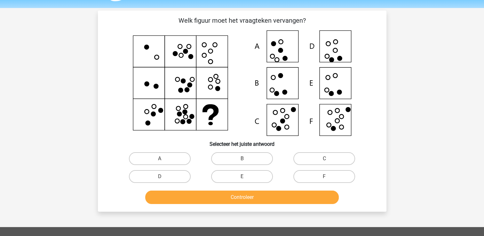
scroll to position [18, 0]
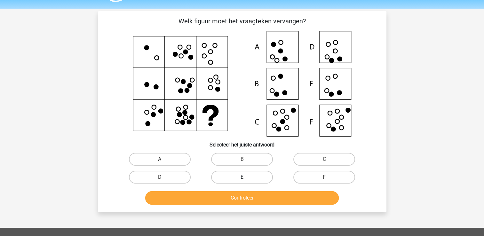
click at [259, 180] on label "E" at bounding box center [242, 177] width 62 height 13
click at [246, 180] on input "E" at bounding box center [244, 179] width 4 height 4
radio input "true"
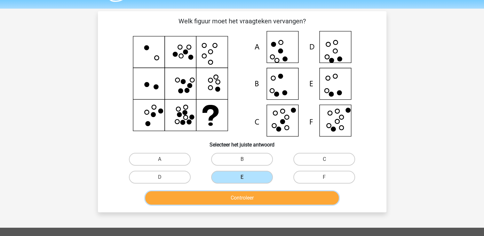
click at [279, 197] on button "Controleer" at bounding box center [241, 197] width 193 height 13
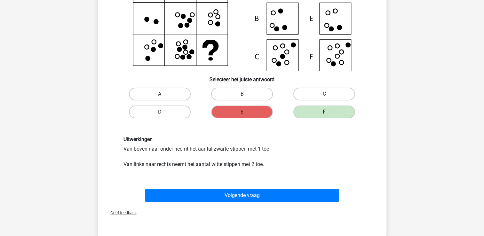
scroll to position [84, 0]
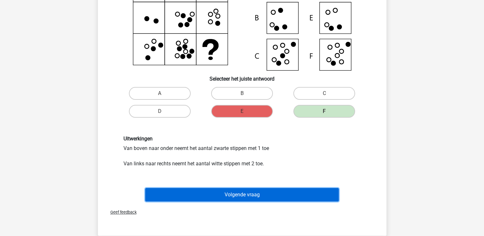
click at [315, 193] on button "Volgende vraag" at bounding box center [241, 194] width 193 height 13
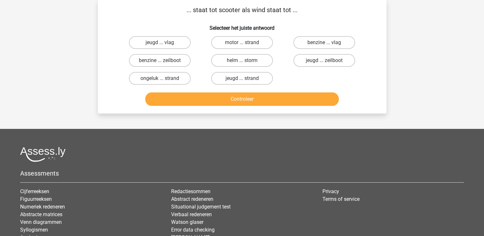
scroll to position [0, 0]
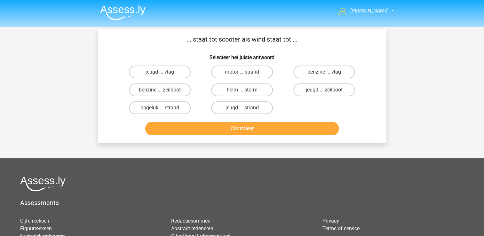
click at [335, 67] on label "benzine ... vlag" at bounding box center [324, 72] width 62 height 13
click at [328, 72] on input "benzine ... vlag" at bounding box center [326, 74] width 4 height 4
radio input "true"
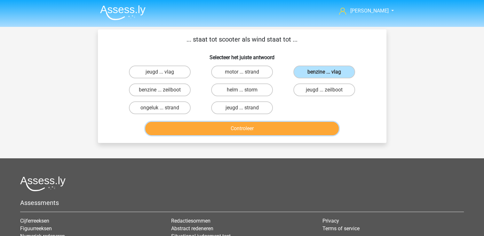
click at [317, 129] on button "Controleer" at bounding box center [241, 128] width 193 height 13
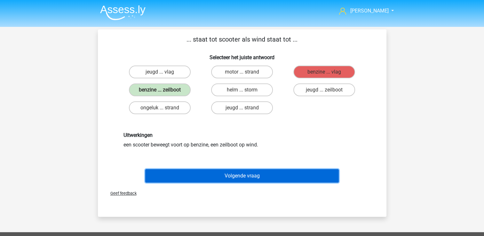
click at [314, 177] on button "Volgende vraag" at bounding box center [241, 175] width 193 height 13
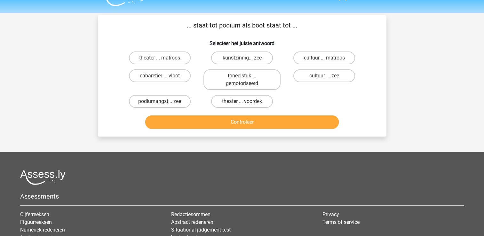
scroll to position [9, 0]
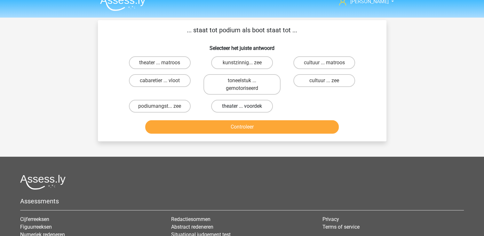
click at [263, 110] on label "theater ... voordek" at bounding box center [242, 106] width 62 height 13
click at [246, 110] on input "theater ... voordek" at bounding box center [244, 108] width 4 height 4
radio input "true"
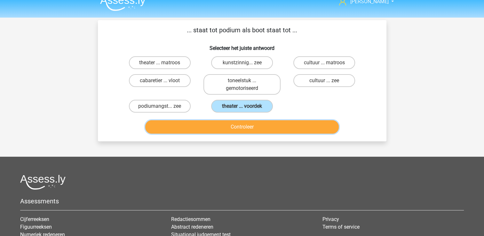
click at [272, 129] on button "Controleer" at bounding box center [241, 126] width 193 height 13
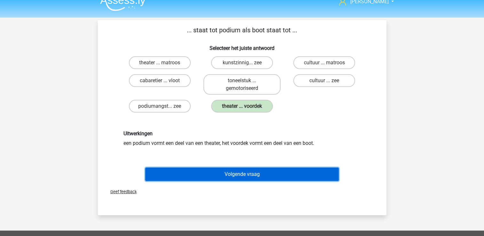
click at [236, 173] on button "Volgende vraag" at bounding box center [241, 174] width 193 height 13
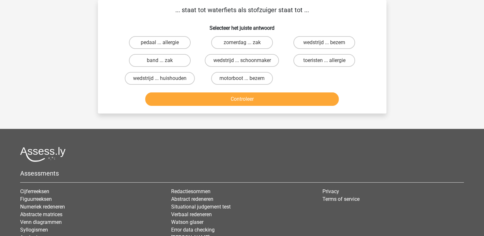
scroll to position [0, 0]
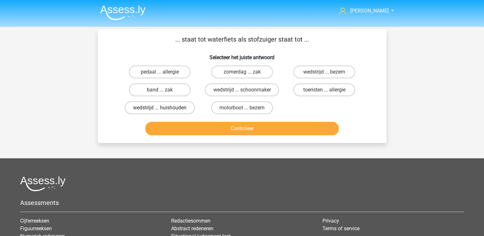
click at [189, 109] on label "wedstrijd ... huishouden" at bounding box center [160, 107] width 70 height 13
click at [164, 109] on input "wedstrijd ... huishouden" at bounding box center [162, 110] width 4 height 4
radio input "true"
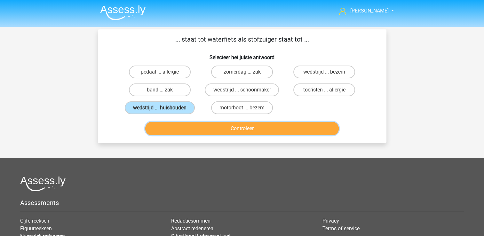
click at [210, 130] on button "Controleer" at bounding box center [241, 128] width 193 height 13
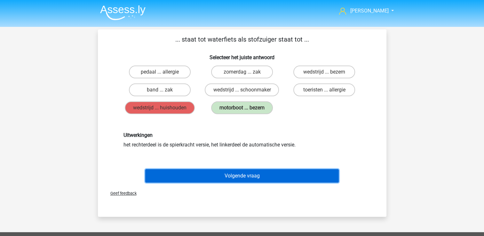
click at [295, 176] on button "Volgende vraag" at bounding box center [241, 175] width 193 height 13
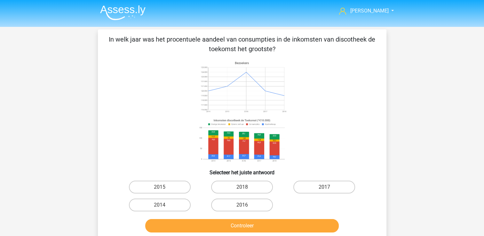
click at [164, 206] on input "2014" at bounding box center [162, 207] width 4 height 4
radio input "true"
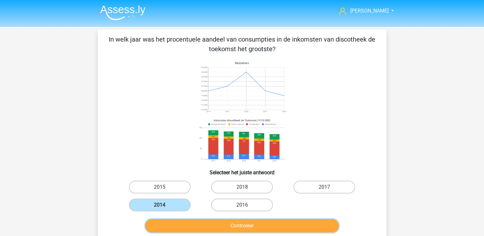
click at [200, 225] on button "Controleer" at bounding box center [241, 225] width 193 height 13
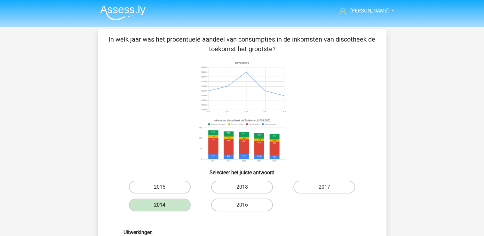
scroll to position [125, 0]
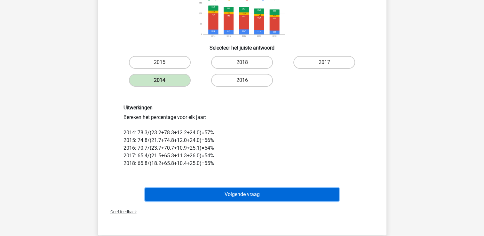
click at [280, 190] on button "Volgende vraag" at bounding box center [241, 194] width 193 height 13
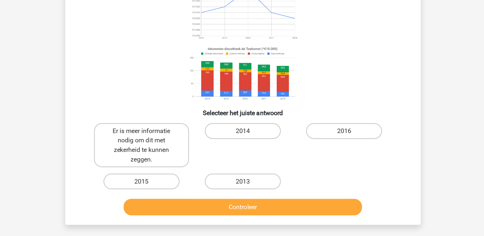
scroll to position [27, 0]
click at [328, 154] on label "2016" at bounding box center [324, 150] width 62 height 13
click at [328, 154] on input "2016" at bounding box center [326, 153] width 4 height 4
radio input "true"
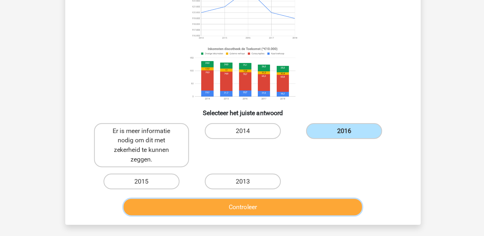
click at [283, 206] on button "Controleer" at bounding box center [241, 212] width 193 height 13
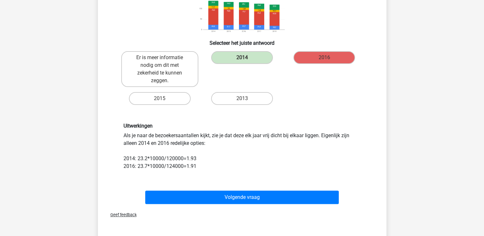
scroll to position [122, 0]
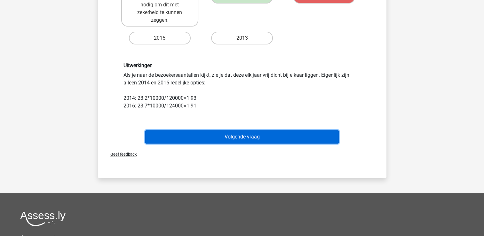
click at [306, 136] on button "Volgende vraag" at bounding box center [241, 136] width 193 height 13
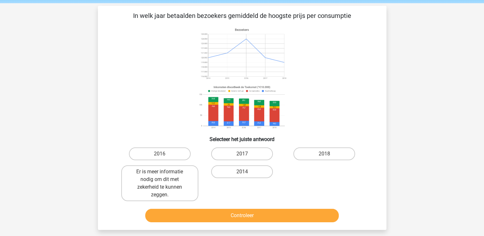
scroll to position [0, 0]
